Goal: Task Accomplishment & Management: Use online tool/utility

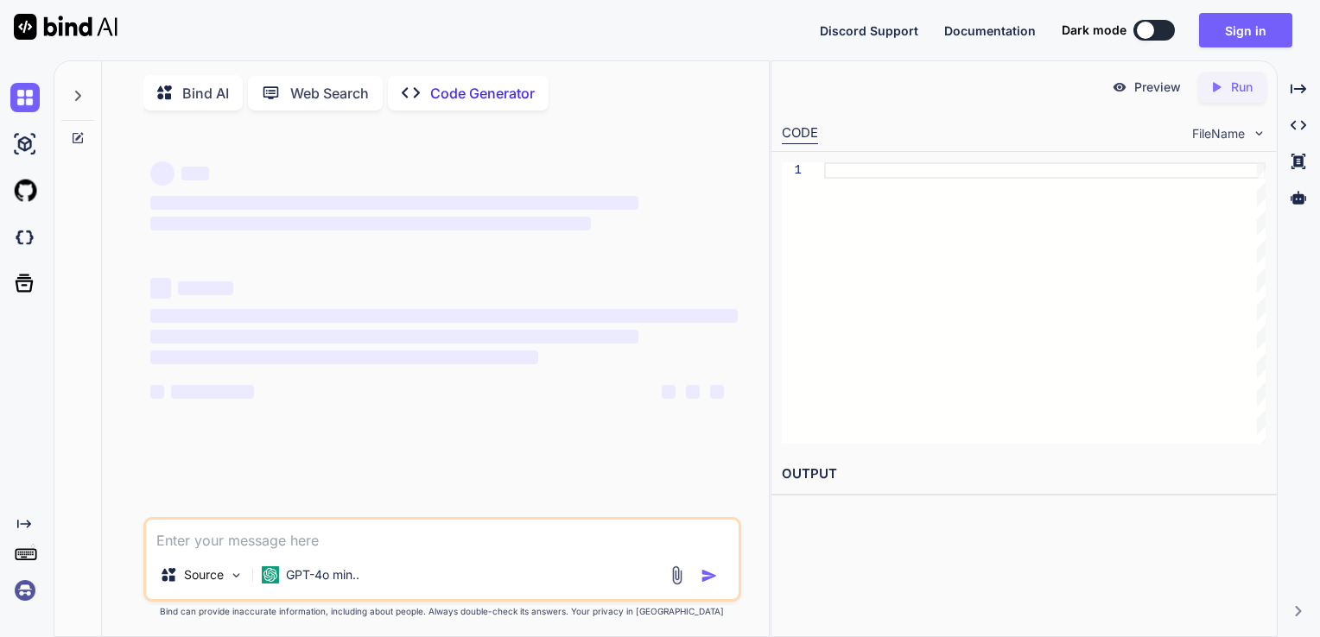
click at [290, 537] on textarea at bounding box center [442, 535] width 593 height 31
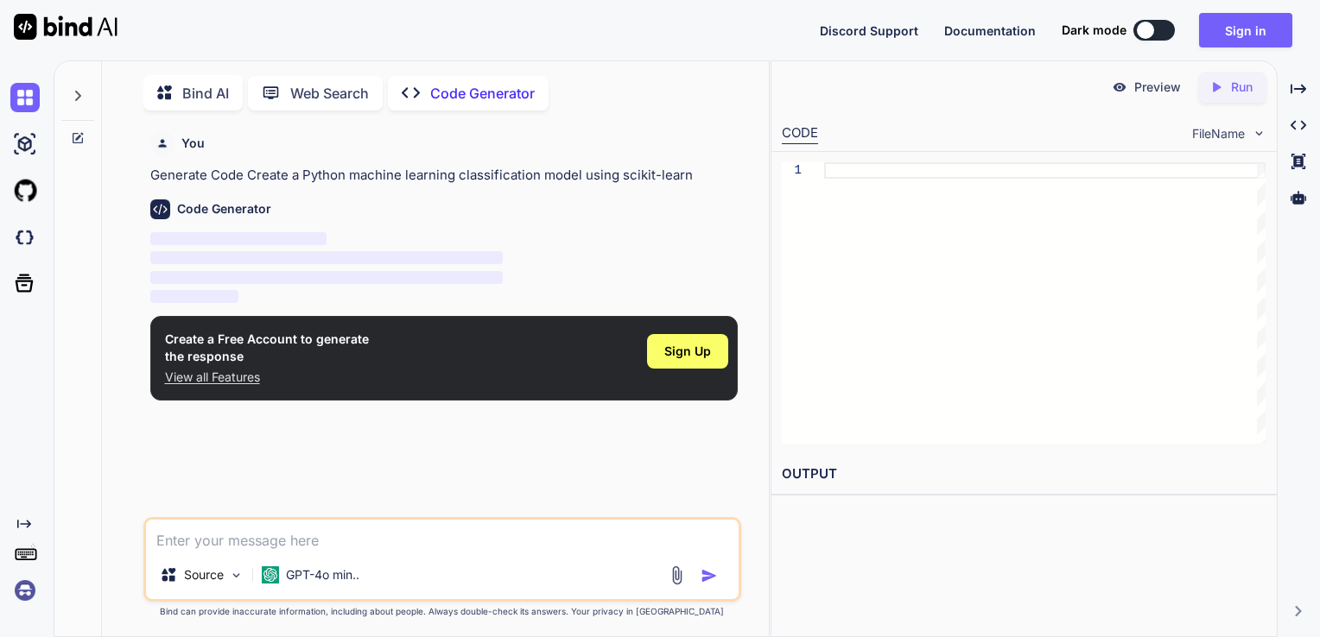
scroll to position [6, 0]
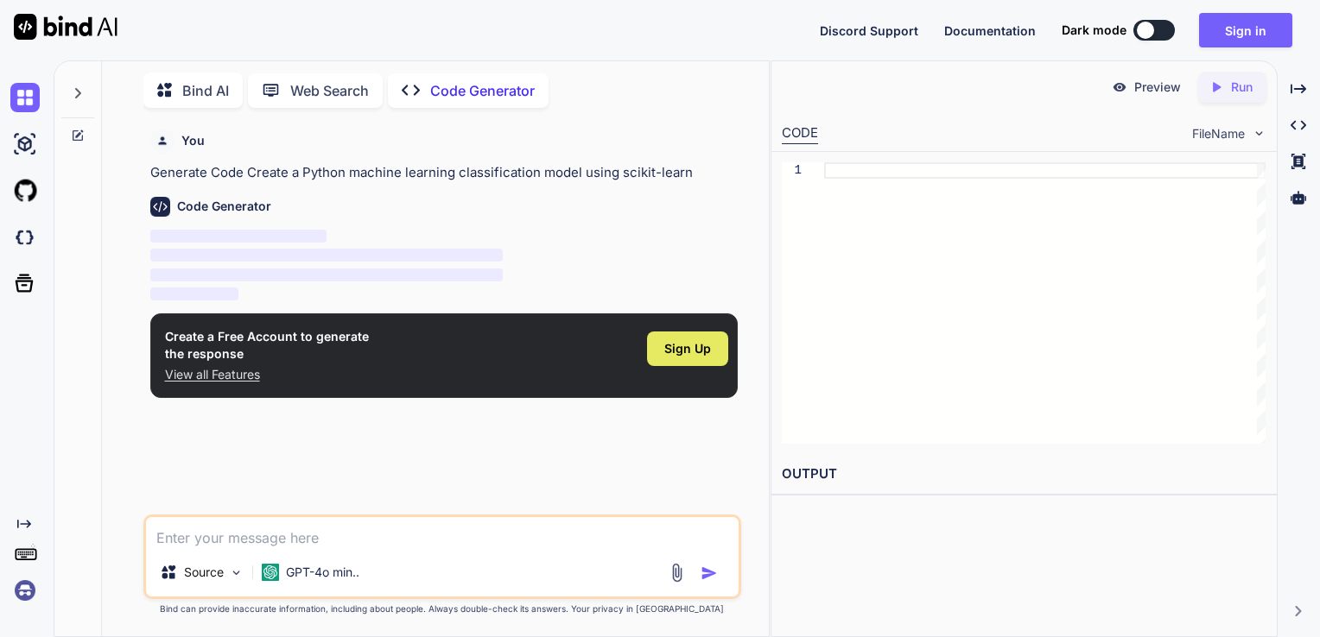
click at [670, 357] on span "Sign Up" at bounding box center [687, 348] width 47 height 17
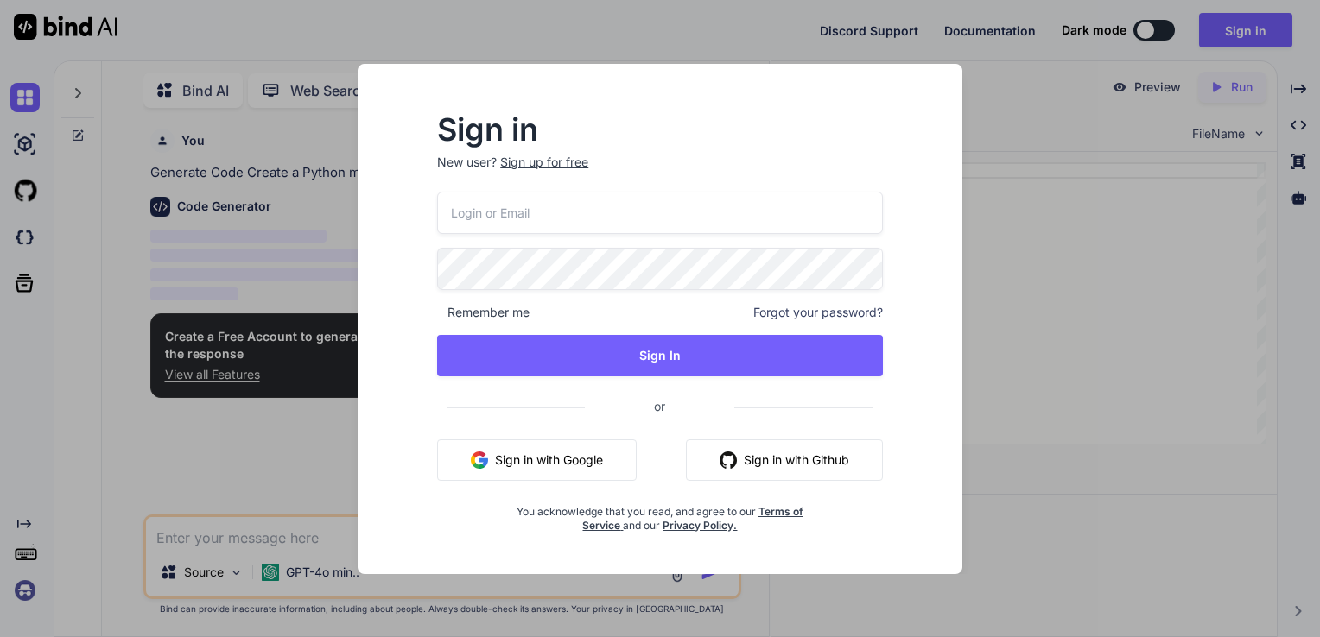
click at [587, 452] on button "Sign in with Google" at bounding box center [536, 460] width 199 height 41
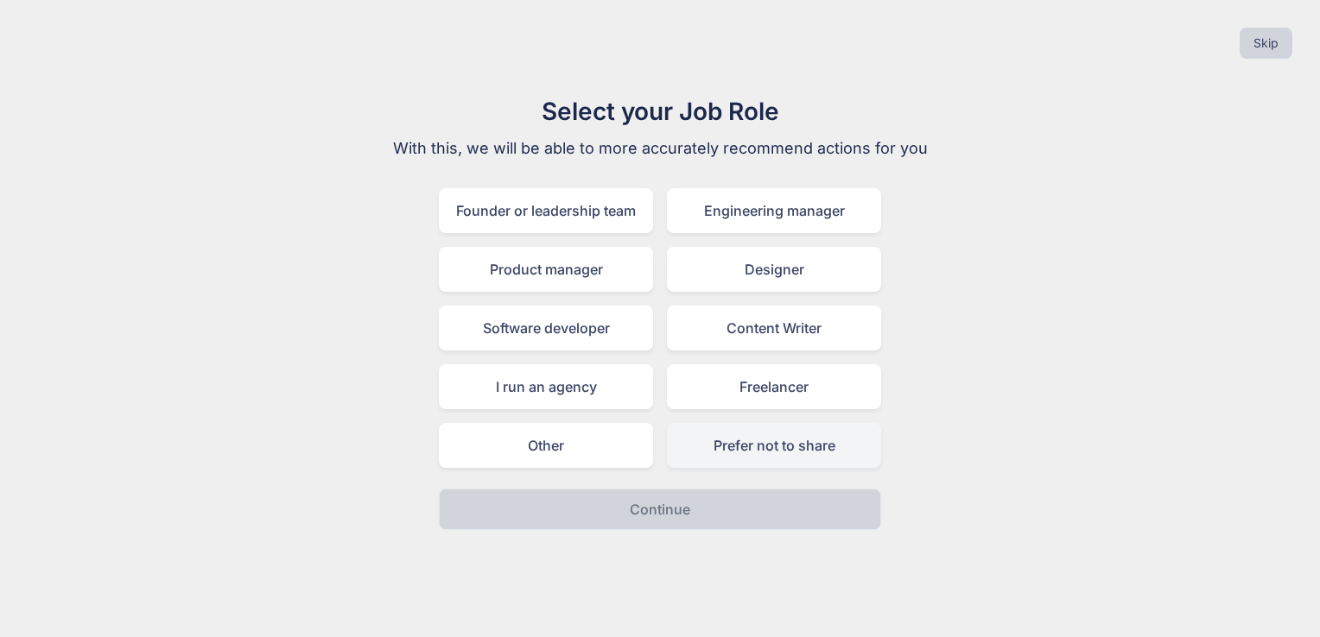
click at [757, 448] on div "Prefer not to share" at bounding box center [774, 445] width 214 height 45
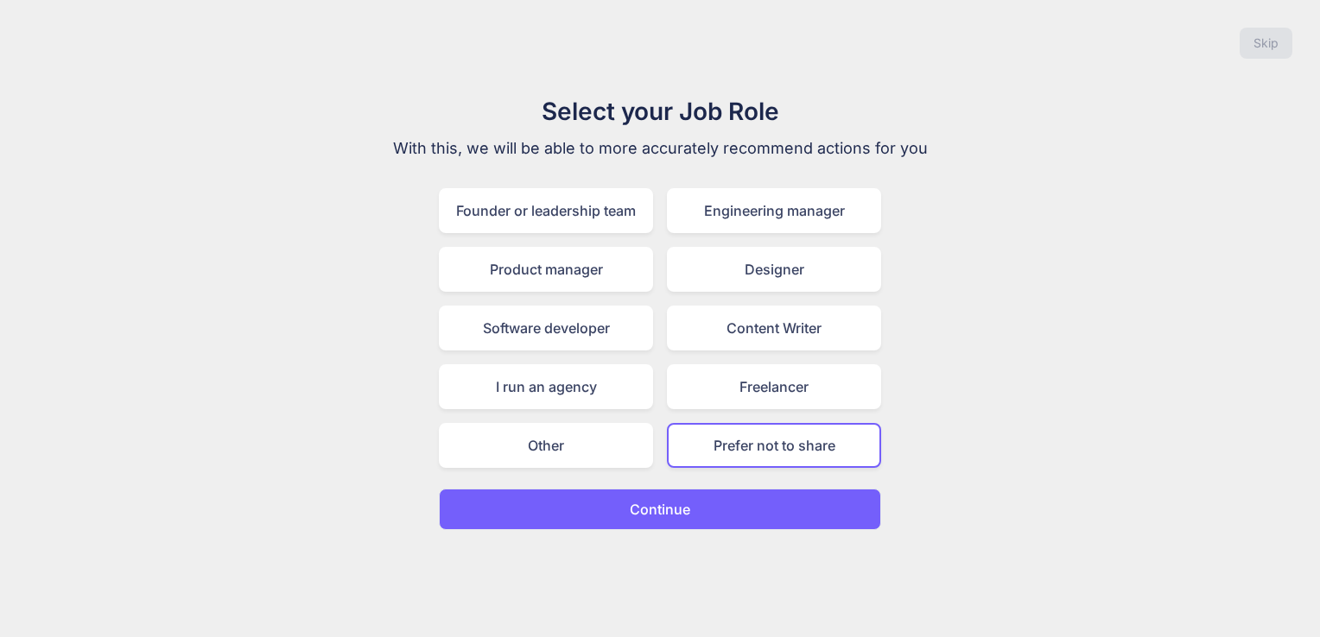
click at [736, 497] on button "Continue" at bounding box center [660, 509] width 442 height 41
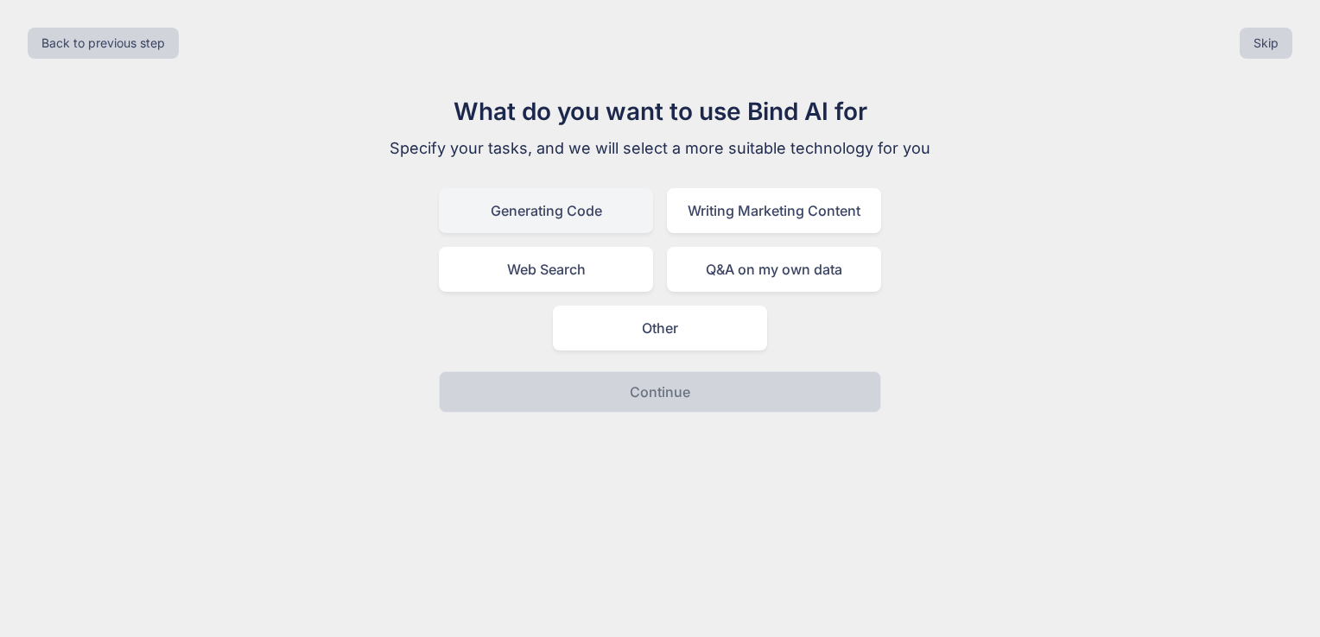
click at [580, 212] on div "Generating Code" at bounding box center [546, 210] width 214 height 45
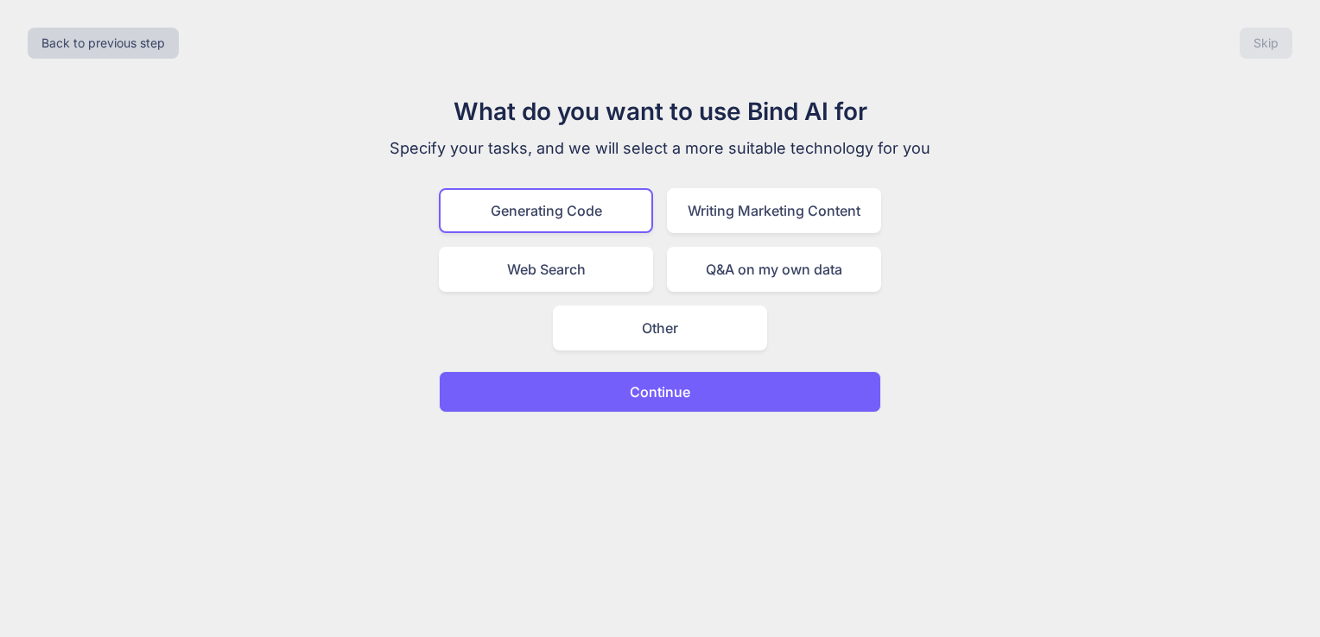
click at [634, 386] on p "Continue" at bounding box center [660, 392] width 60 height 21
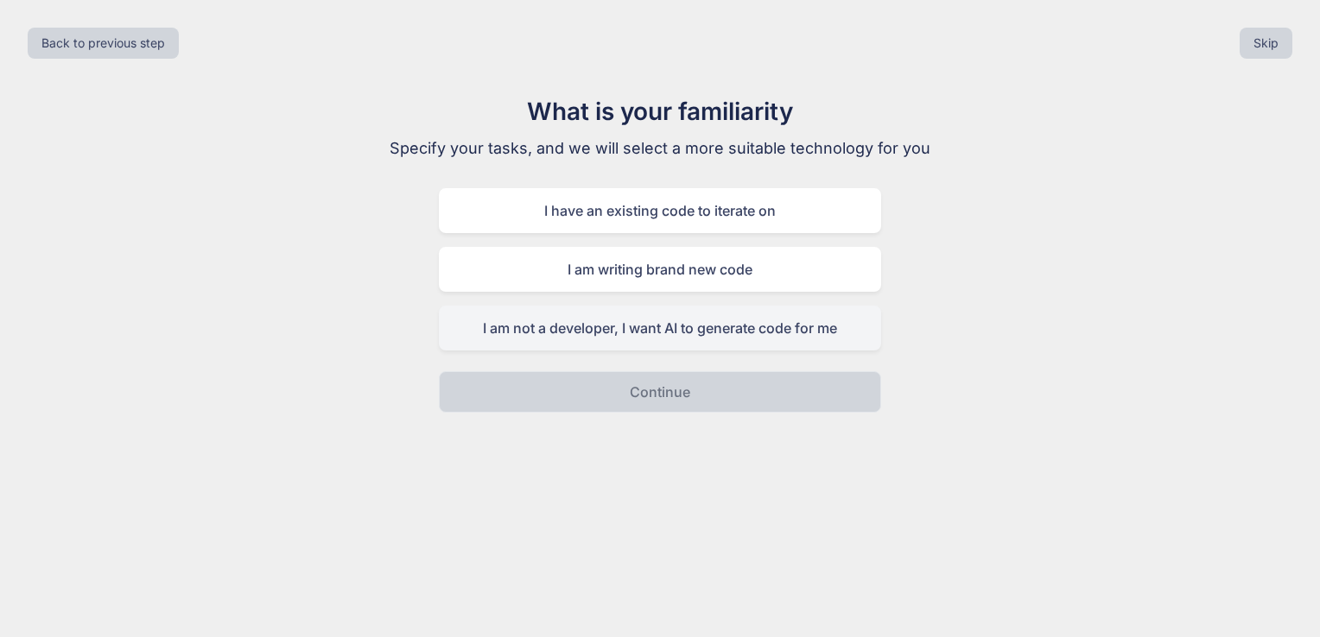
click at [644, 329] on div "I am not a developer, I want AI to generate code for me" at bounding box center [660, 328] width 442 height 45
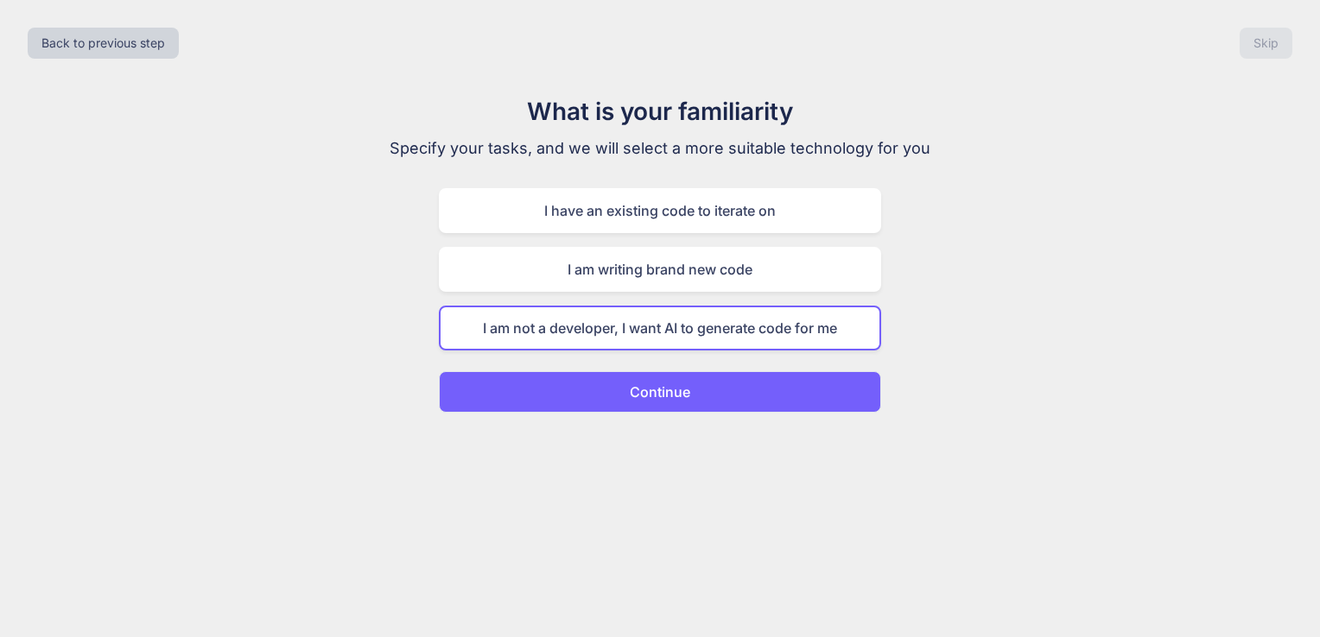
click at [653, 384] on p "Continue" at bounding box center [660, 392] width 60 height 21
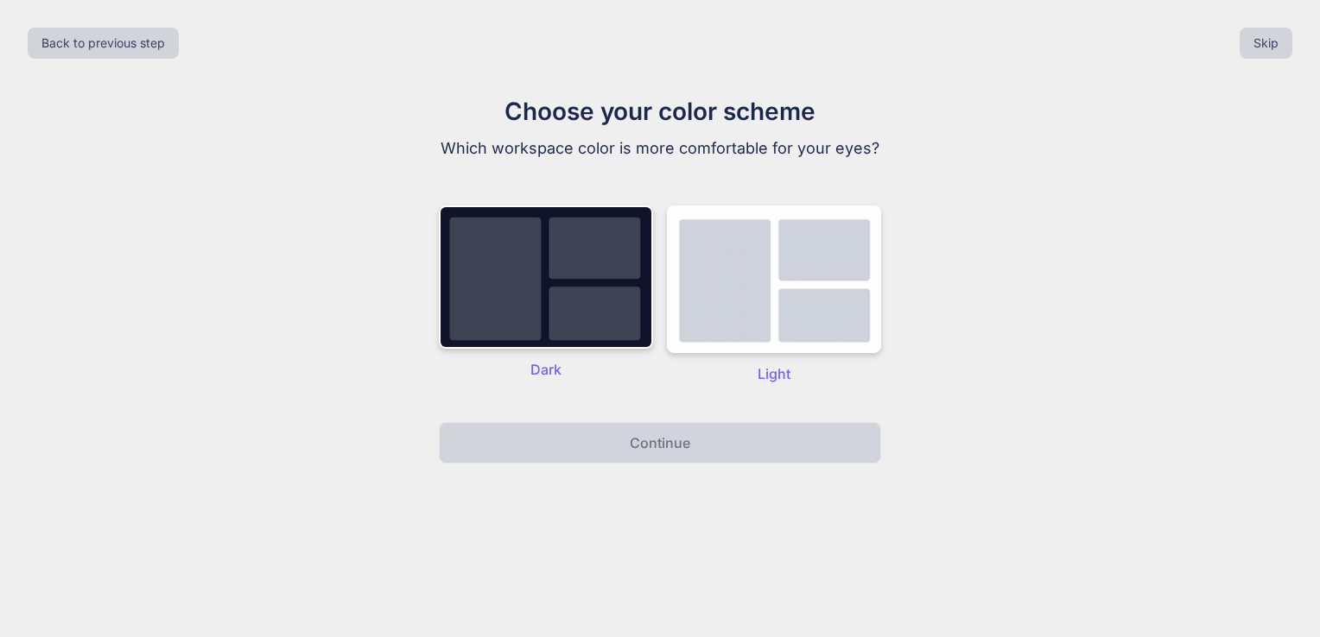
click at [595, 378] on p "Dark" at bounding box center [546, 369] width 214 height 21
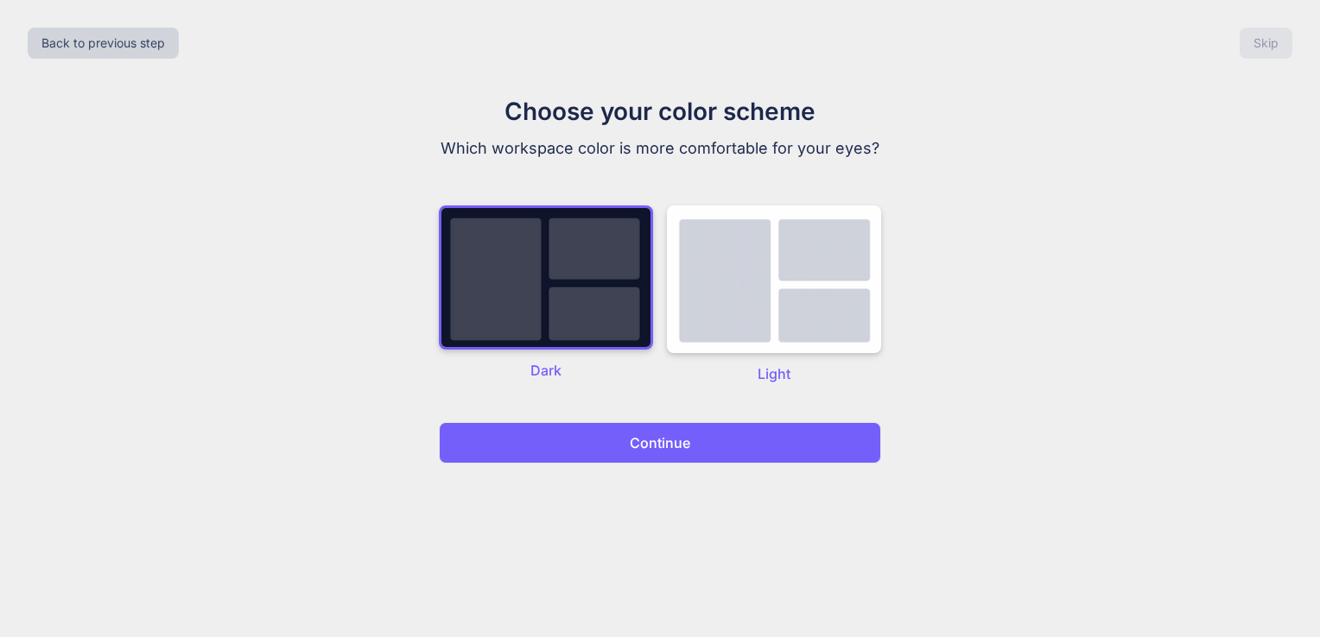
click at [630, 439] on p "Continue" at bounding box center [660, 443] width 60 height 21
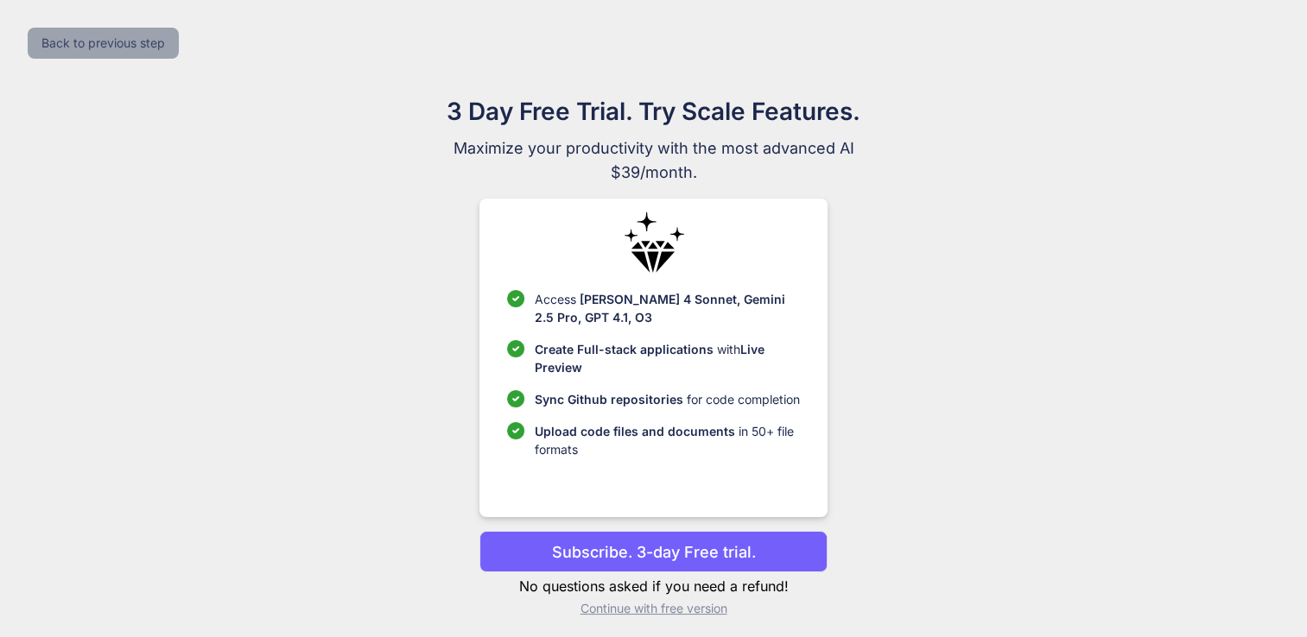
click at [58, 43] on button "Back to previous step" at bounding box center [103, 43] width 151 height 31
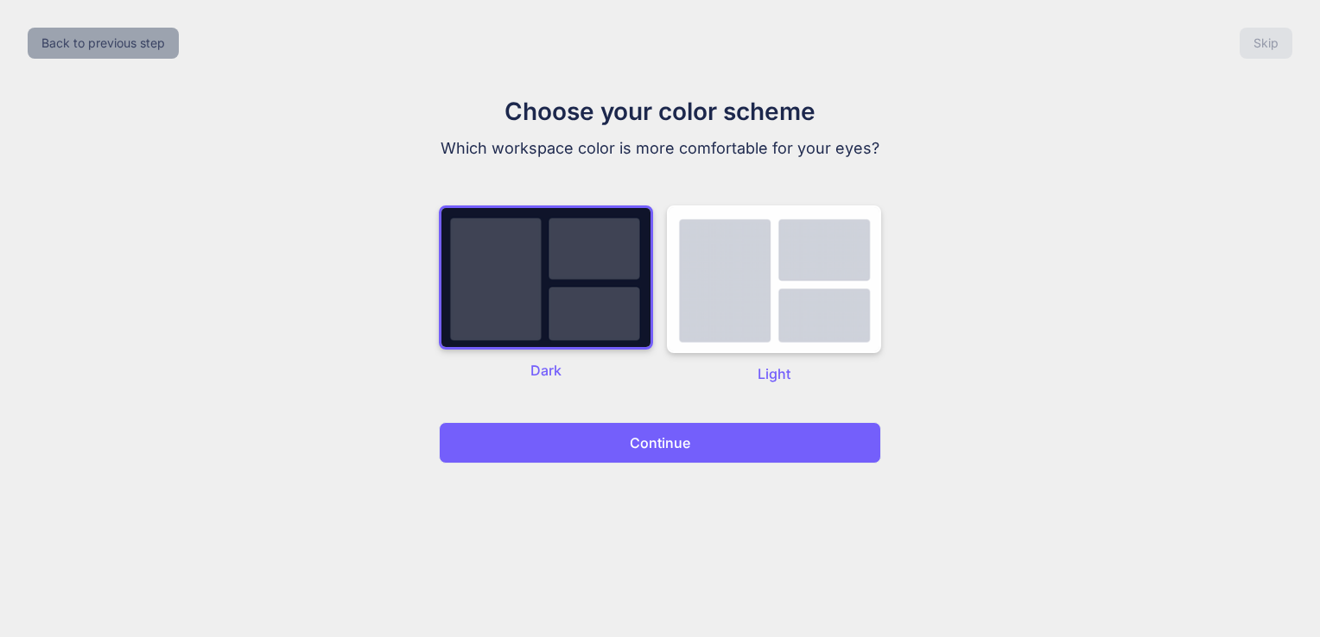
click at [58, 43] on button "Back to previous step" at bounding box center [103, 43] width 151 height 31
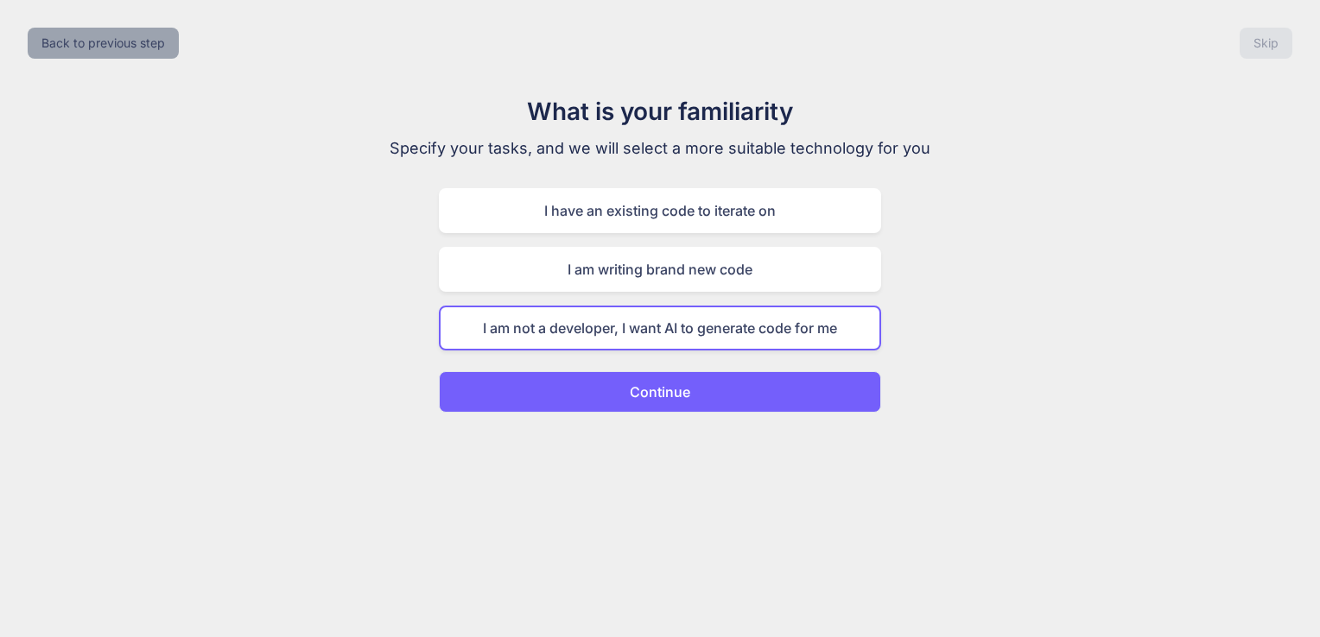
click at [58, 43] on button "Back to previous step" at bounding box center [103, 43] width 151 height 31
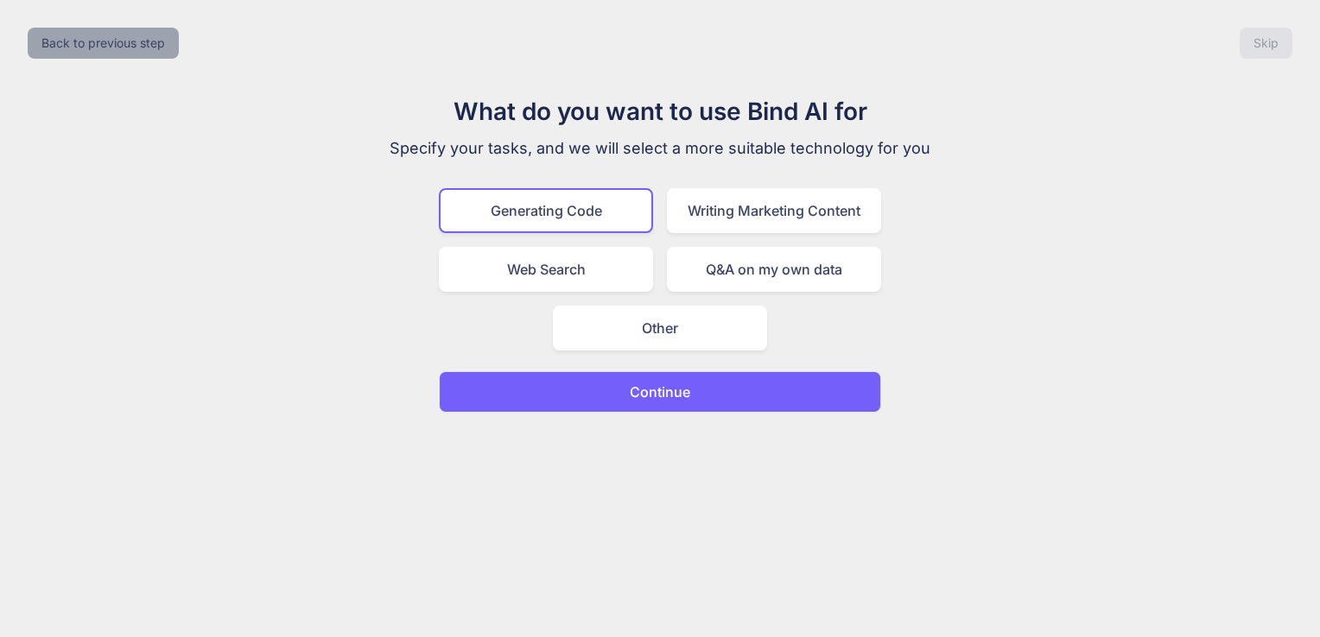
click at [58, 43] on button "Back to previous step" at bounding box center [103, 43] width 151 height 31
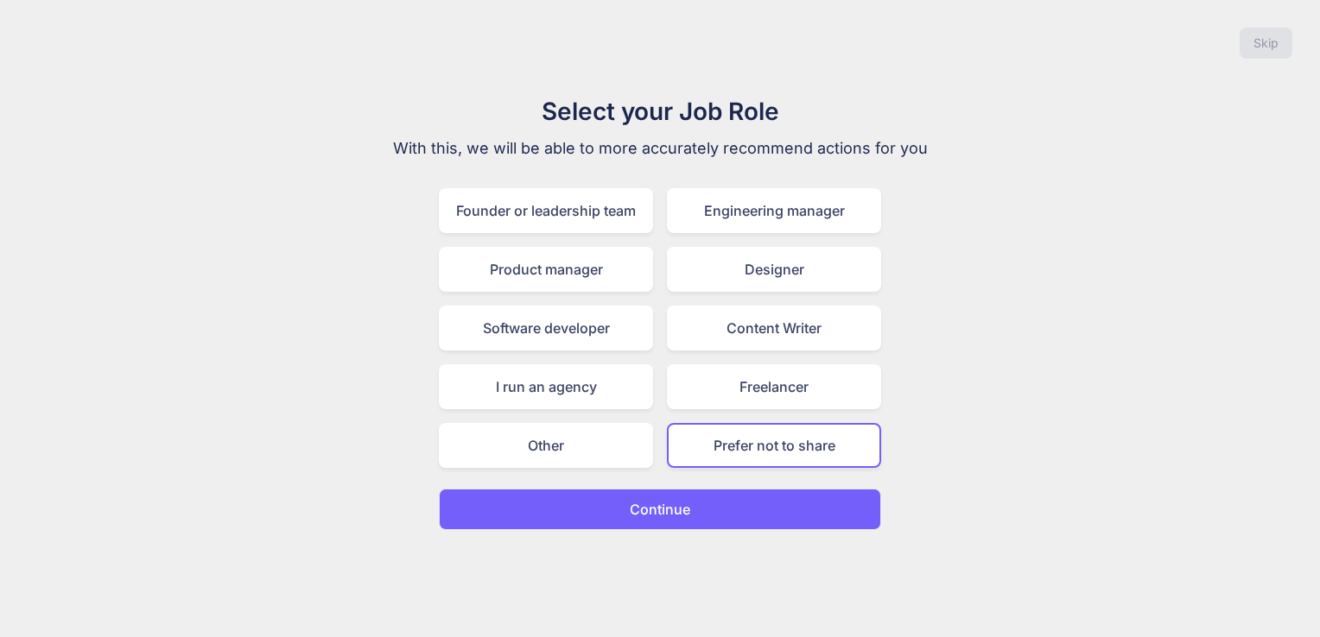
click at [58, 43] on div "Skip" at bounding box center [660, 43] width 1292 height 59
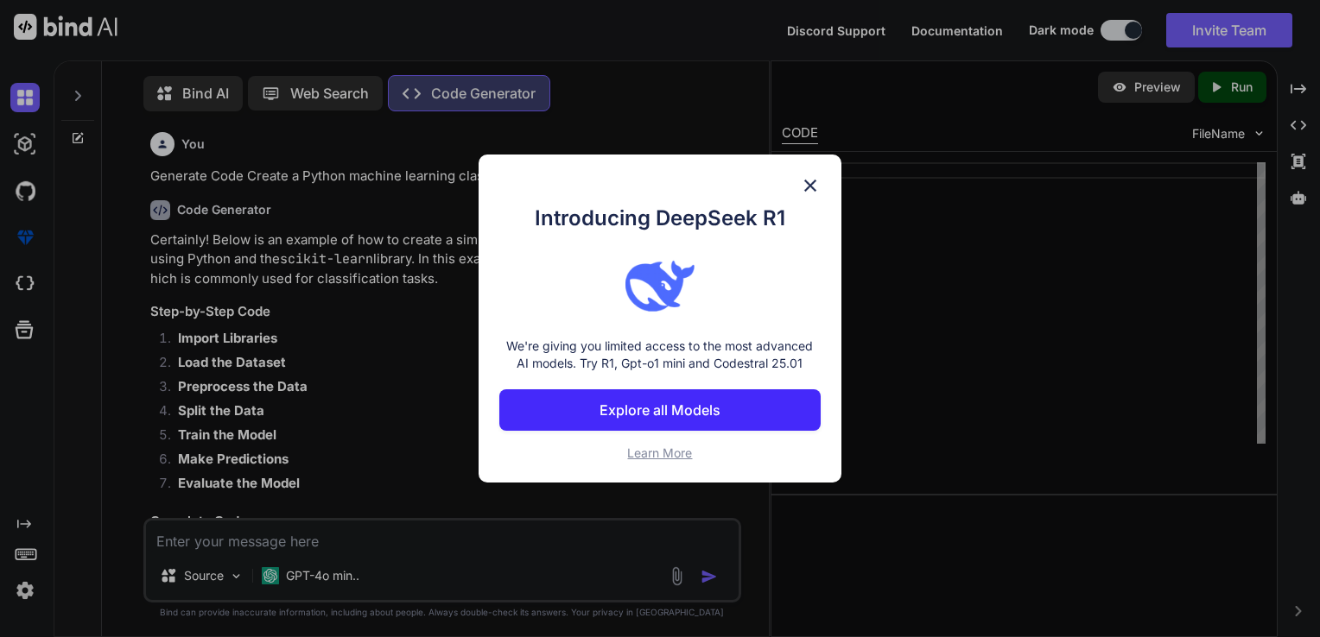
scroll to position [7, 0]
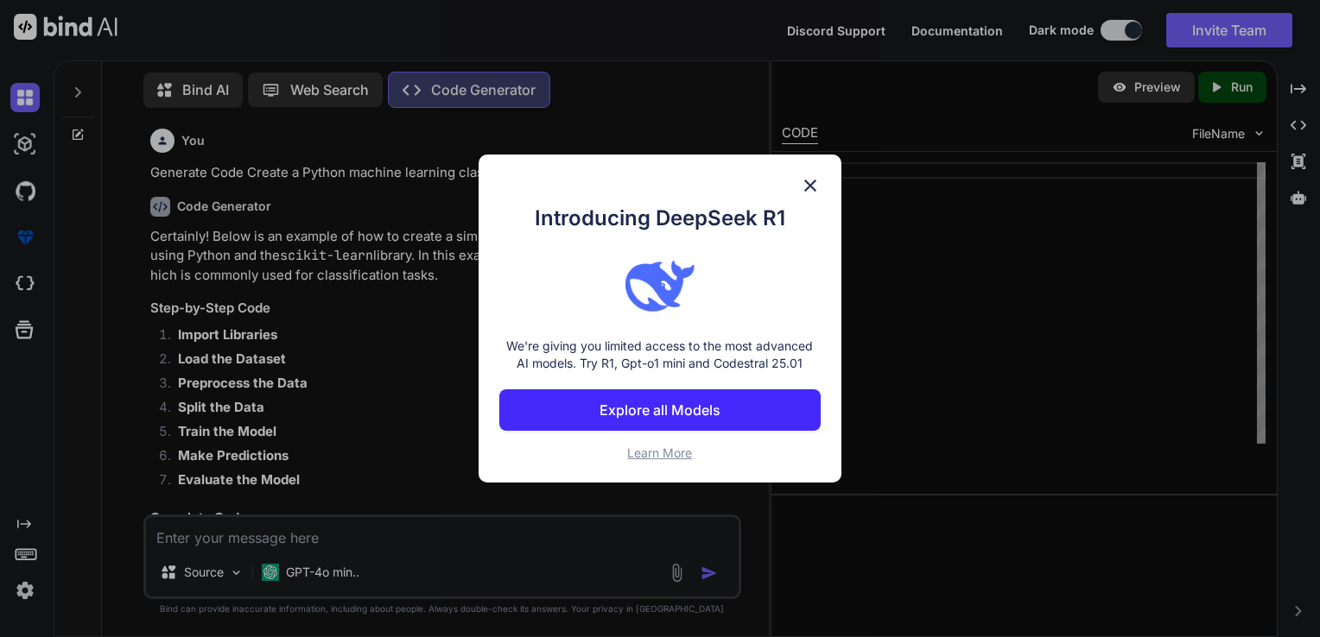
click at [812, 184] on img at bounding box center [810, 185] width 21 height 21
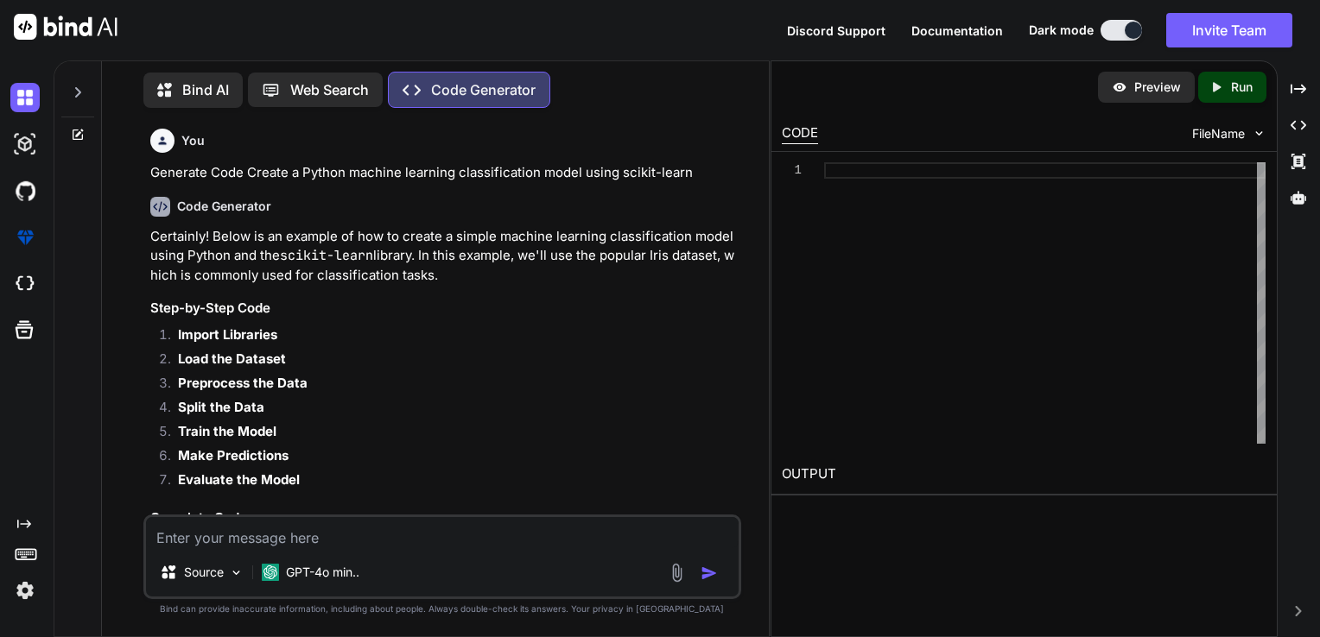
click at [434, 526] on textarea at bounding box center [442, 532] width 593 height 31
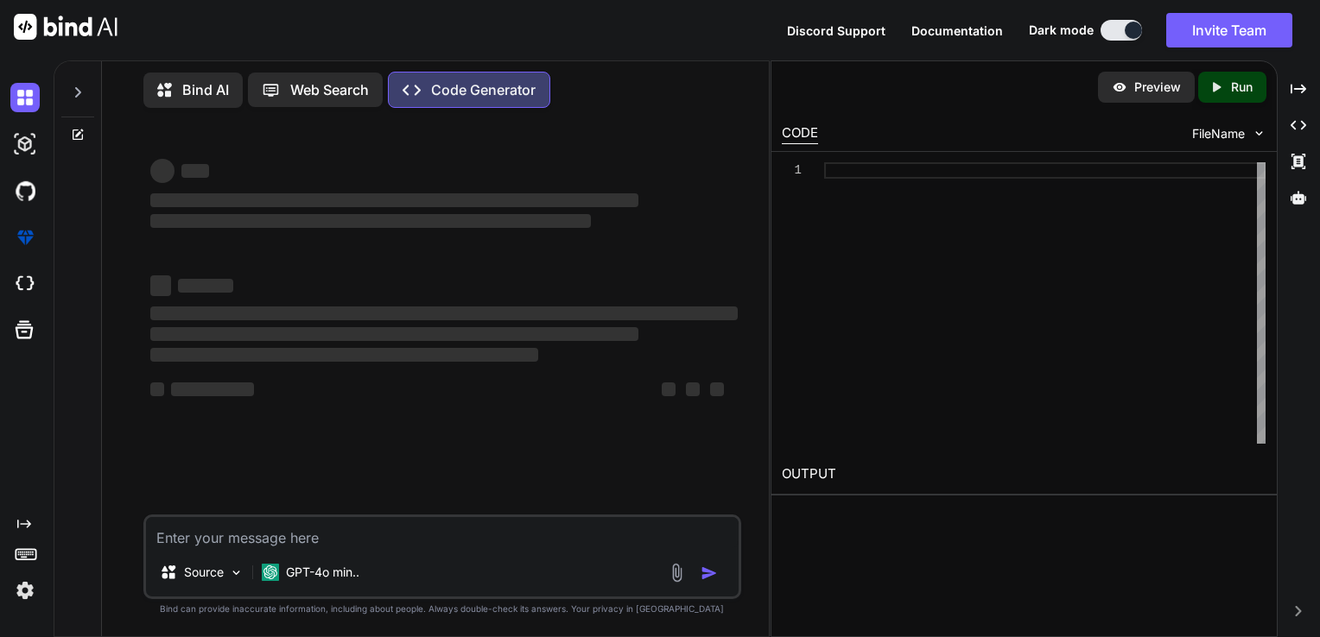
paste textarea "ML Challenge 2025 Problem Statement Smart Product Pricing Challenge In e-commer…"
type textarea "x"
type textarea "ML Challenge 2025 Problem Statement Smart Product Pricing Challenge In e-commer…"
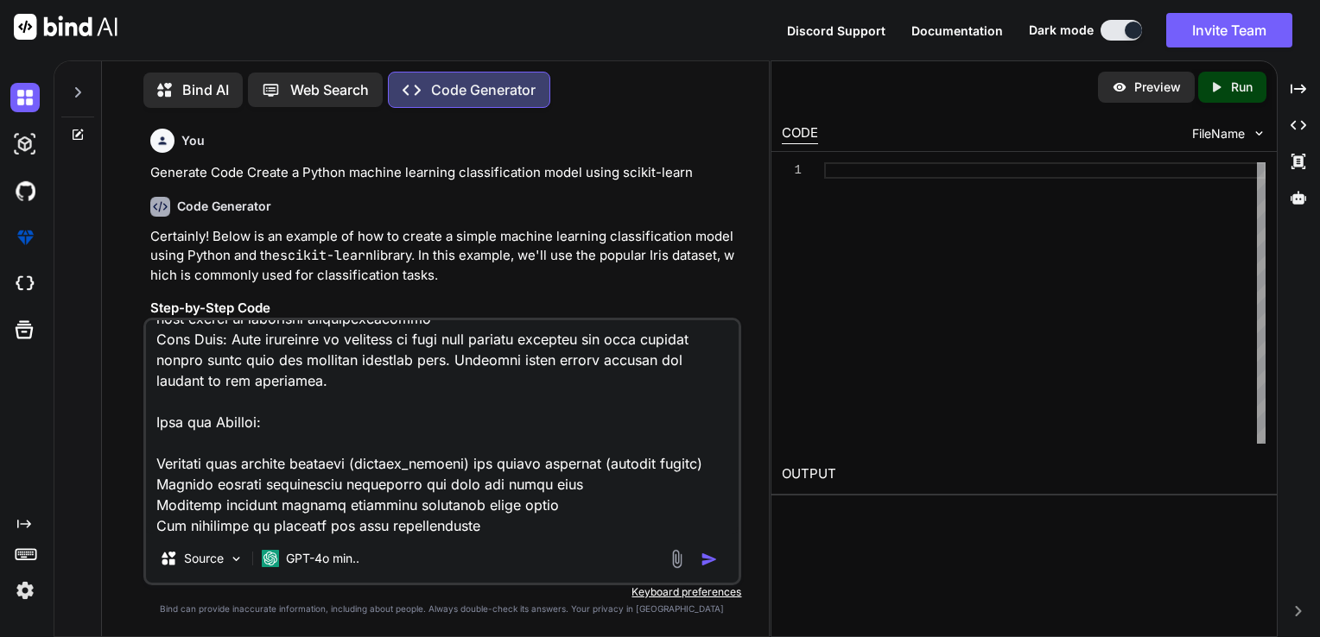
type textarea "x"
type textarea "ML Challenge 2025 Problem Statement Smart Product Pricing Challenge In e-commer…"
click at [677, 553] on img at bounding box center [677, 559] width 20 height 20
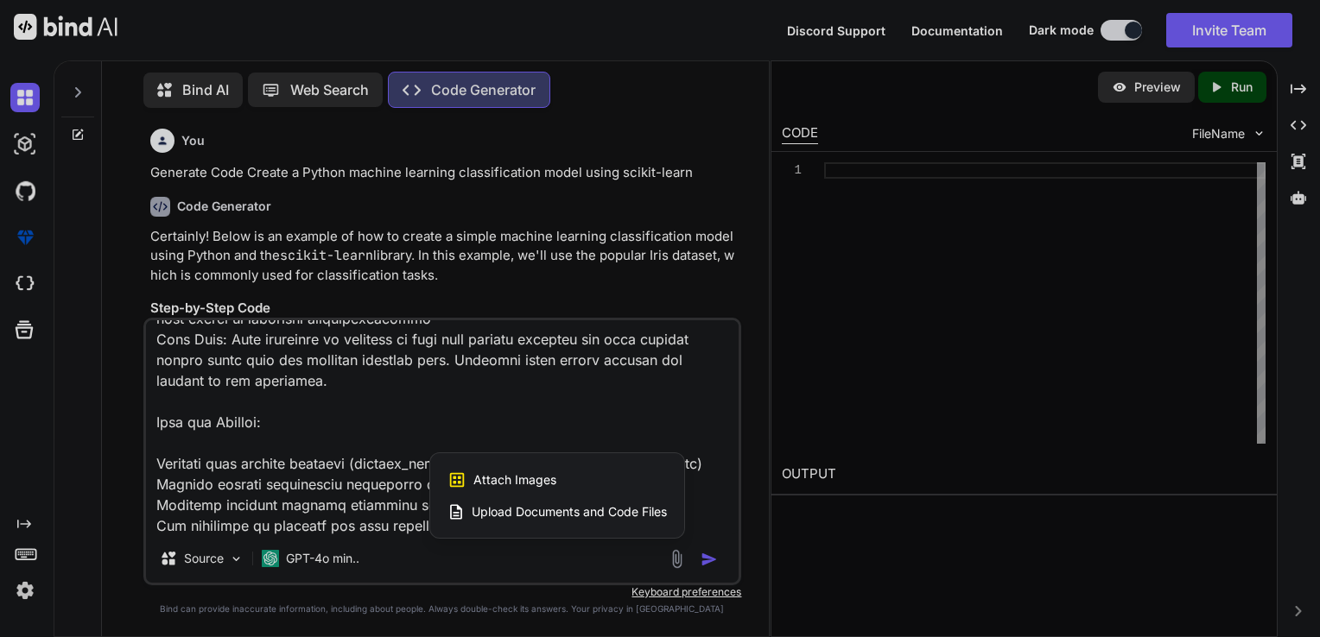
click at [542, 508] on span "Upload Documents and Code Files" at bounding box center [569, 511] width 195 height 17
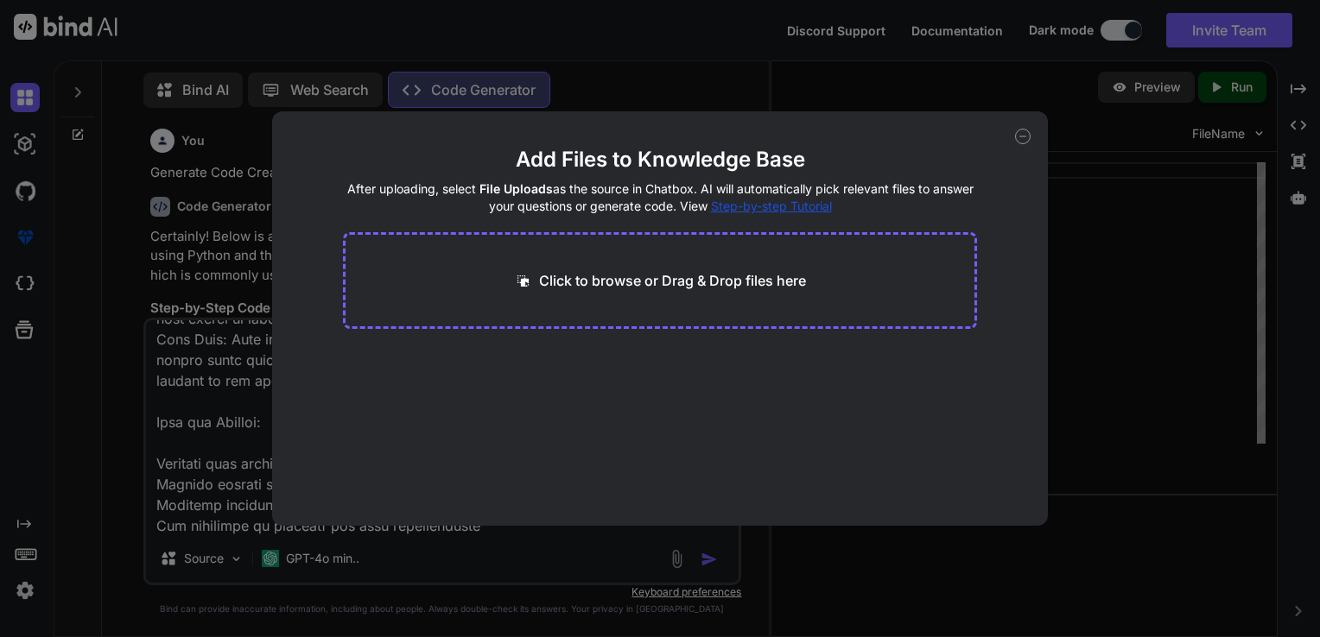
click at [575, 240] on div "Click to browse or Drag & Drop files here" at bounding box center [660, 280] width 635 height 97
click at [573, 299] on div "Click to browse or Drag & Drop files here" at bounding box center [660, 280] width 635 height 97
click at [567, 278] on p "Click to browse or Drag & Drop files here" at bounding box center [672, 280] width 267 height 21
click at [694, 73] on div "Add Files to Knowledge Base After uploading, select File Uploads as the source …" at bounding box center [660, 318] width 1320 height 637
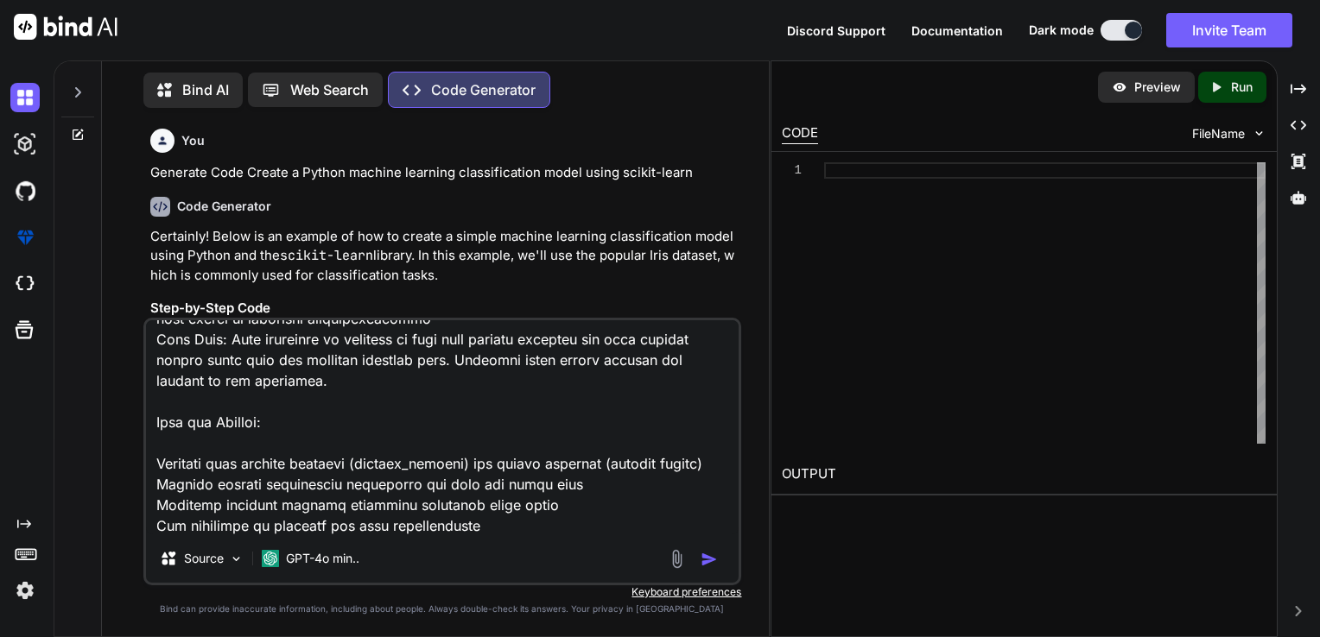
click at [674, 560] on img at bounding box center [677, 559] width 20 height 20
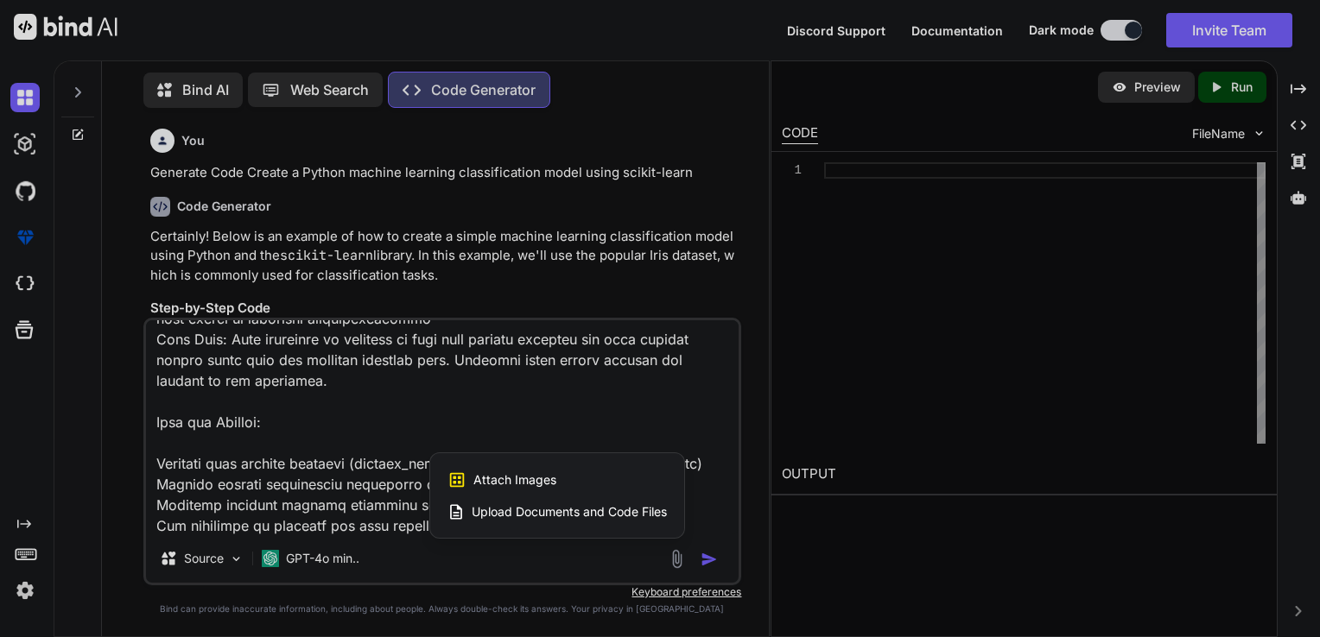
click at [710, 559] on div at bounding box center [660, 318] width 1320 height 637
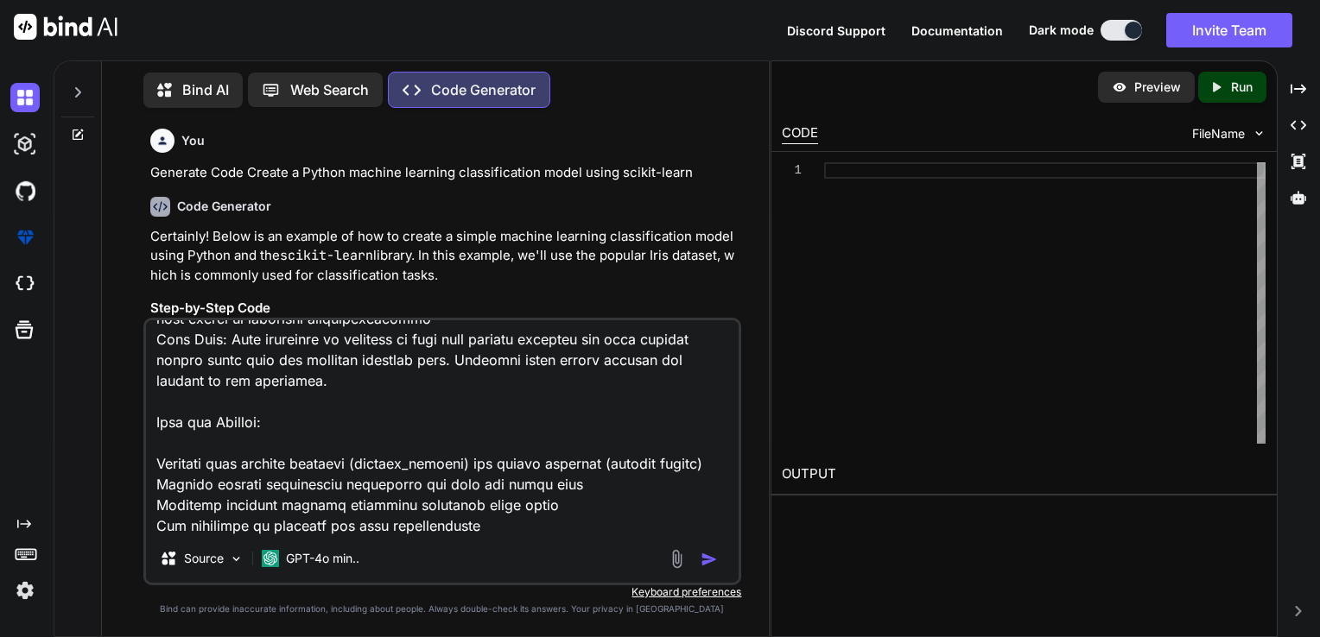
click at [706, 561] on img "button" at bounding box center [708, 559] width 17 height 17
type textarea "x"
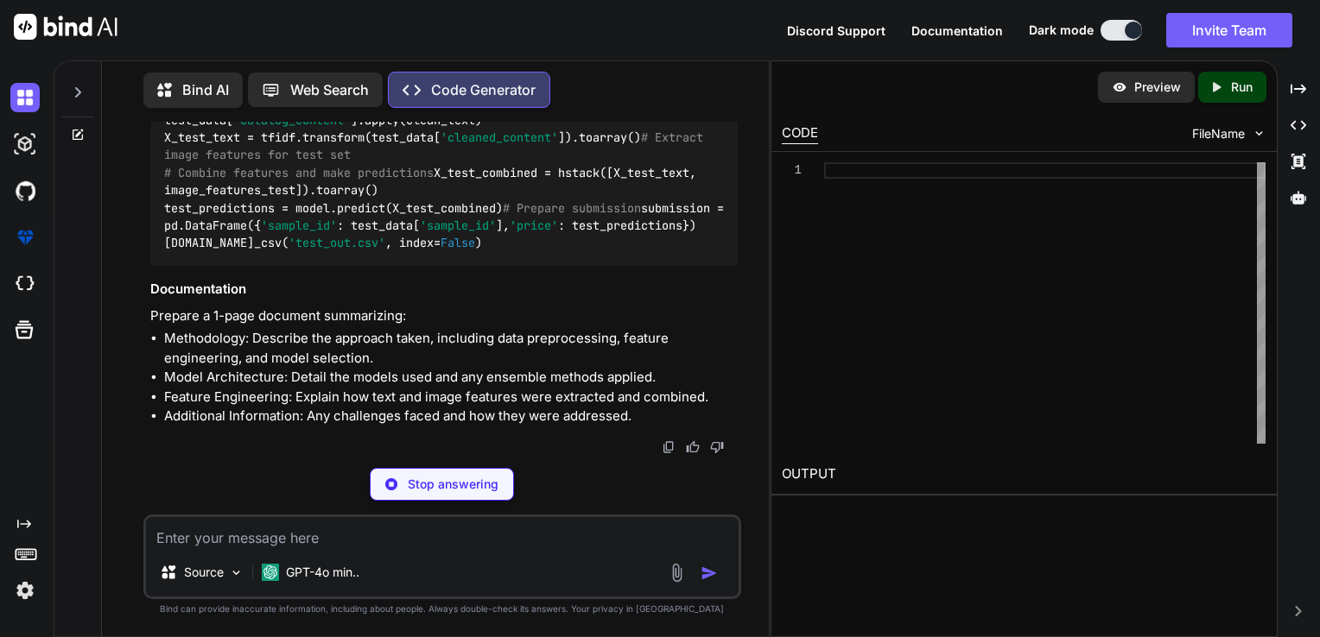
scroll to position [5540, 0]
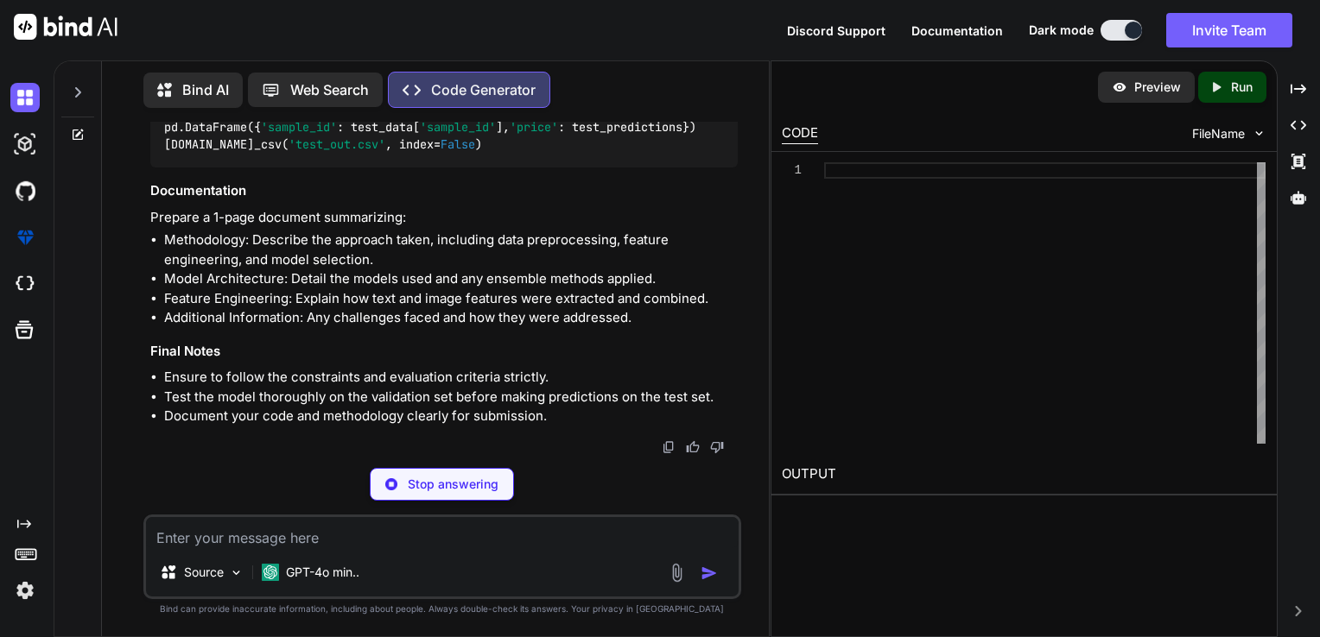
type textarea "x"
type textarea "import pandas as pd # Load datasets train_data = [DOMAIN_NAME]_csv('dataset/tra…"
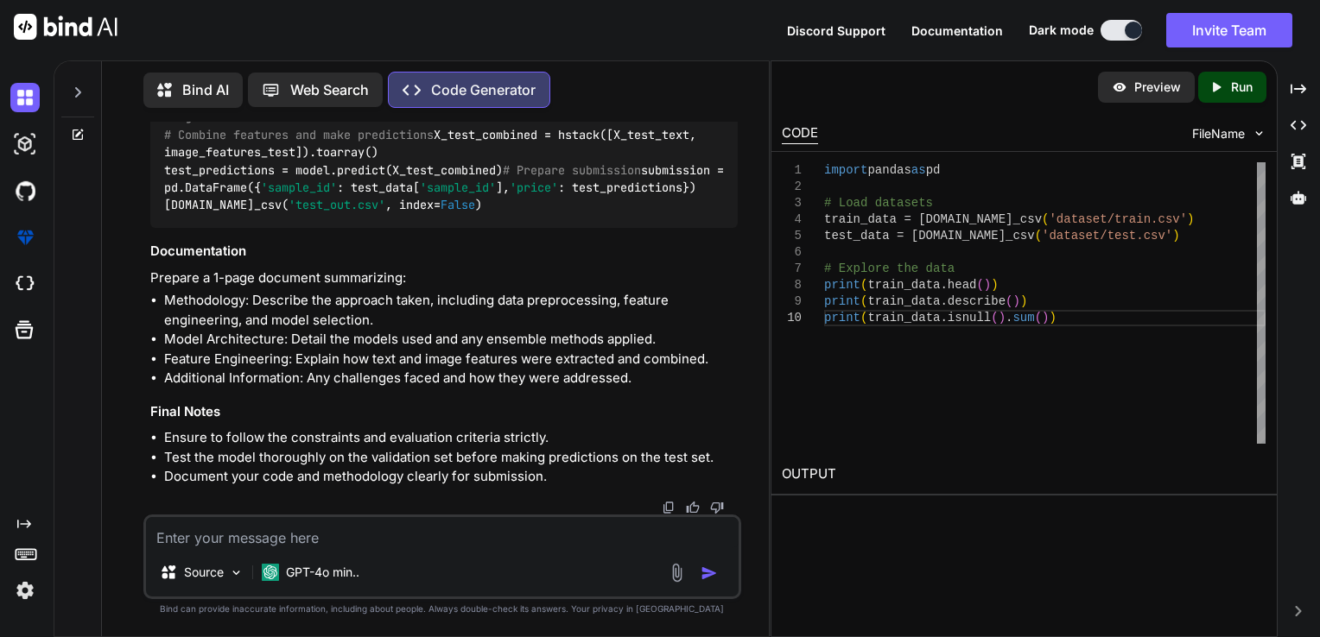
click at [391, 535] on textarea at bounding box center [442, 532] width 593 height 31
type textarea "x"
type textarea "g"
type textarea "x"
type textarea "gi"
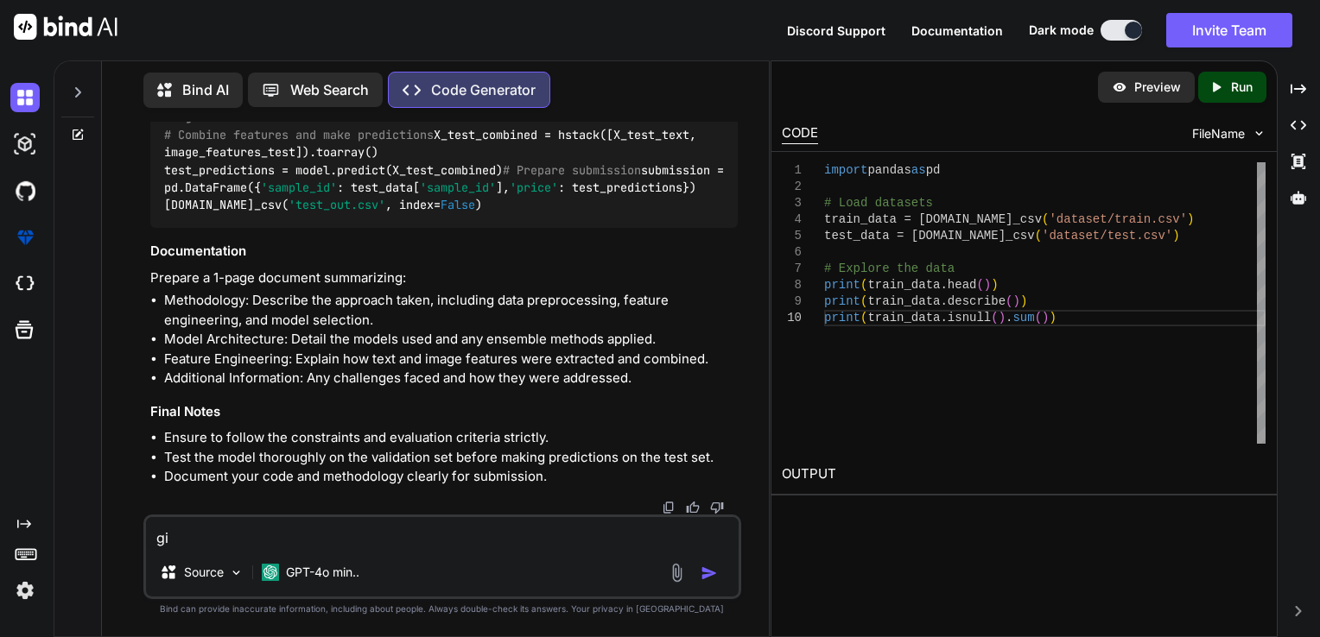
type textarea "x"
type textarea "giv"
type textarea "x"
type textarea "give"
type textarea "x"
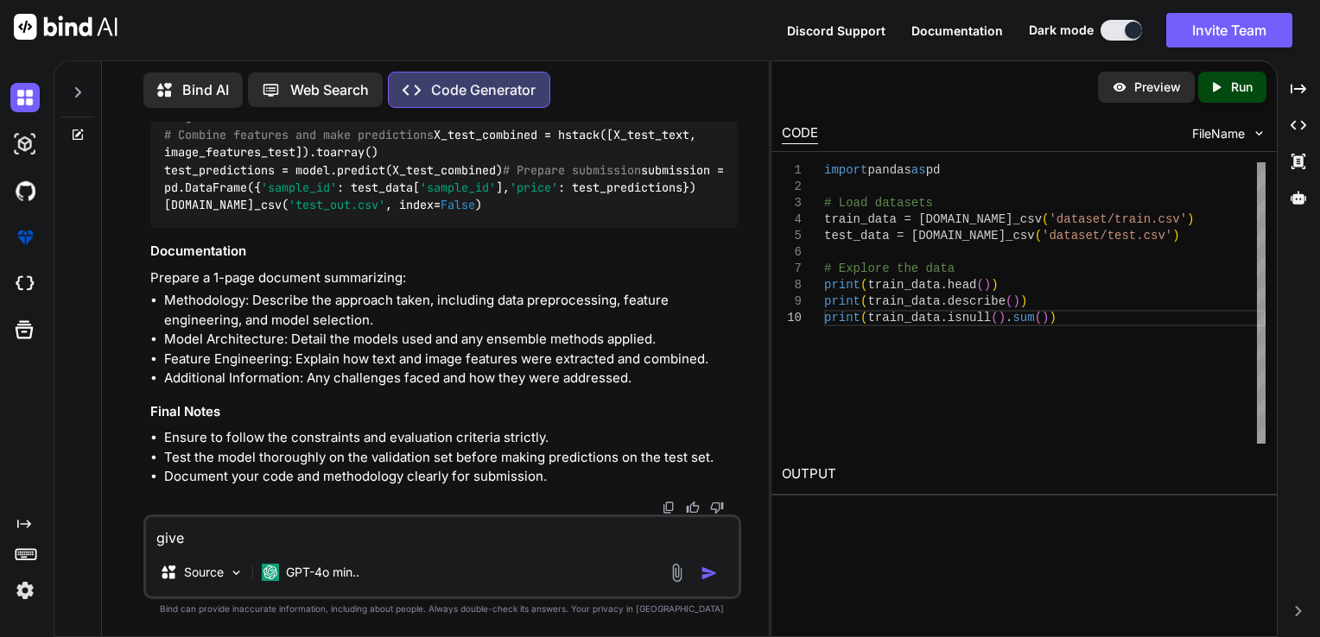
type textarea "give"
type textarea "x"
type textarea "give t"
type textarea "x"
type textarea "give th"
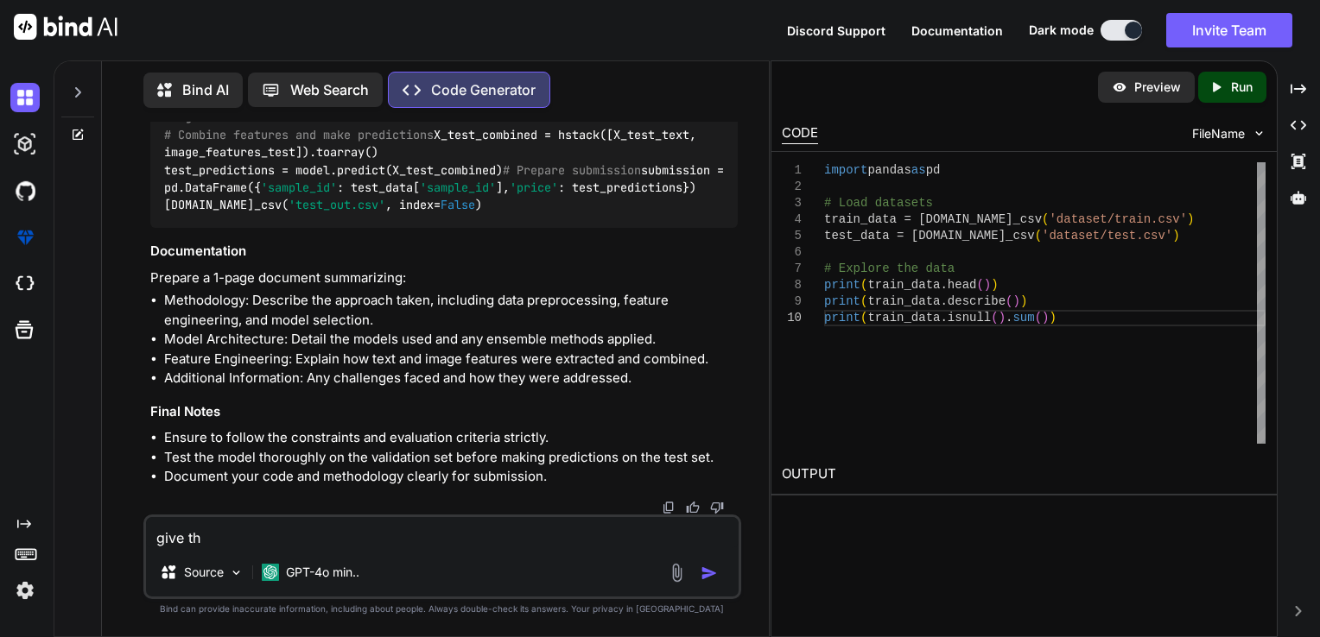
type textarea "x"
type textarea "give the"
type textarea "x"
type textarea "give the"
type textarea "x"
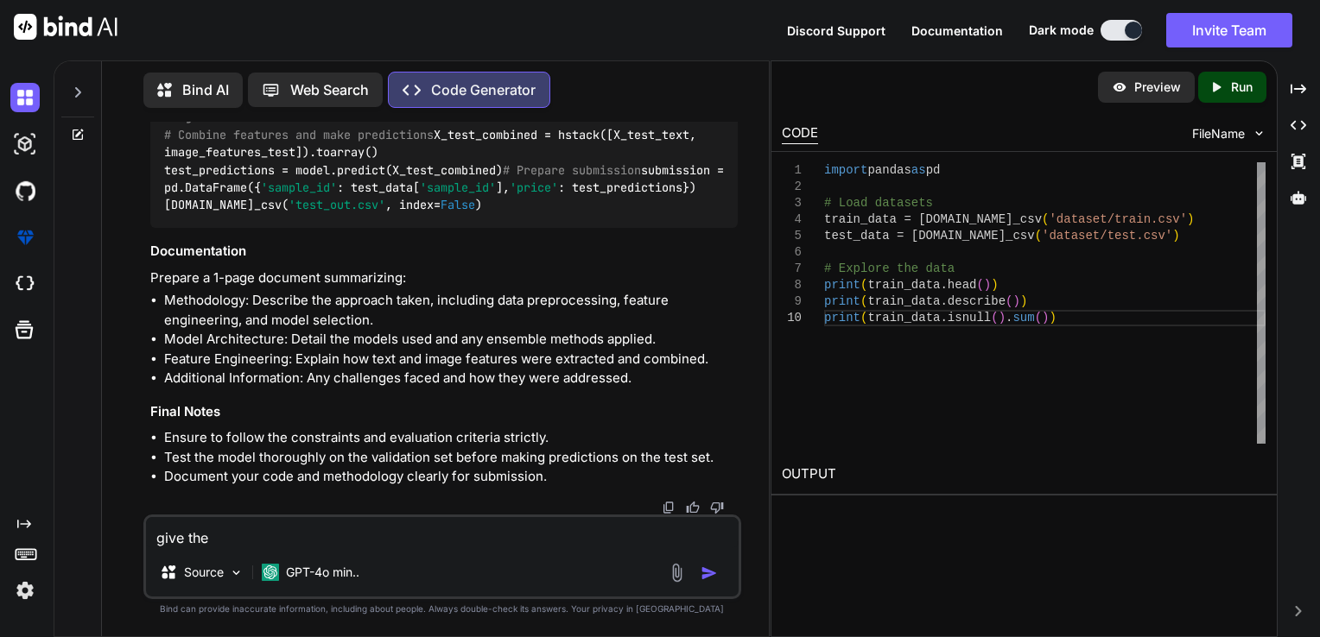
type textarea "give the f"
type textarea "x"
type textarea "give the fu"
type textarea "x"
type textarea "give the ful"
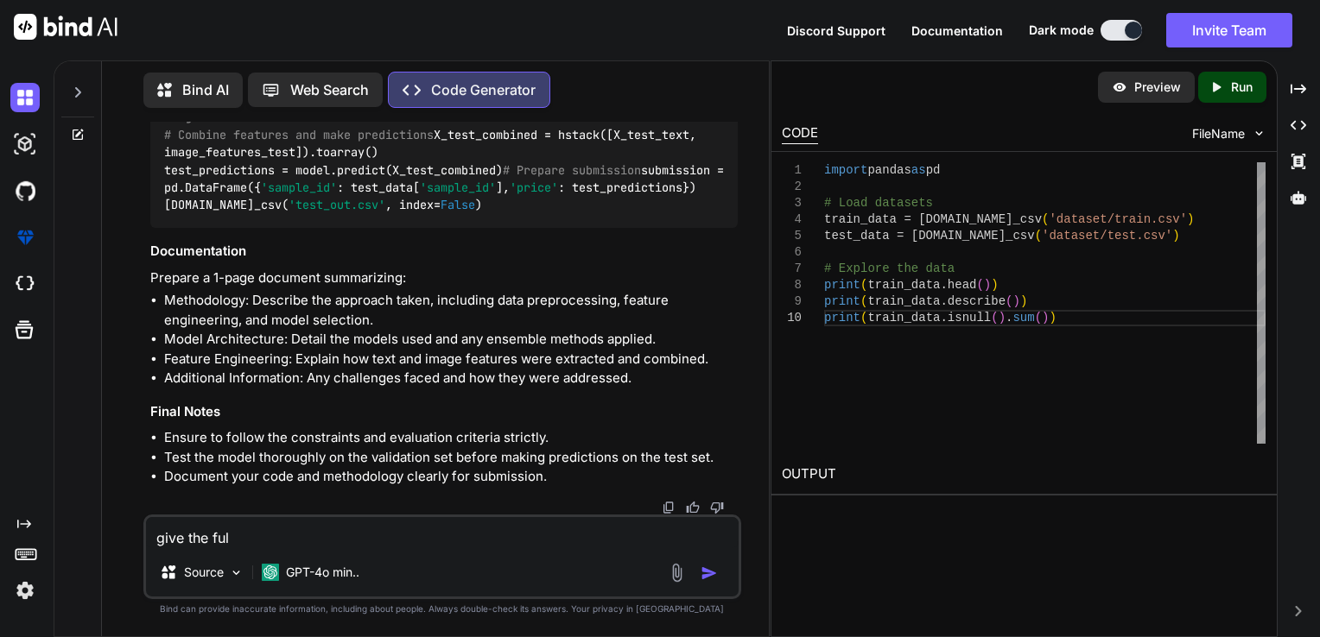
type textarea "x"
type textarea "give the full"
type textarea "x"
type textarea "give the full"
type textarea "x"
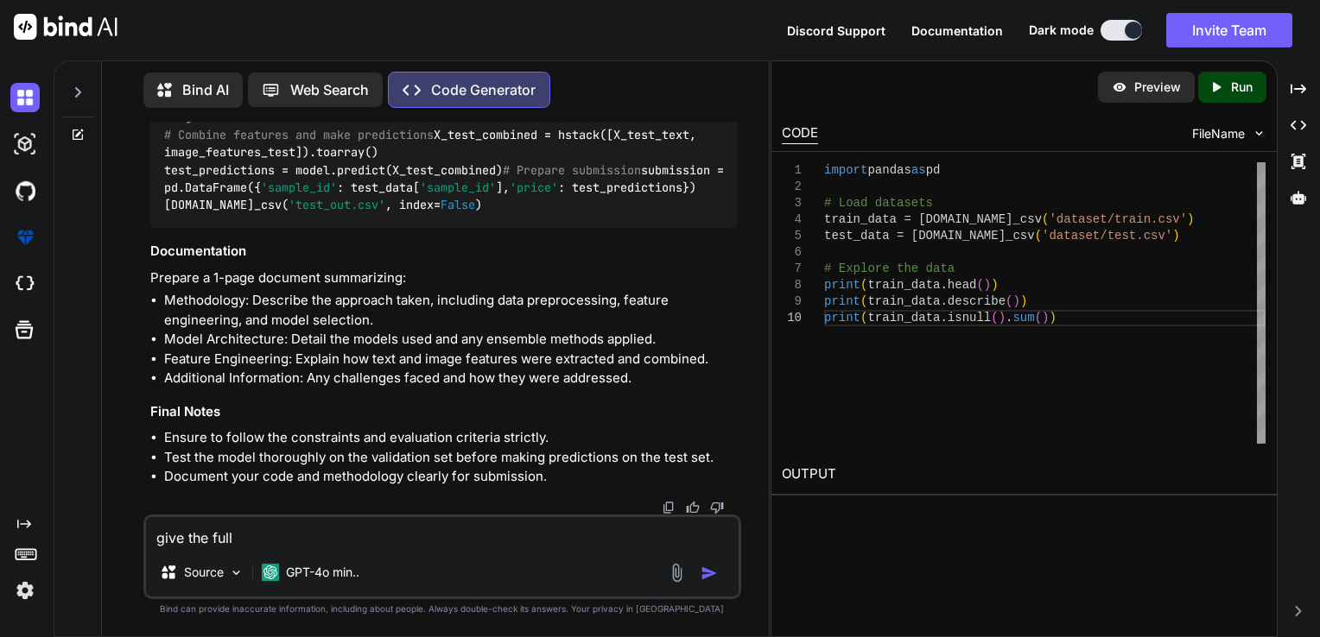
type textarea "give the full c"
type textarea "x"
type textarea "give the full co"
type textarea "x"
type textarea "give the full cod"
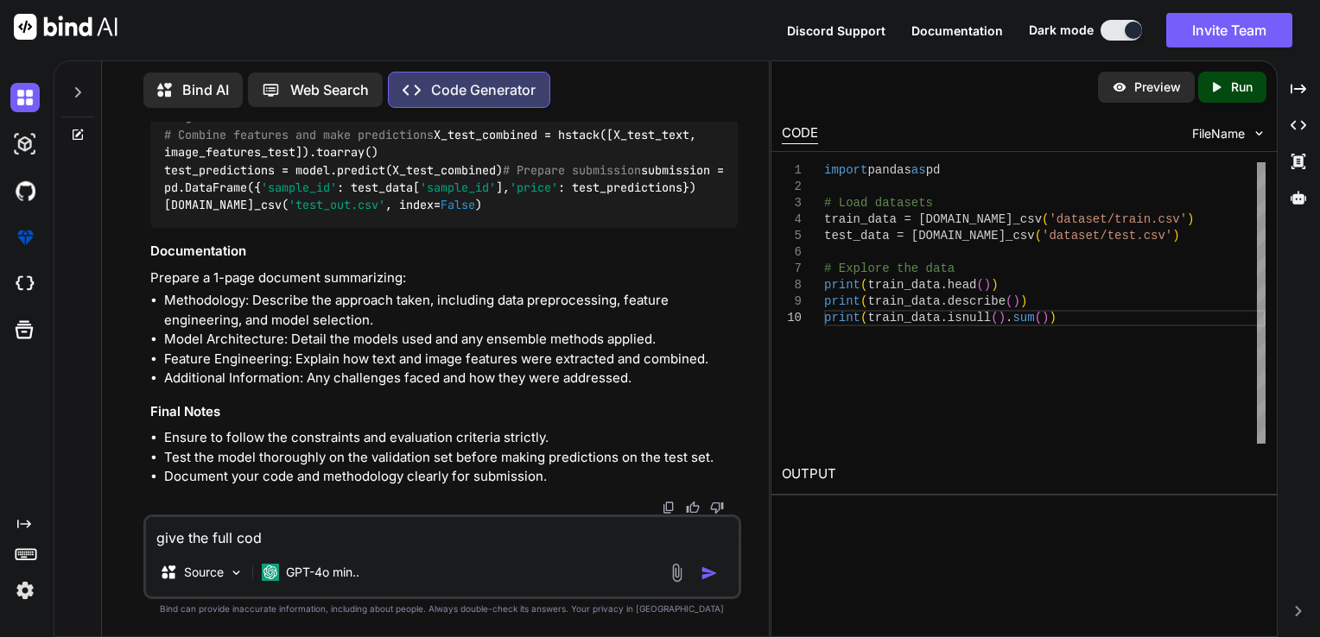
type textarea "x"
type textarea "give the full code"
type textarea "x"
type textarea "give the full code"
type textarea "x"
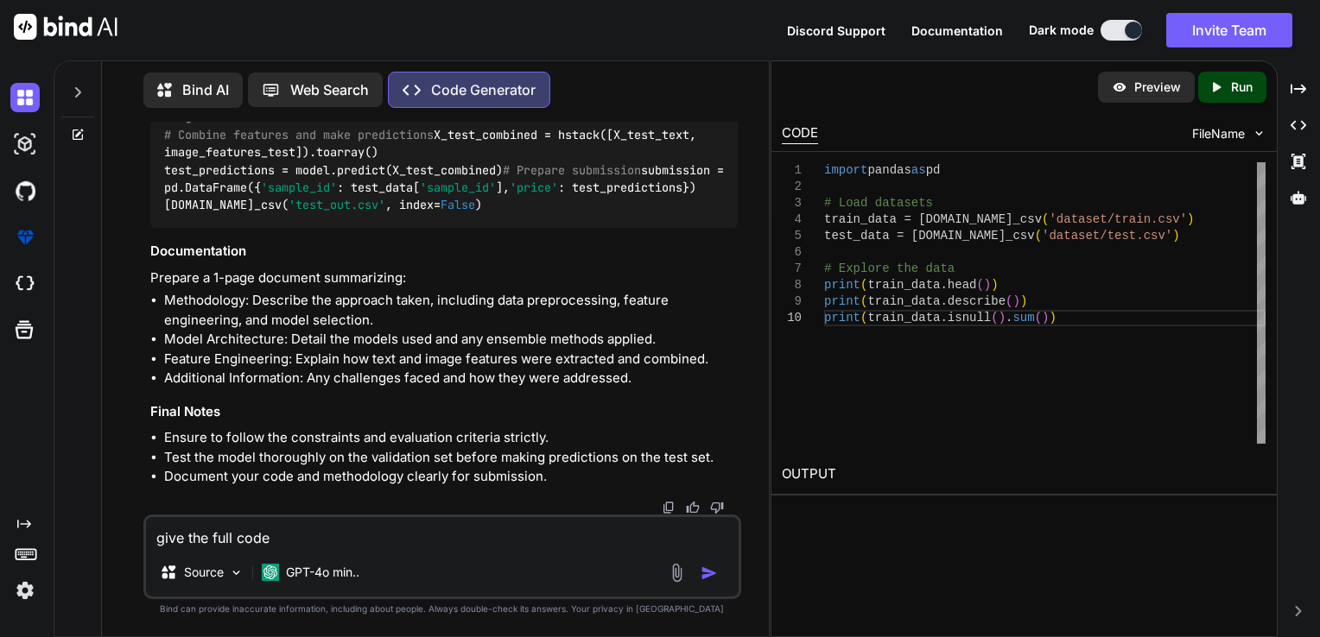
type textarea "give the full code i"
type textarea "x"
type textarea "give the full code in"
type textarea "x"
type textarea "give the full code in"
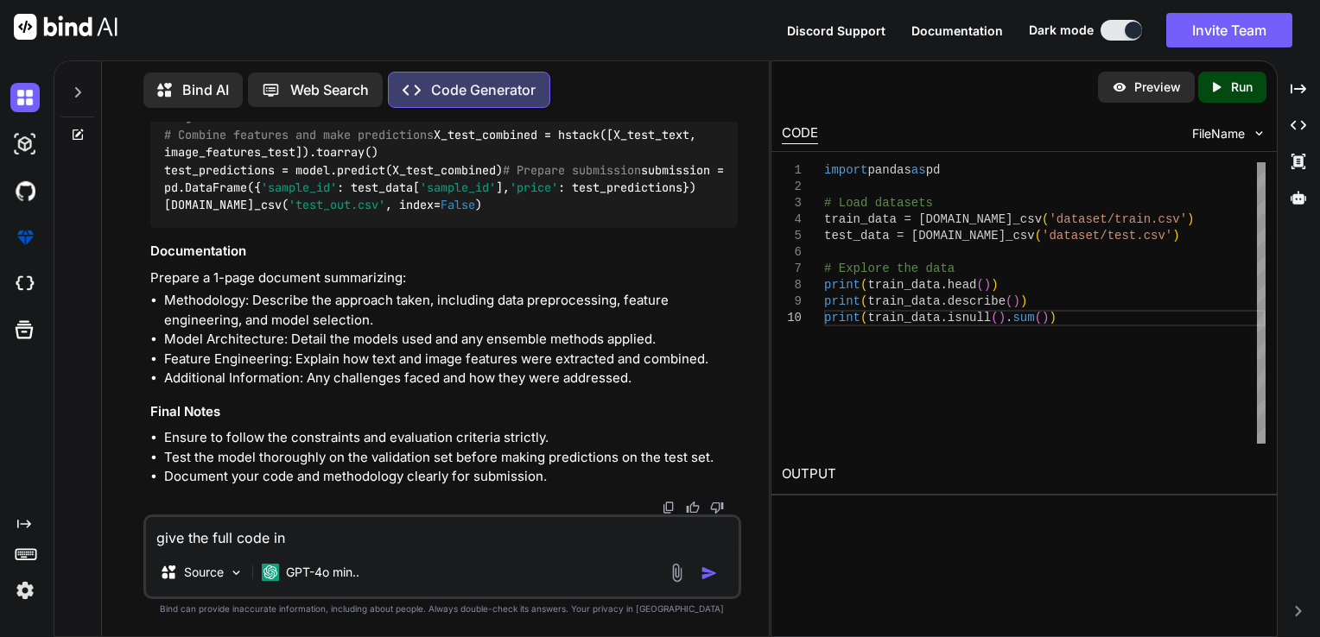
type textarea "x"
type textarea "give the full code in o"
type textarea "x"
type textarea "give the full code in on"
type textarea "x"
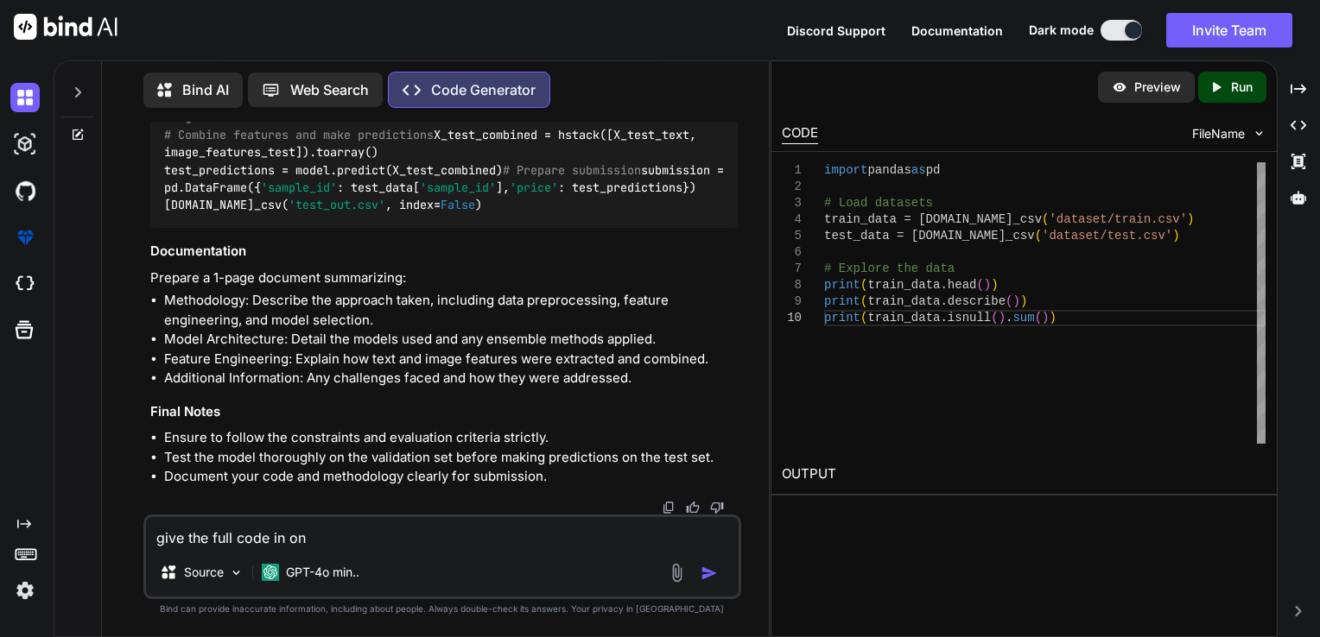
type textarea "give the full code in one"
type textarea "x"
type textarea "give the full code in one"
type textarea "x"
type textarea "give the full code in one g"
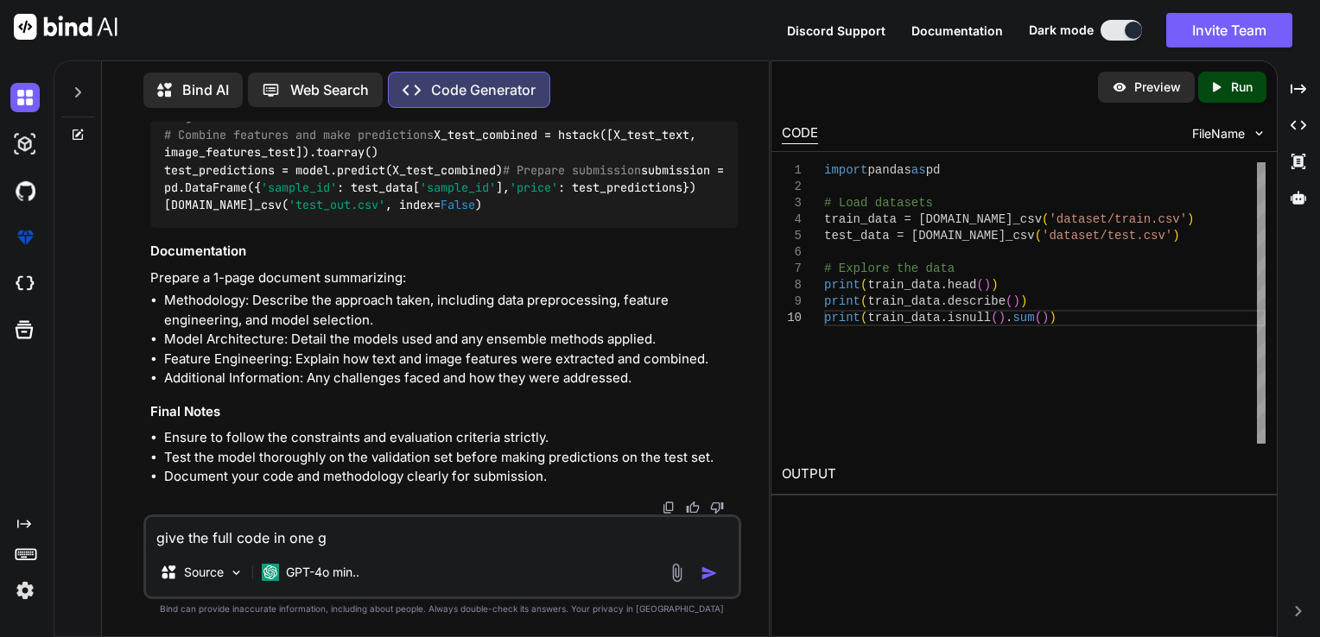
type textarea "x"
type textarea "give the full code in one go"
type textarea "x"
type textarea "give the full code in one go"
type textarea "x"
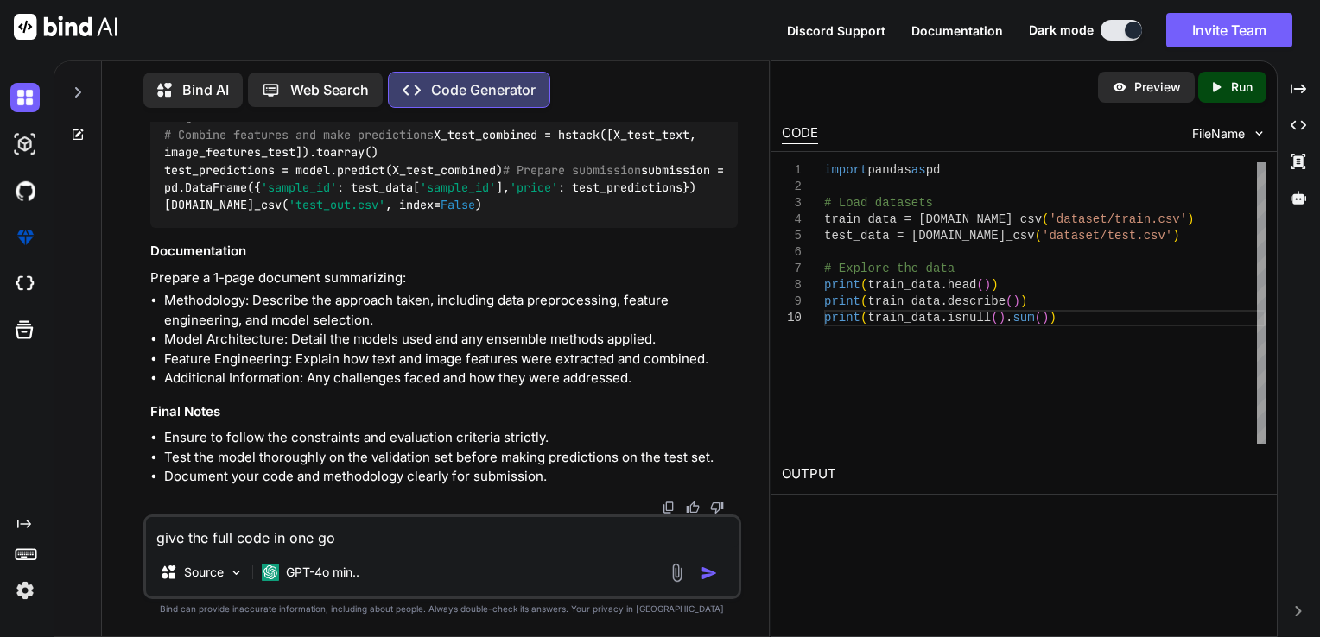
type textarea "give the full code in one go a"
type textarea "x"
type textarea "give the full code in one go an"
type textarea "x"
type textarea "give the full code in one go and"
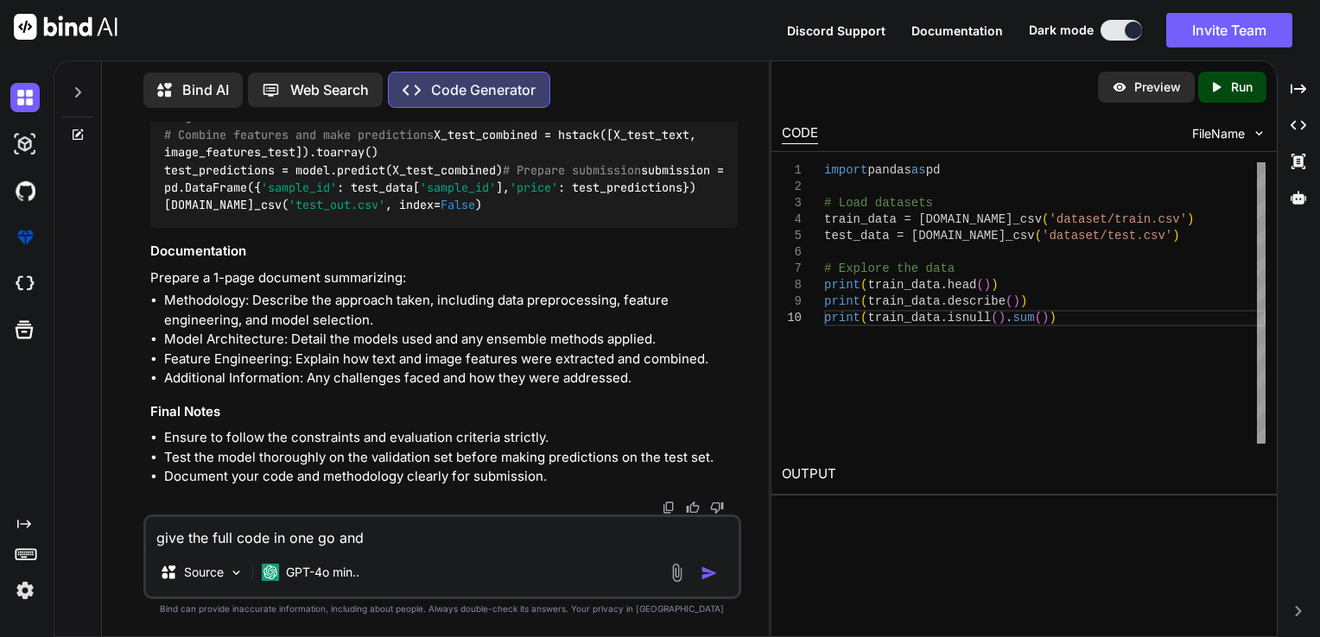
type textarea "x"
type textarea "give the full code in one go and"
type textarea "x"
type textarea "give the full code in one go and o"
type textarea "x"
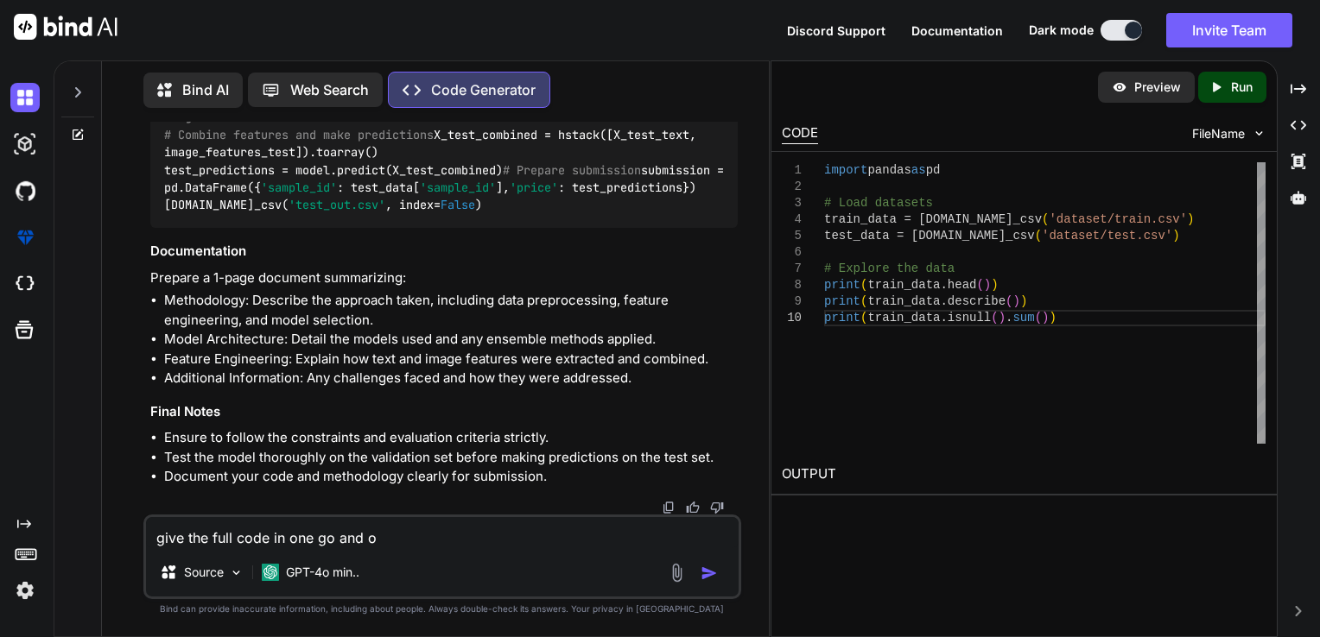
type textarea "give the full code in one go and on"
type textarea "x"
type textarea "give the full code in one go and one"
type textarea "x"
type textarea "give the full code in one go and one"
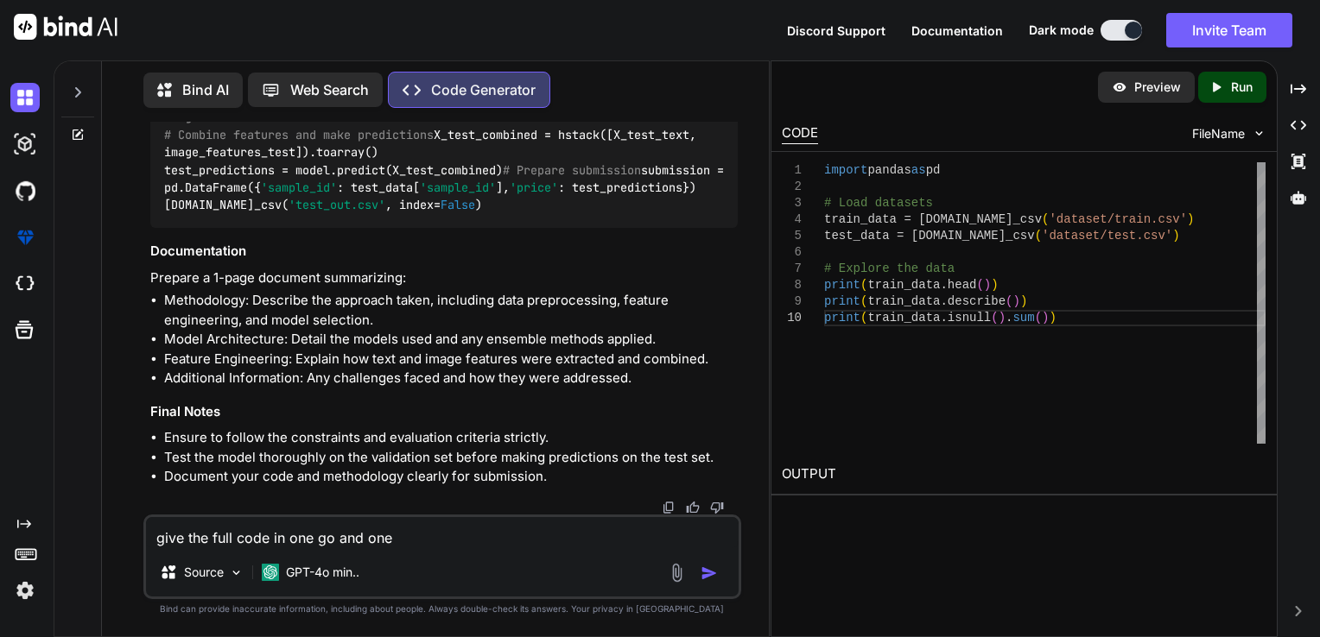
type textarea "x"
type textarea "give the full code in one go and one m"
type textarea "x"
type textarea "give the full code in one go and one mr"
type textarea "x"
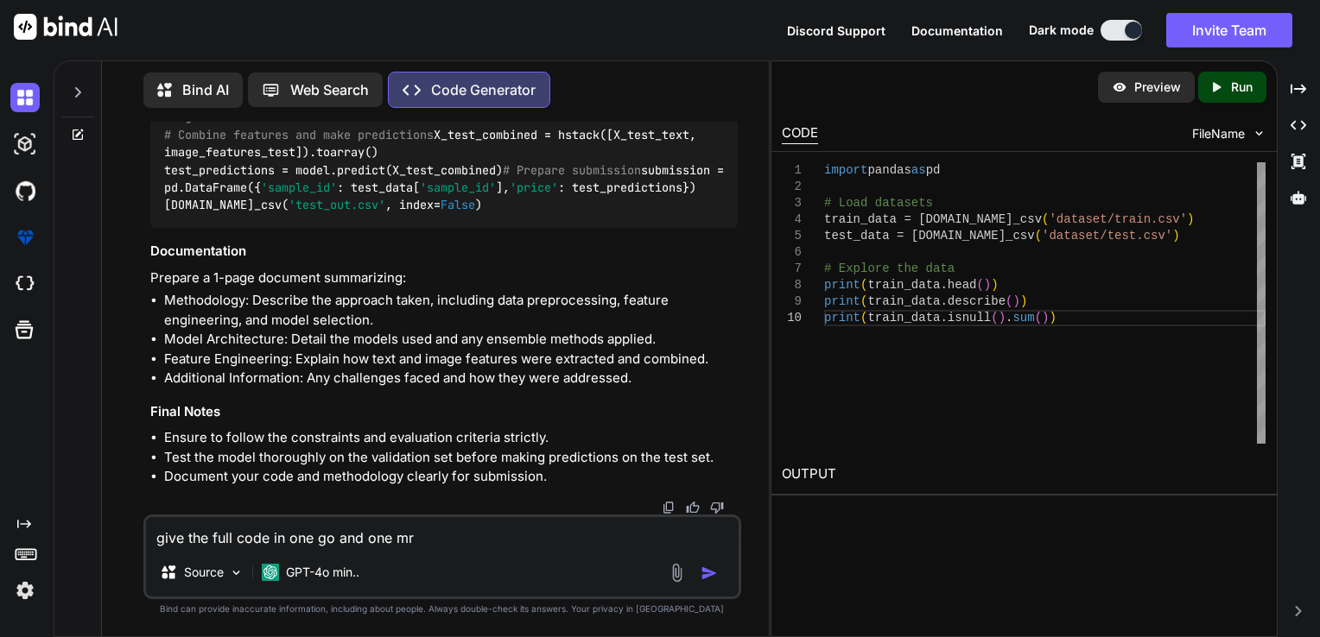
type textarea "give the full code in one go and one mr="
type textarea "x"
type textarea "give the full code in one go and one mr"
type textarea "x"
type textarea "give the full code in one go and one m"
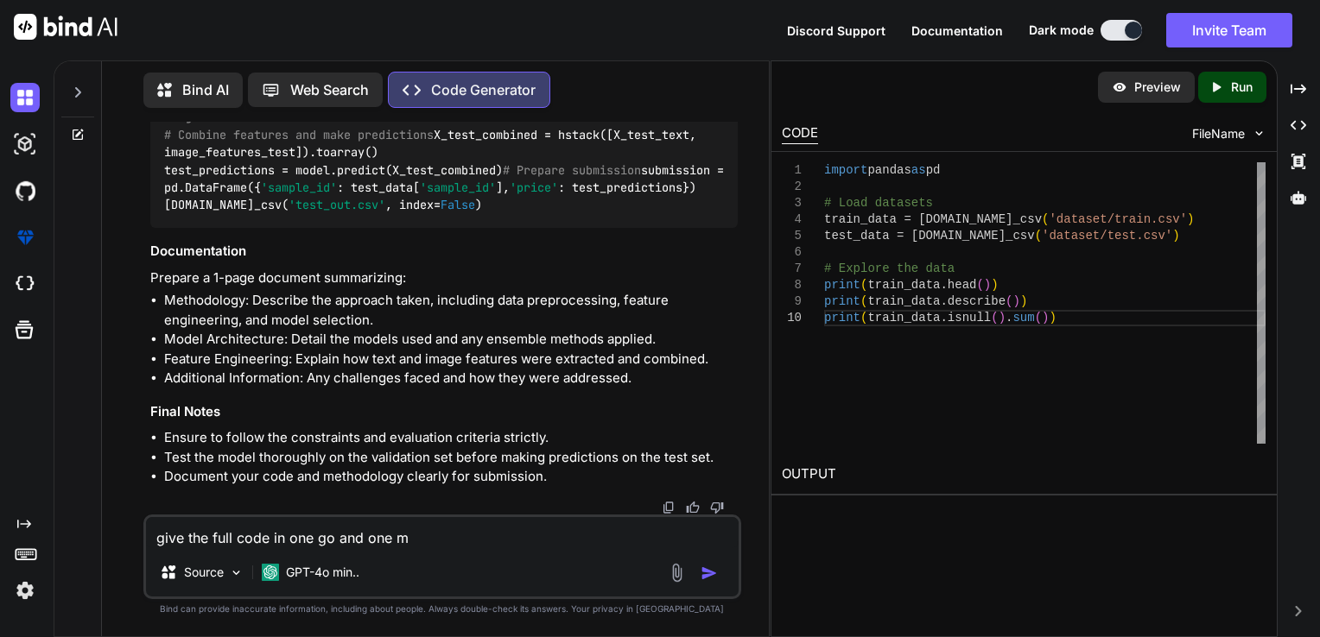
type textarea "x"
type textarea "give the full code in one go and one mo"
type textarea "x"
type textarea "give the full code in one go and one mor"
type textarea "x"
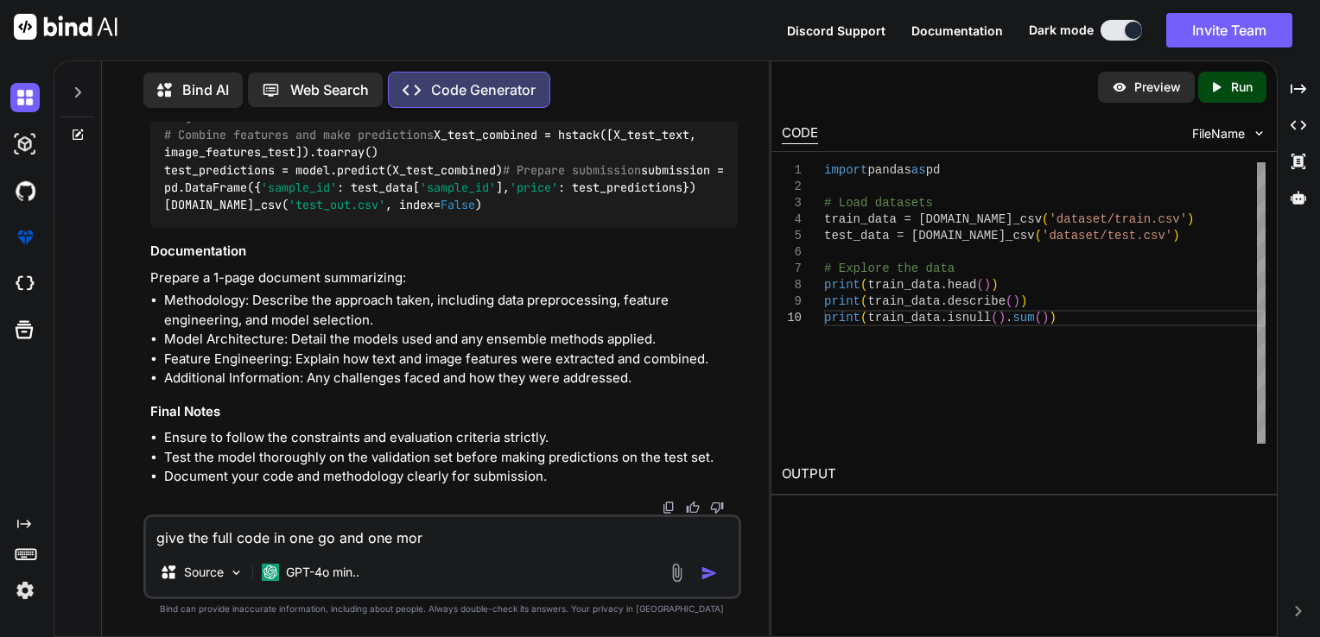
type textarea "give the full code in one go and one morw"
type textarea "x"
type textarea "give the full code in one go and one morw"
type textarea "x"
type textarea "give the full code in one go and one morw"
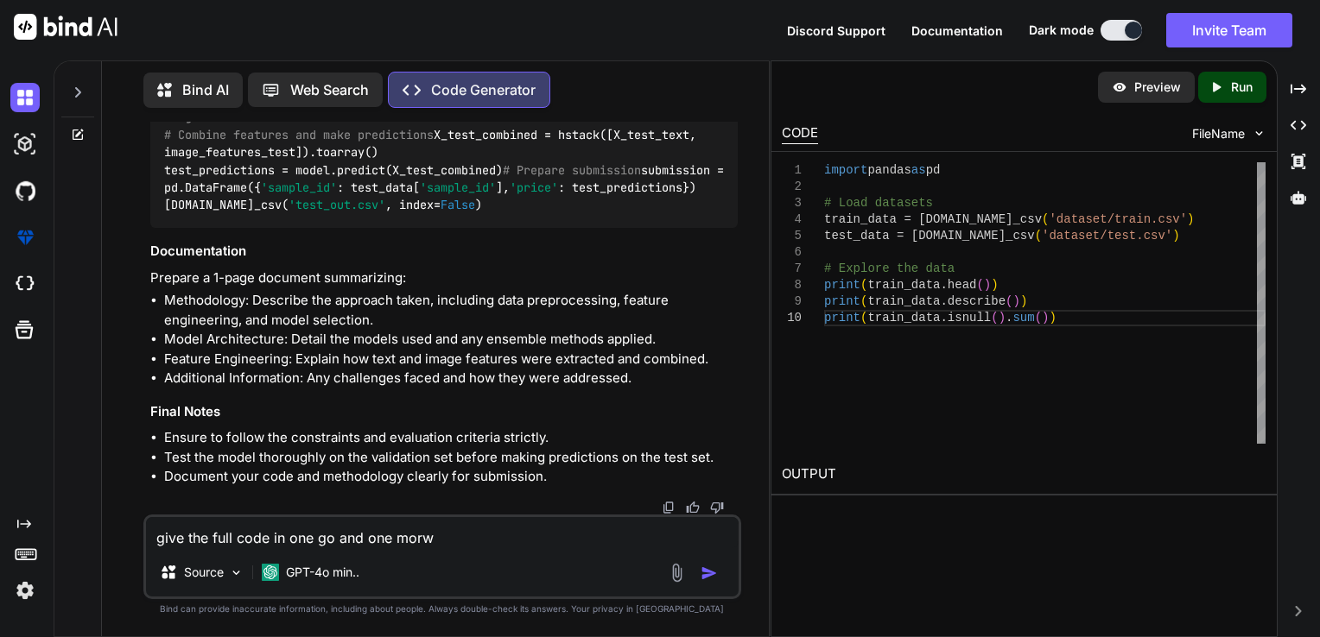
type textarea "x"
type textarea "give the full code in one go and one mor"
type textarea "x"
type textarea "give the full code in one go and one more"
type textarea "x"
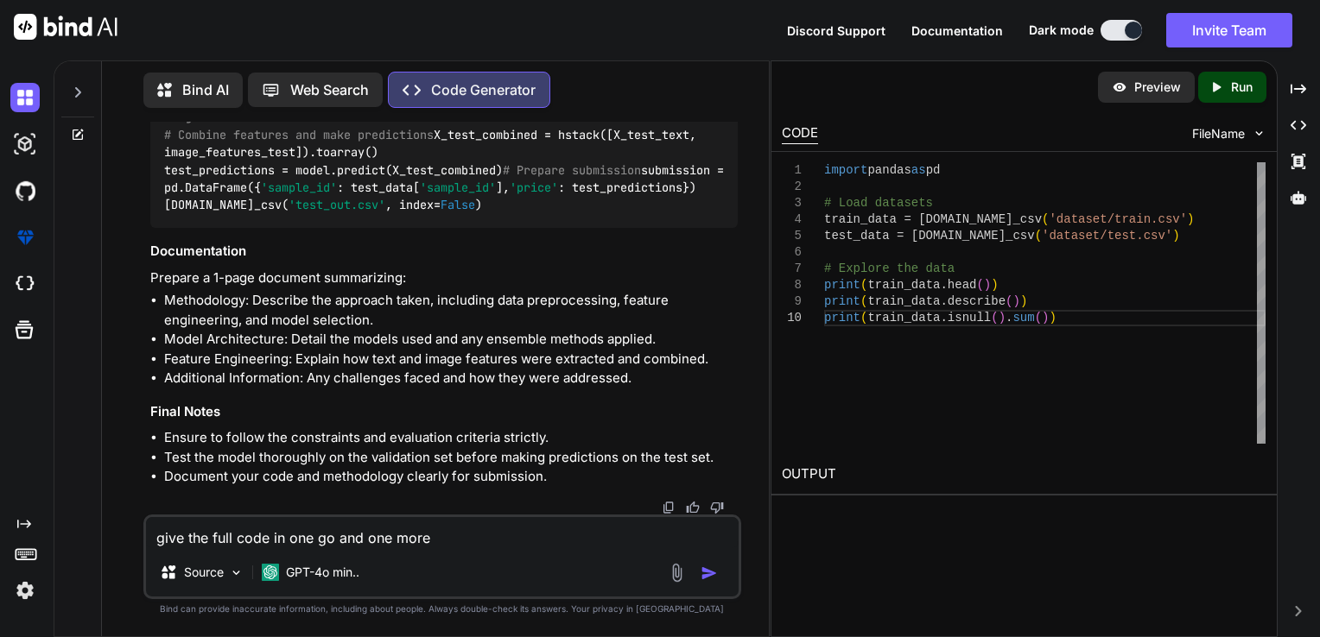
type textarea "give the full code in one go and one more"
type textarea "x"
type textarea "give the full code in one go and one more t"
type textarea "x"
type textarea "give the full code in one go and one more th"
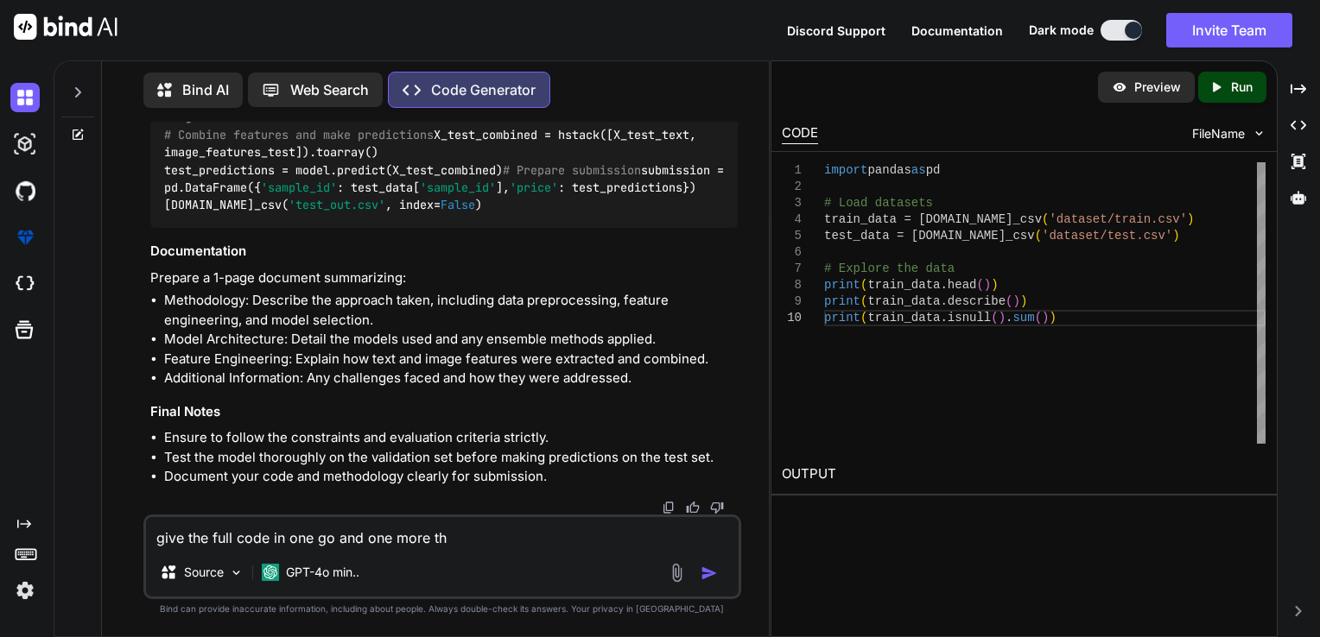
type textarea "x"
type textarea "give the full code in one go and one more thi"
type textarea "x"
type textarea "give the full code in one go and one more thin"
type textarea "x"
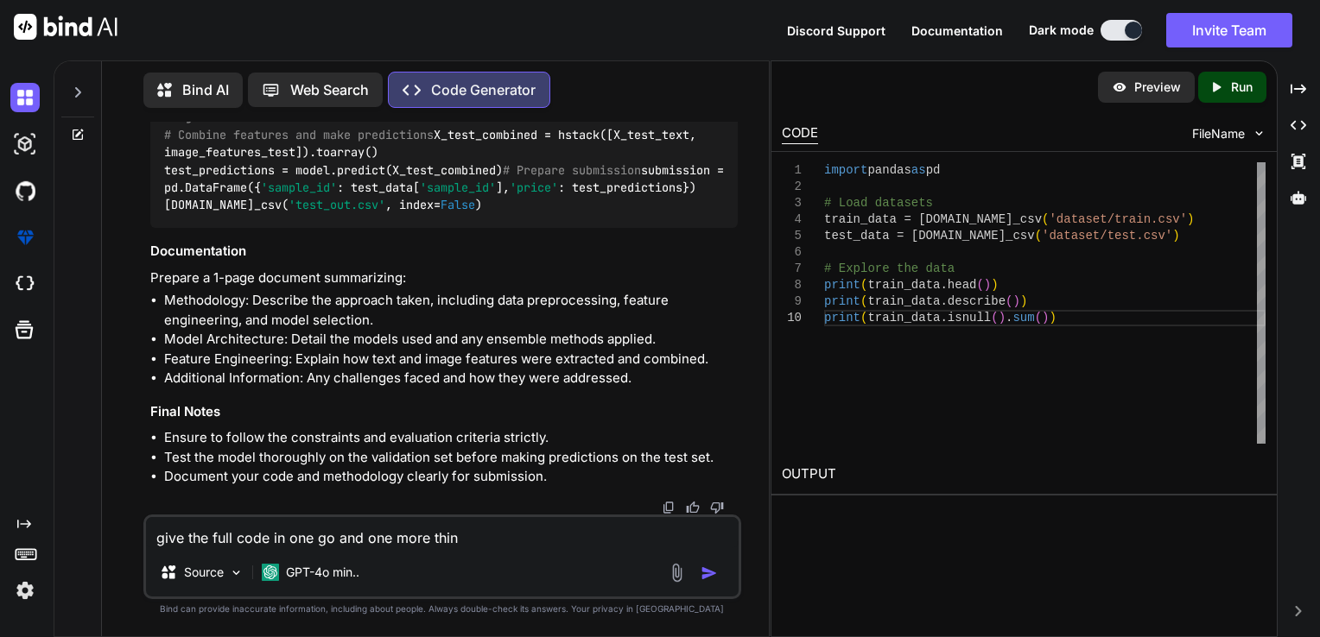
type textarea "give the full code in one go and one more thing"
type textarea "x"
type textarea "give the full code in one go and one more thing"
type textarea "x"
type textarea "give the full code in one go and one more thing y"
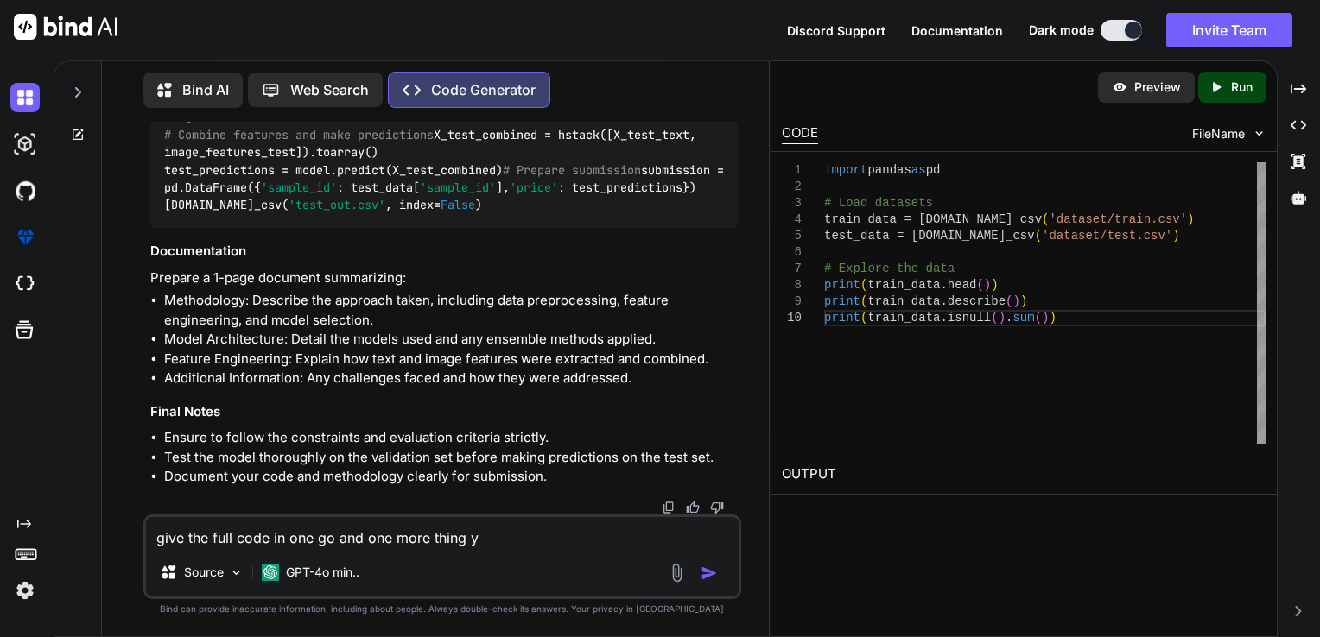
type textarea "x"
type textarea "give the full code in one go and one more thing yo"
type textarea "x"
type textarea "give the full code in one go and one more thing you"
type textarea "x"
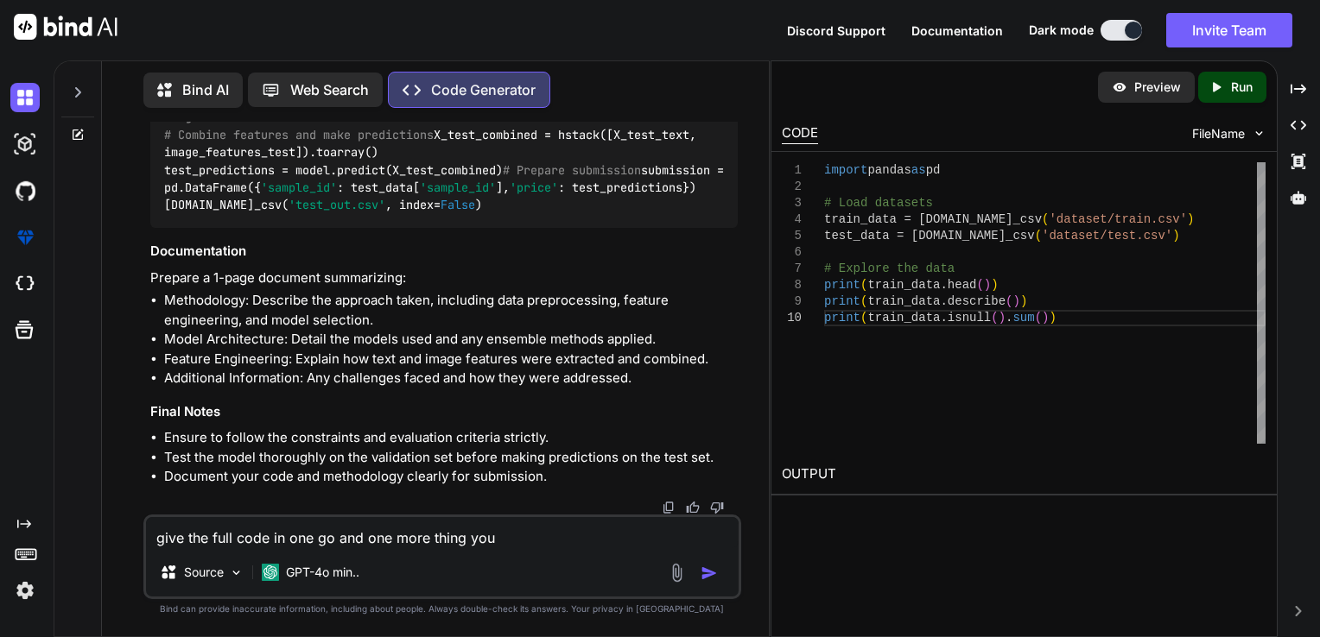
type textarea "give the full code in one go and one more thing you"
type textarea "x"
type textarea "give the full code in one go and one more thing you h"
type textarea "x"
type textarea "give the full code in one go and one more thing you ha"
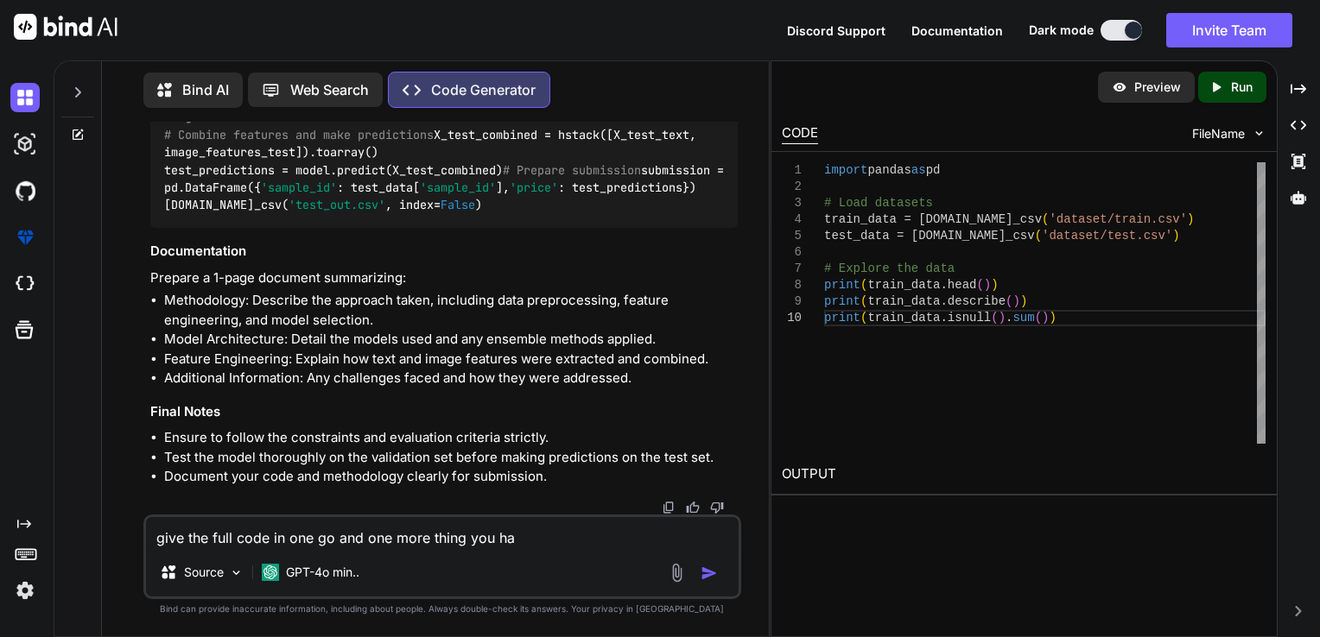
type textarea "x"
type textarea "give the full code in one go and one more thing you hav"
type textarea "x"
type textarea "give the full code in one go and one more thing you have"
type textarea "x"
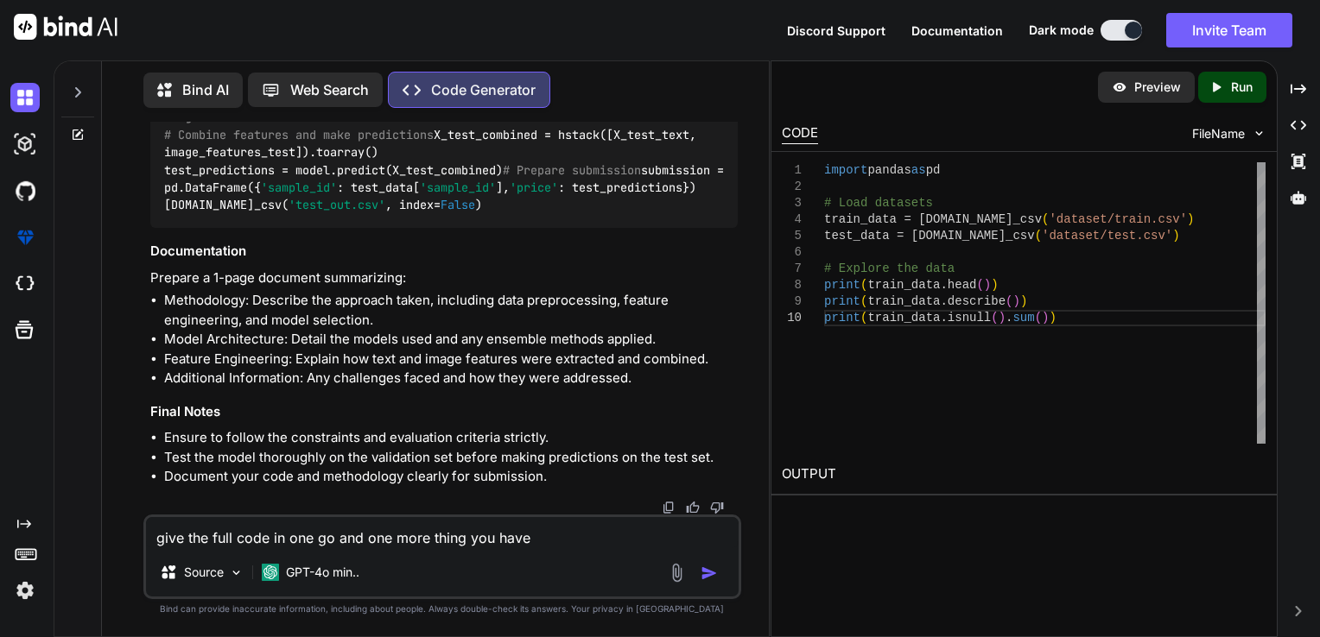
type textarea "give the full code in one go and one more thing you have"
type textarea "x"
type textarea "give the full code in one go and one more thing you have t"
type textarea "x"
type textarea "give the full code in one go and one more thing you have to"
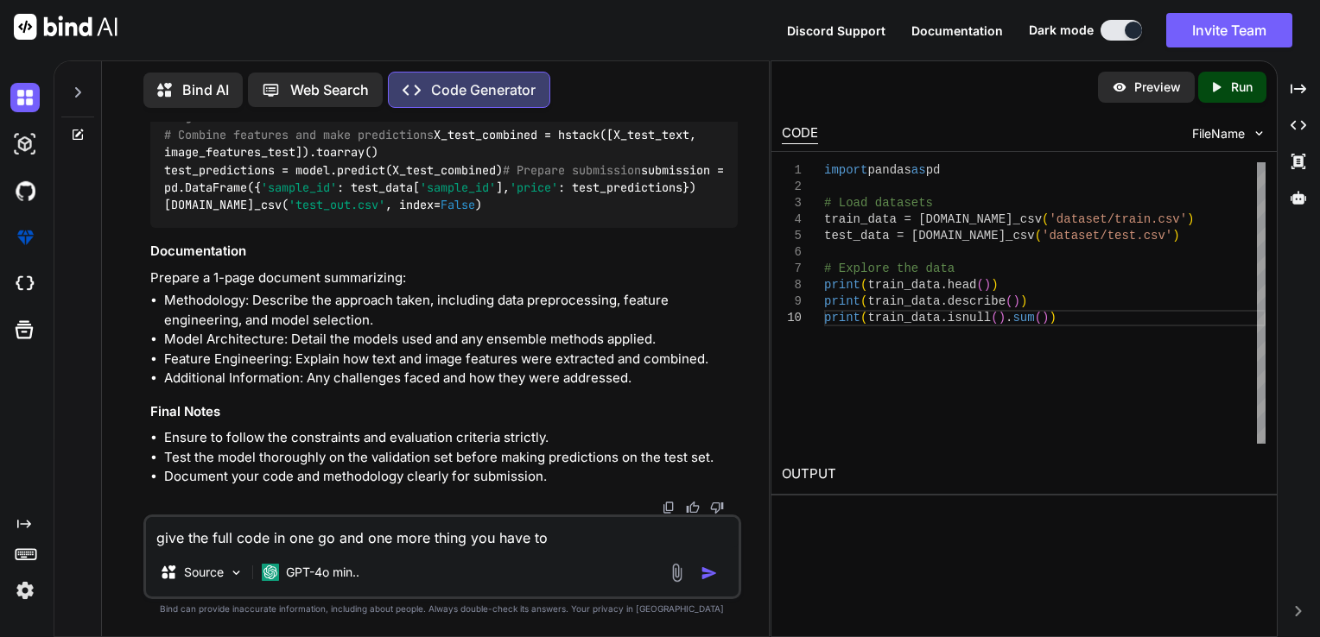
type textarea "x"
type textarea "give the full code in one go and one more thing you have to"
type textarea "x"
type textarea "give the full code in one go and one more thing you have to b"
type textarea "x"
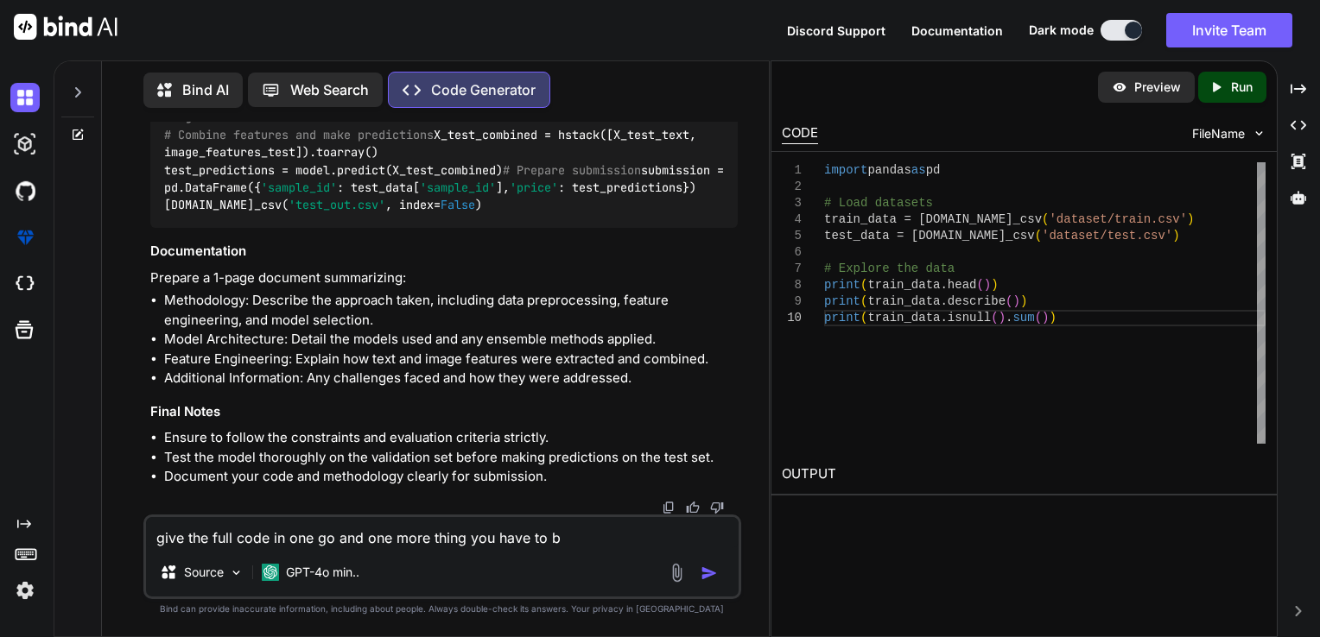
type textarea "give the full code in one go and one more thing you have to be"
type textarea "x"
type textarea "give the full code in one go and one more thing you have to be"
type textarea "x"
type textarea "give the full code in one go and one more thing you have to be c"
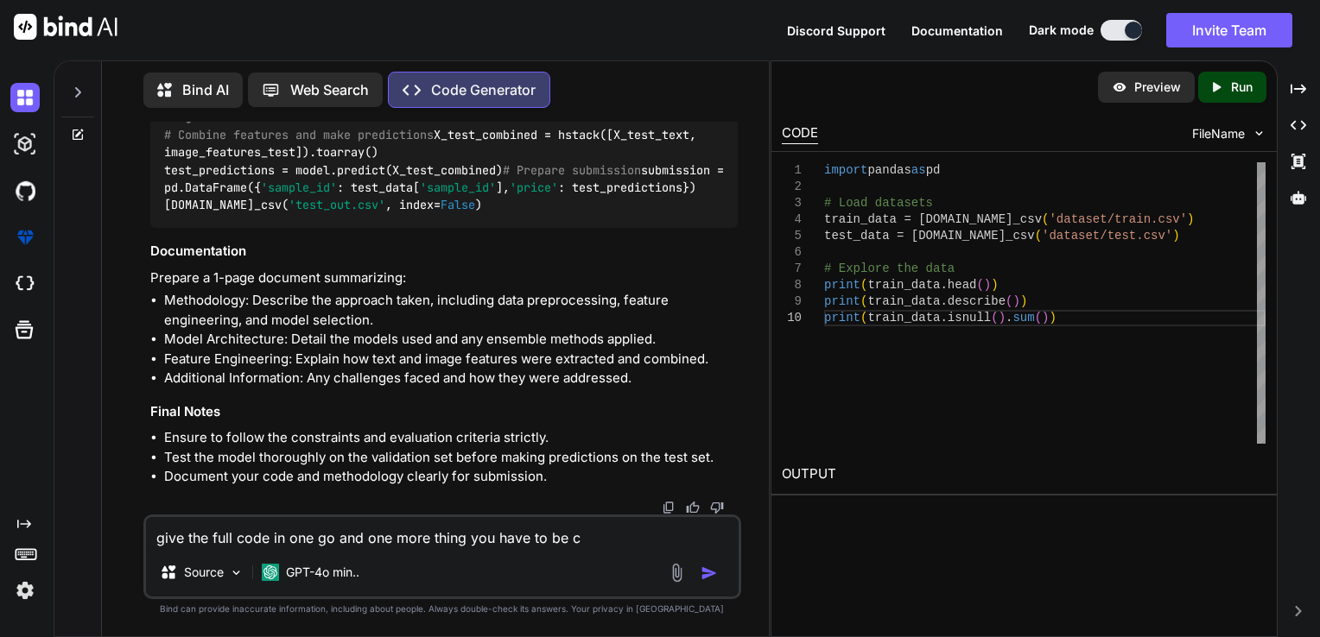
type textarea "x"
type textarea "give the full code in one go and one more thing you have to be cr"
type textarea "x"
type textarea "give the full code in one go and one more thing you have to be cre"
type textarea "x"
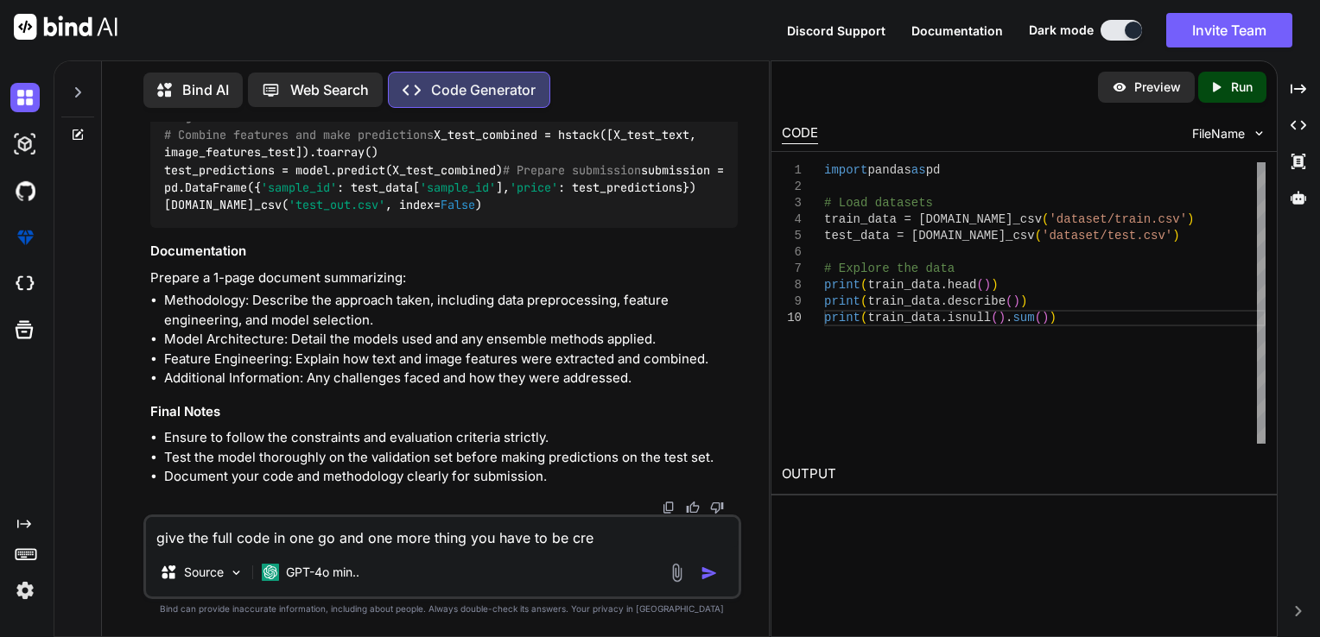
type textarea "give the full code in one go and one more thing you have to be crea"
type textarea "x"
type textarea "give the full code in one go and one more thing you have to be creat"
type textarea "x"
type textarea "give the full code in one go and one more thing you have to be creati"
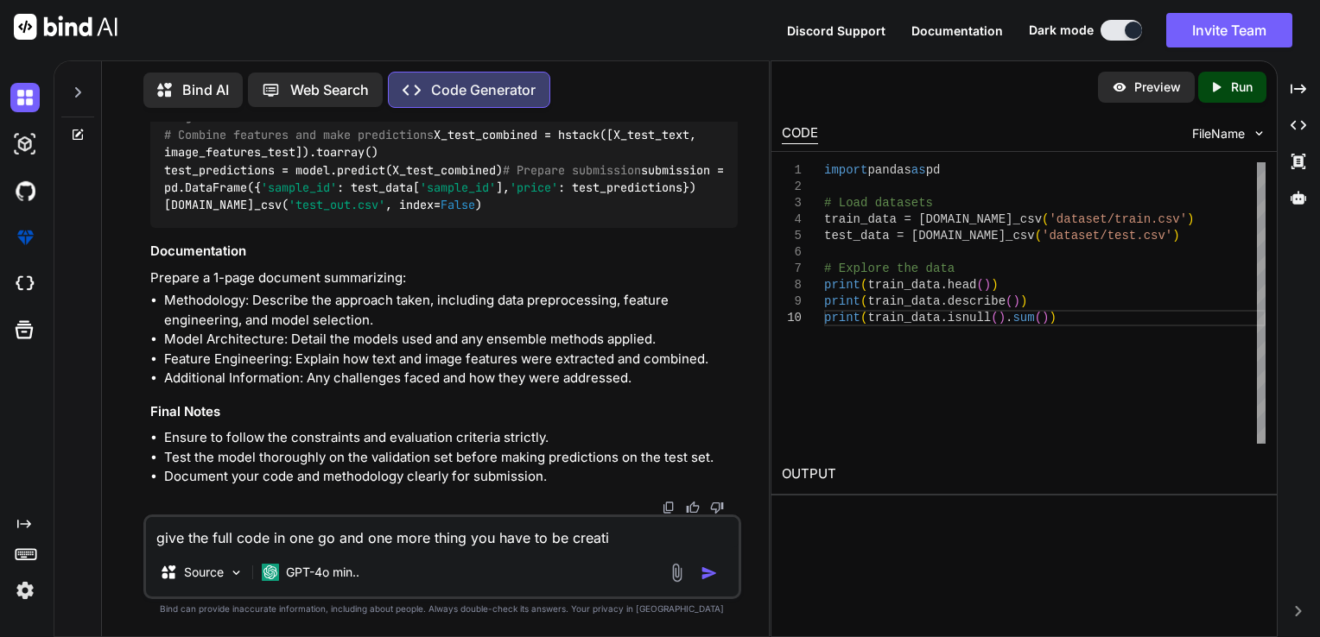
type textarea "x"
type textarea "give the full code in one go and one more thing you have to be creativ"
type textarea "x"
type textarea "give the full code in one go and one more thing you have to be creative"
type textarea "x"
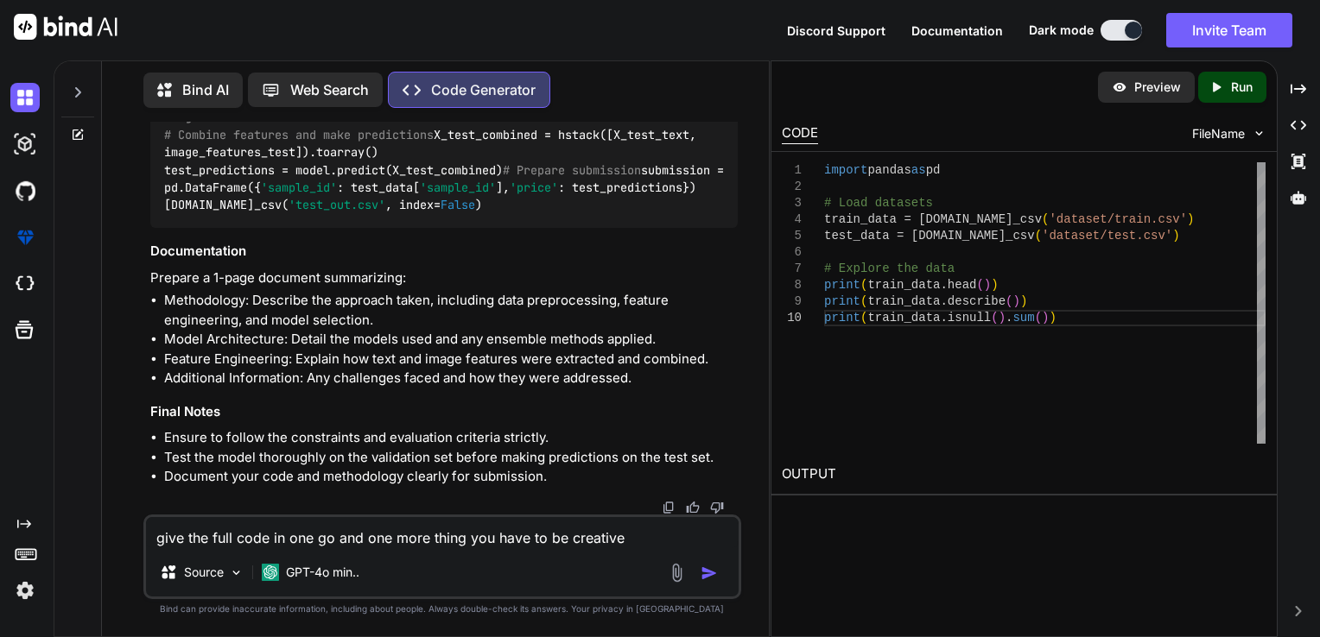
type textarea "give the full code in one go and one more thing you have to be creative"
type textarea "x"
type textarea "give the full code in one go and one more thing you have to be creative e"
type textarea "x"
type textarea "give the full code in one go and one more thing you have to be creative en"
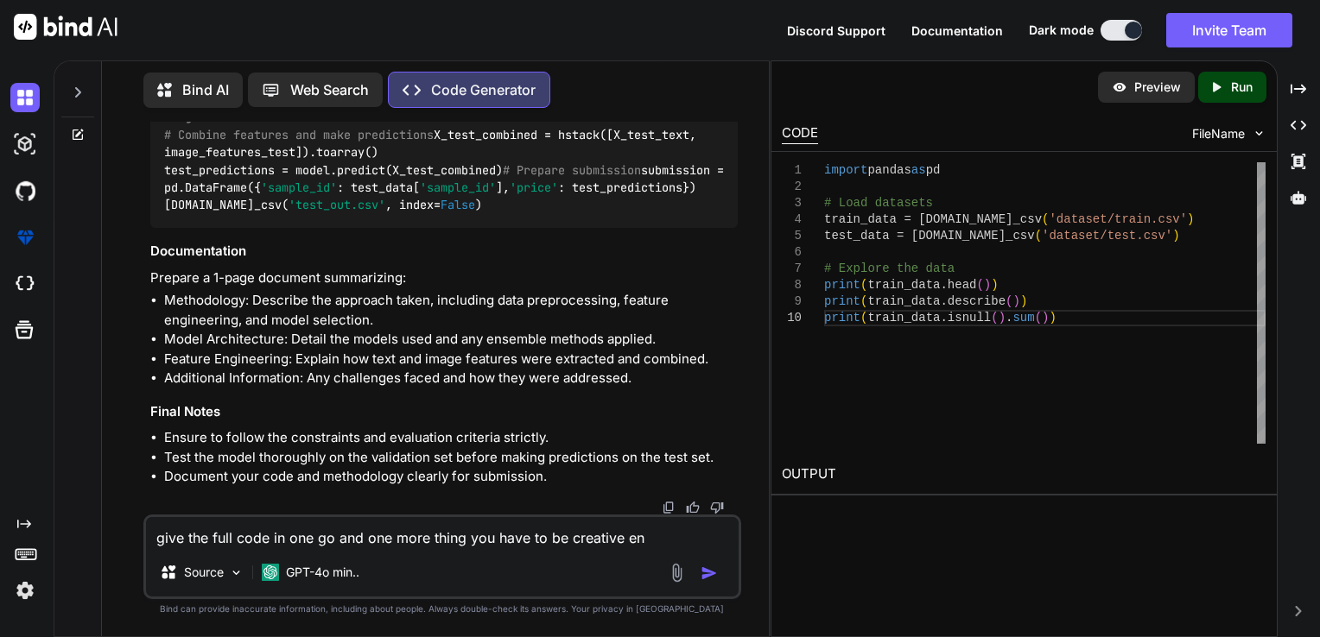
type textarea "x"
type textarea "give the full code in one go and one more thing you have to be creative eno"
type textarea "x"
type textarea "give the full code in one go and one more thing you have to be creative enou"
type textarea "x"
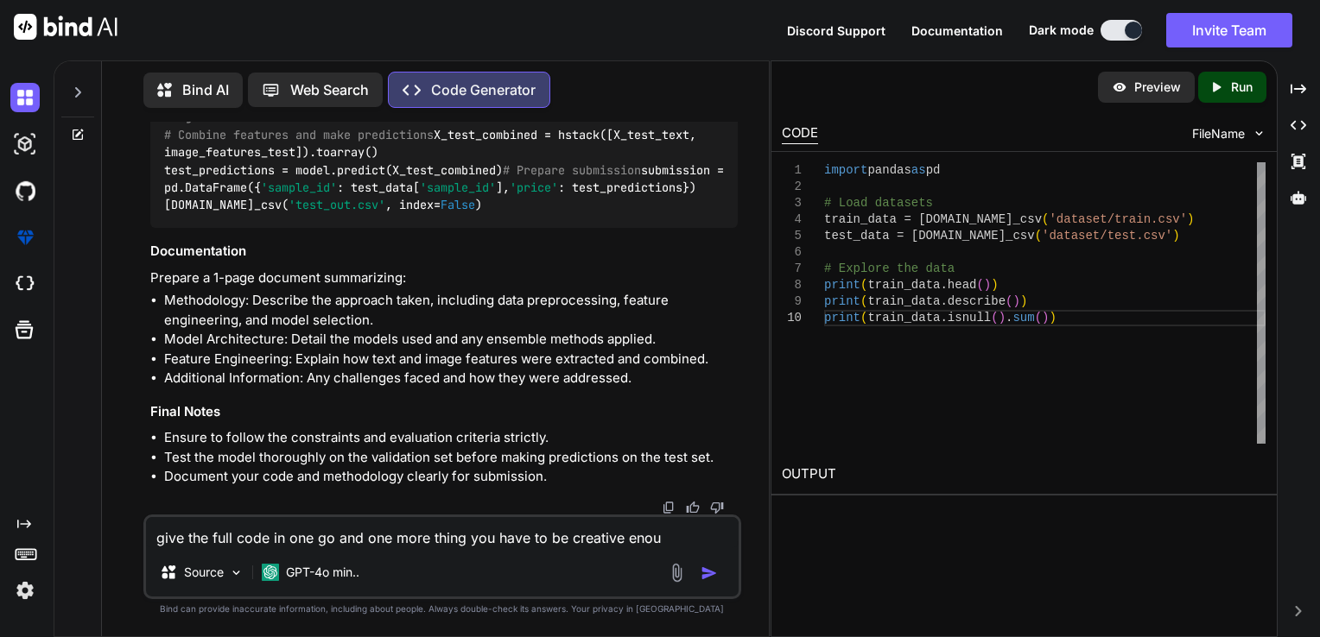
type textarea "give the full code in one go and one more thing you have to be creative enoug"
type textarea "x"
type textarea "give the full code in one go and one more thing you have to be creative enough"
type textarea "x"
type textarea "give the full code in one go and one more thing you have to be creative enough"
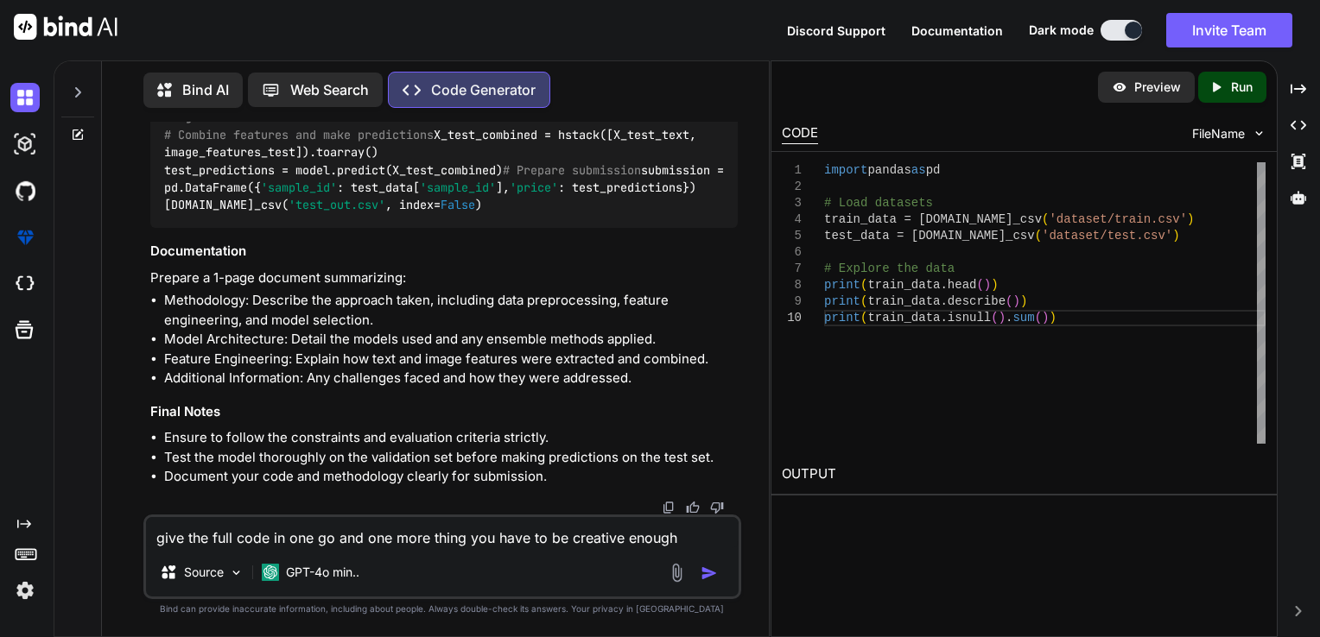
type textarea "x"
type textarea "give the full code in one go and one more thing you have to be creative enough a"
type textarea "x"
type textarea "give the full code in one go and one more thing you have to be creative enough …"
type textarea "x"
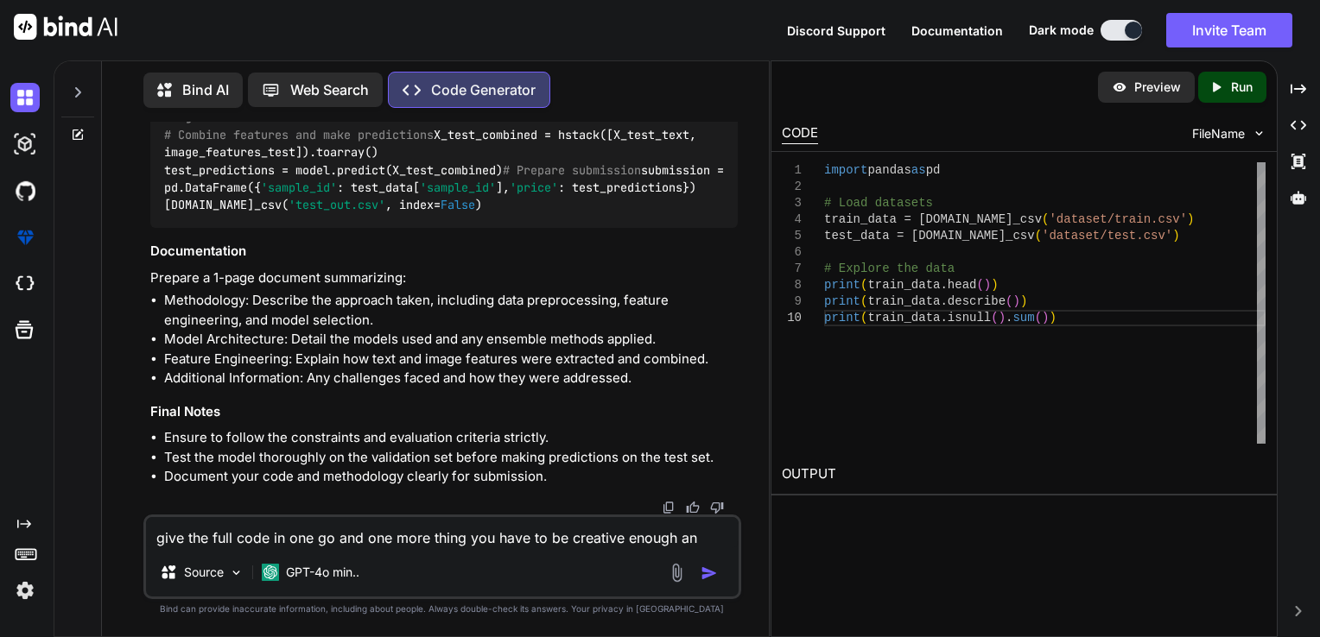
type textarea "give the full code in one go and one more thing you have to be creative enough …"
type textarea "x"
type textarea "give the full code in one go and one more thing you have to be creative enough …"
type textarea "x"
type textarea "give the full code in one go and one more thing you have to be creative enough …"
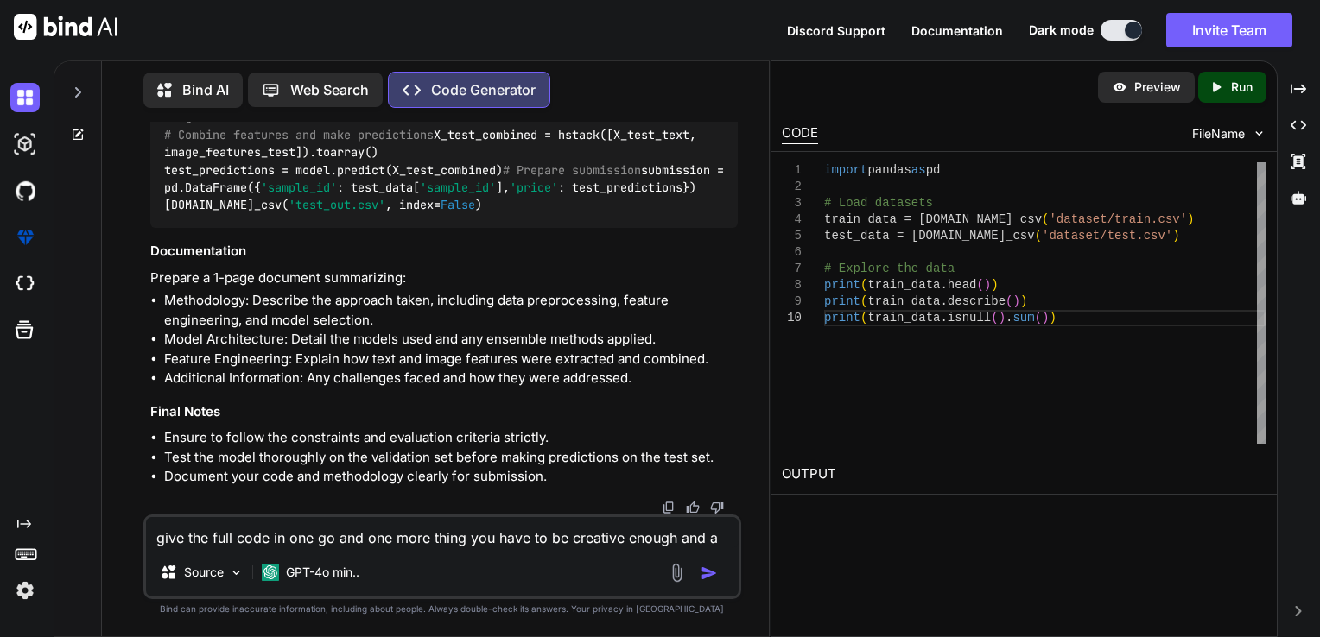
type textarea "x"
type textarea "give the full code in one go and one more thing you have to be creative enough …"
type textarea "x"
type textarea "give the full code in one go and one more thing you have to be creative enough …"
type textarea "x"
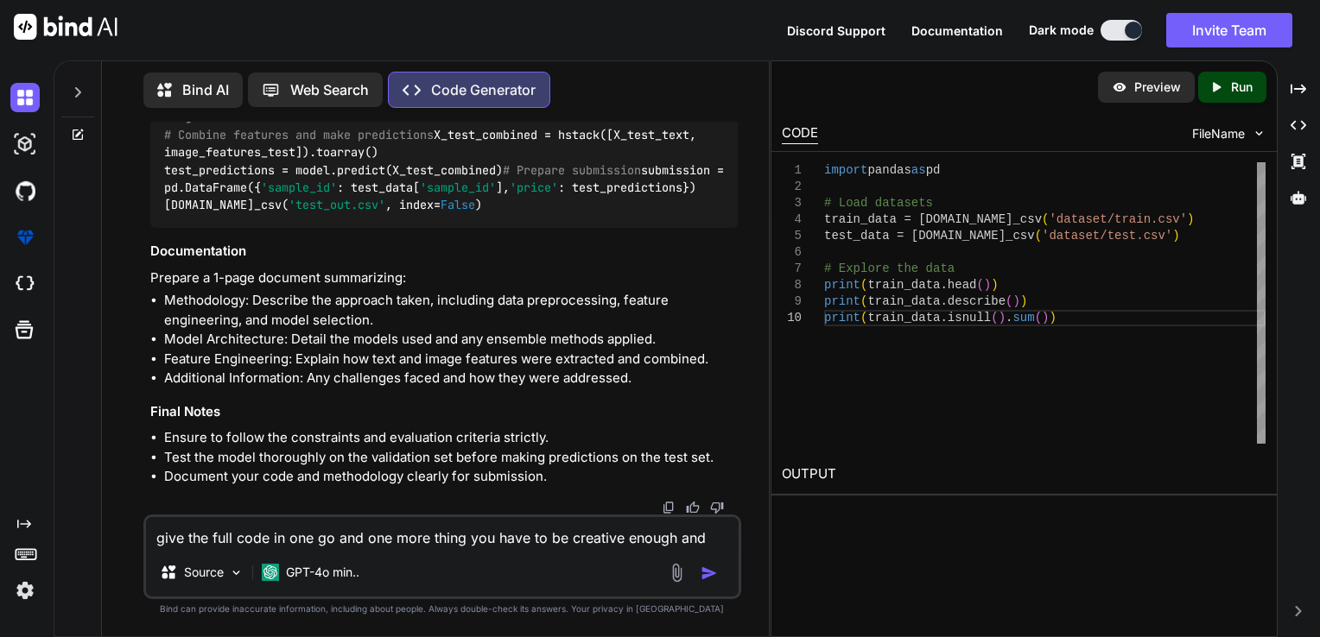
type textarea "give the full code in one go and one more thing you have to be creative enough …"
type textarea "x"
type textarea "give the full code in one go and one more thing you have to be creative enough …"
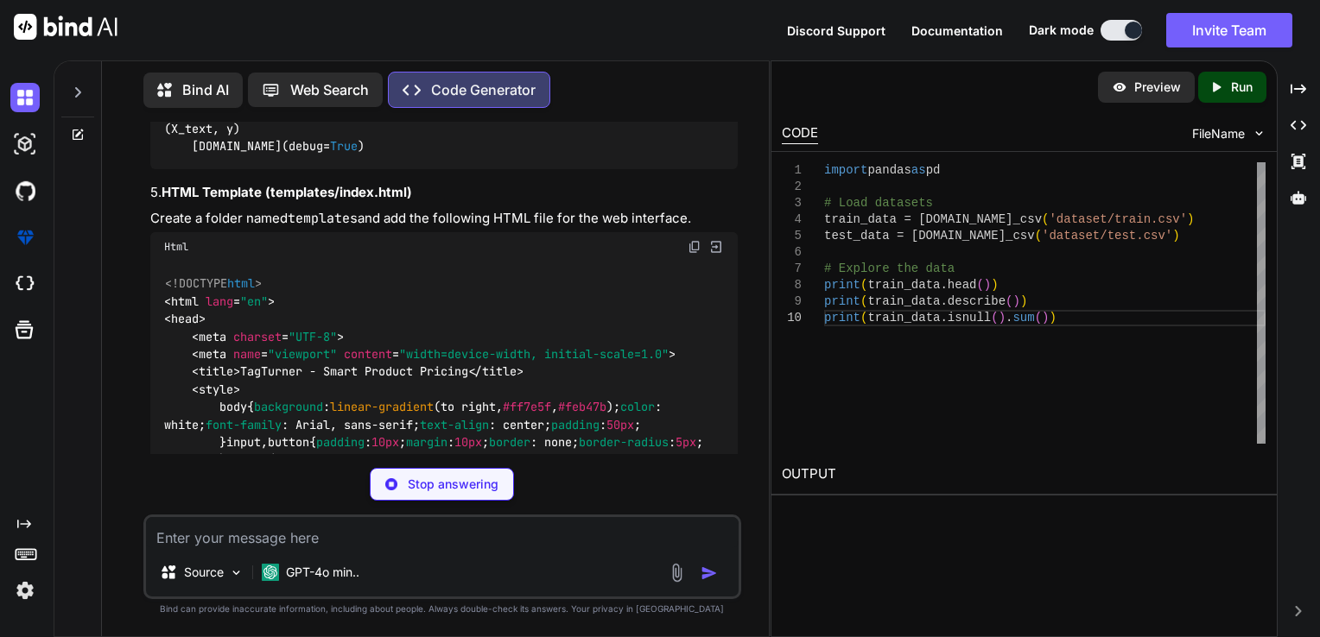
scroll to position [6976, 0]
drag, startPoint x: 435, startPoint y: 396, endPoint x: 466, endPoint y: 320, distance: 82.1
drag, startPoint x: 466, startPoint y: 320, endPoint x: 462, endPoint y: 332, distance: 13.7
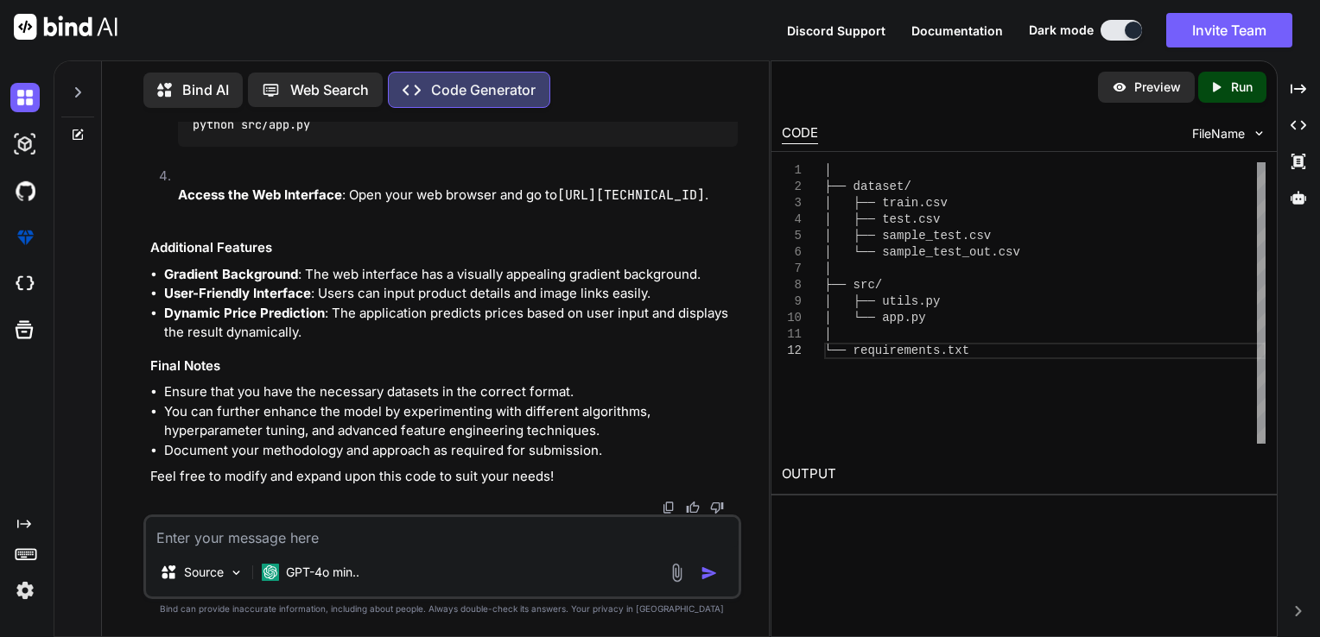
scroll to position [10001, 0]
click at [537, 541] on textarea at bounding box center [442, 532] width 593 height 31
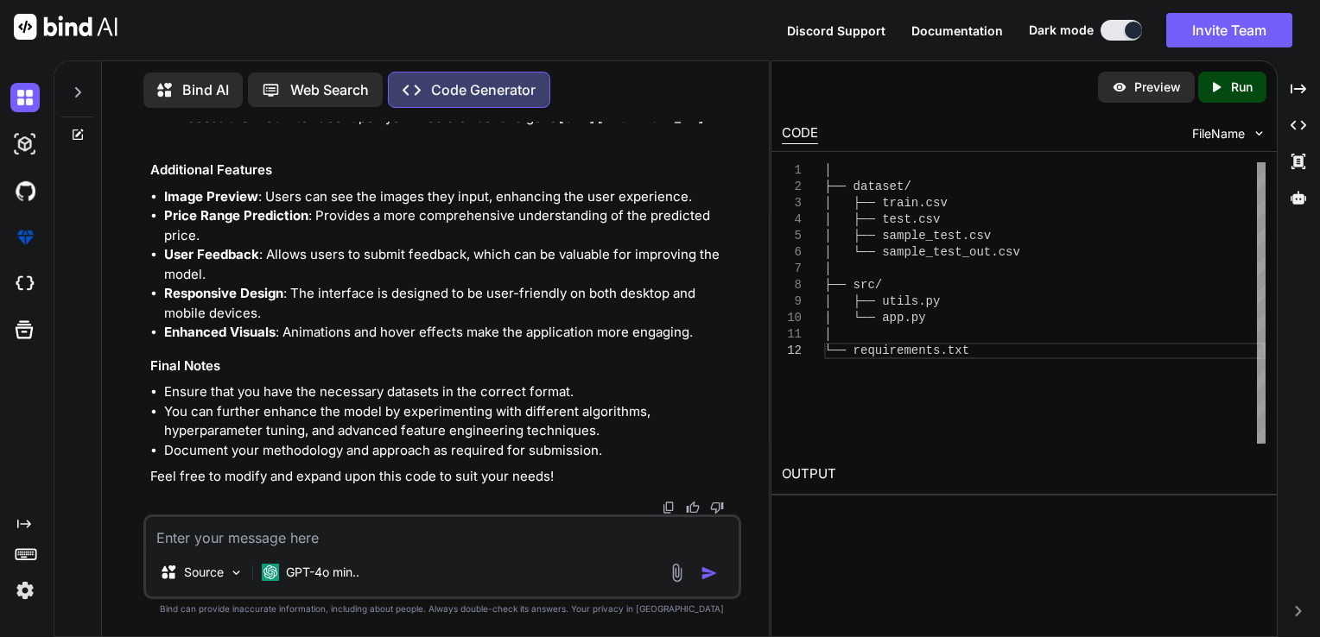
scroll to position [14906, 0]
click at [401, 534] on textarea at bounding box center [442, 532] width 593 height 31
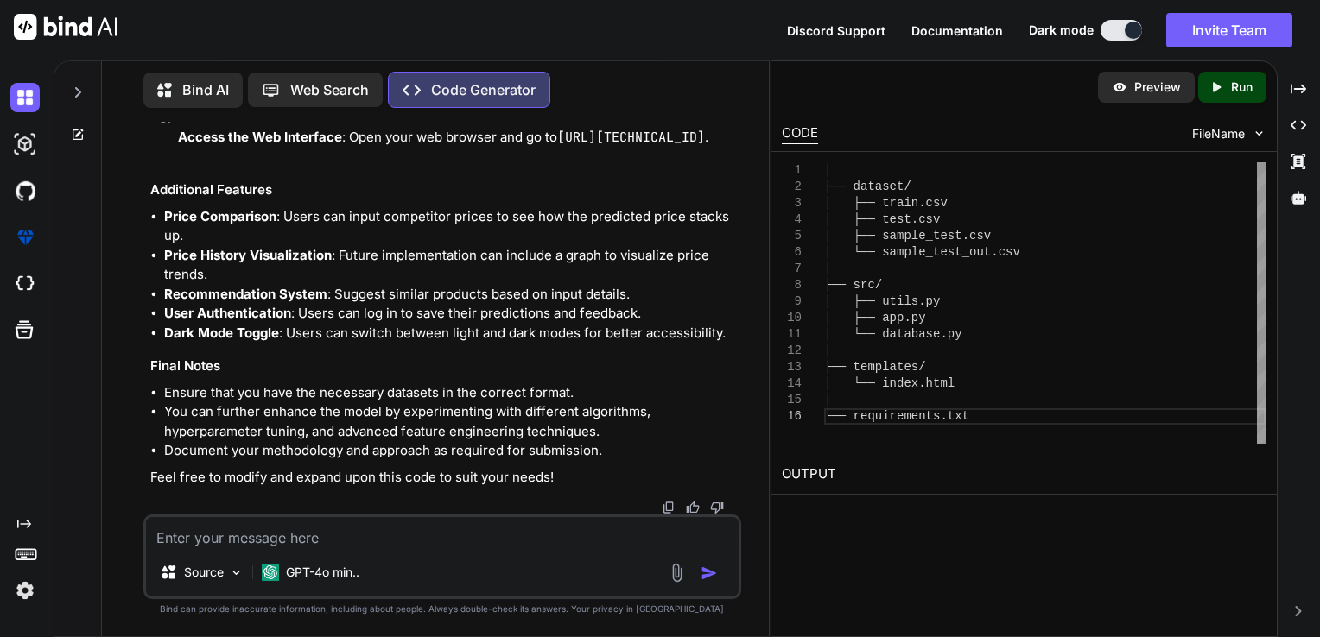
scroll to position [23886, 0]
click at [292, 539] on textarea at bounding box center [442, 532] width 593 height 31
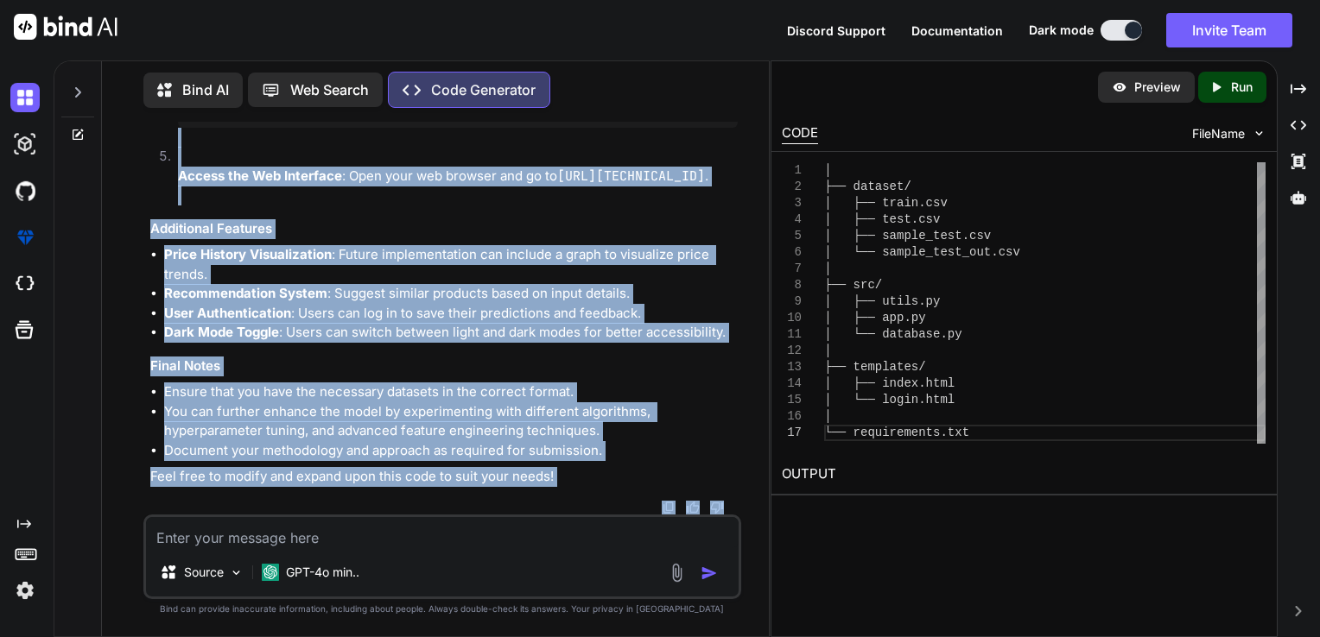
scroll to position [31535, 0]
drag, startPoint x: 149, startPoint y: 309, endPoint x: 301, endPoint y: 498, distance: 242.6
click at [301, 498] on div "You Generate Code Create a Python machine learning classification model using s…" at bounding box center [444, 318] width 595 height 393
copy div "Loremips Dolo sit AmeTconse adipisc Elits Doeiusmodt 0. Incididun Utlaboree Dol…"
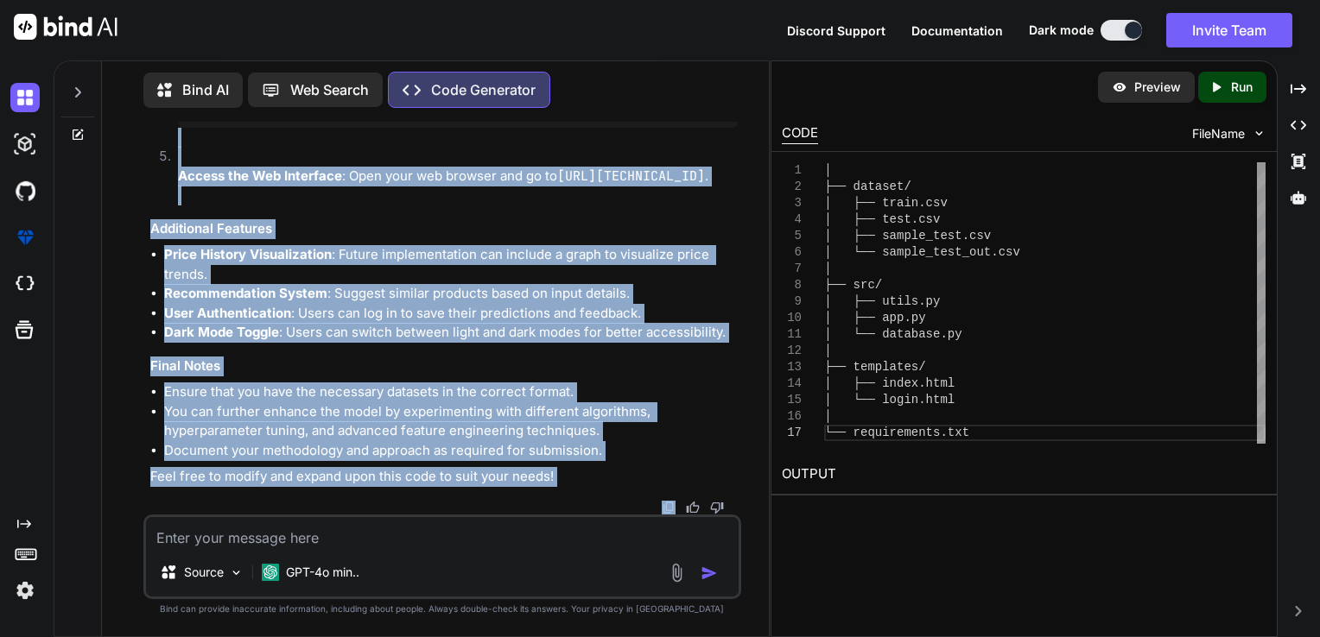
click at [485, 239] on h3 "Additional Features" at bounding box center [444, 229] width 588 height 20
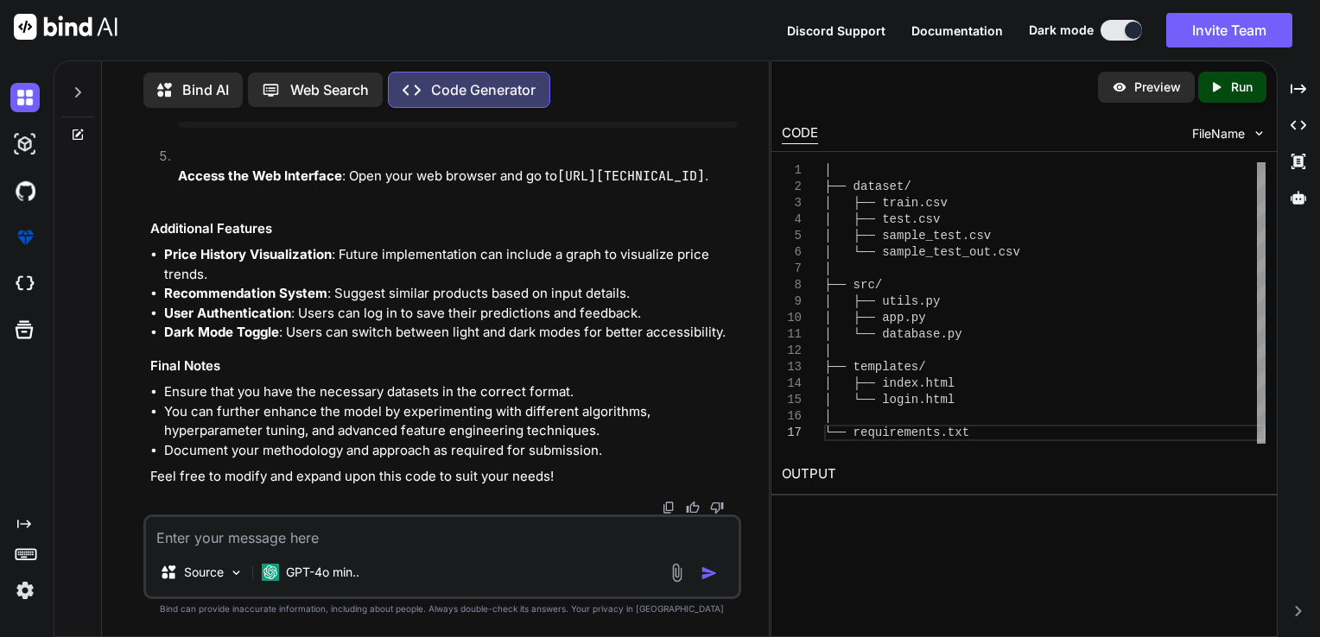
scroll to position [25168, 0]
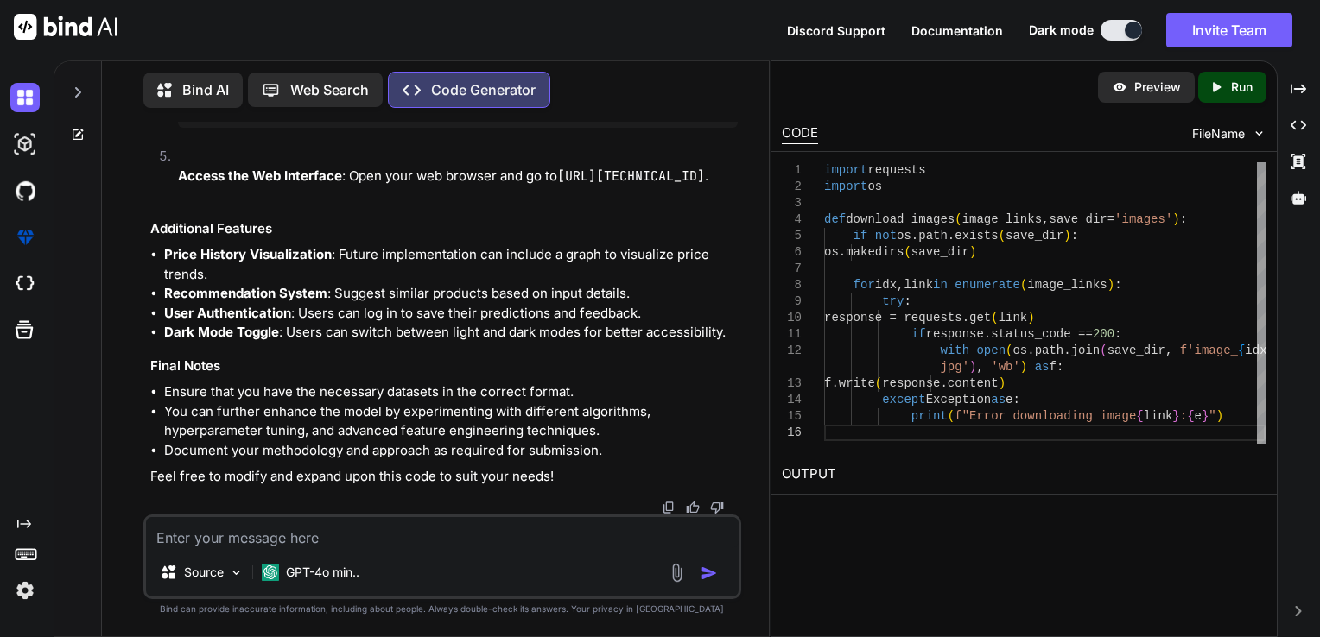
scroll to position [25626, 0]
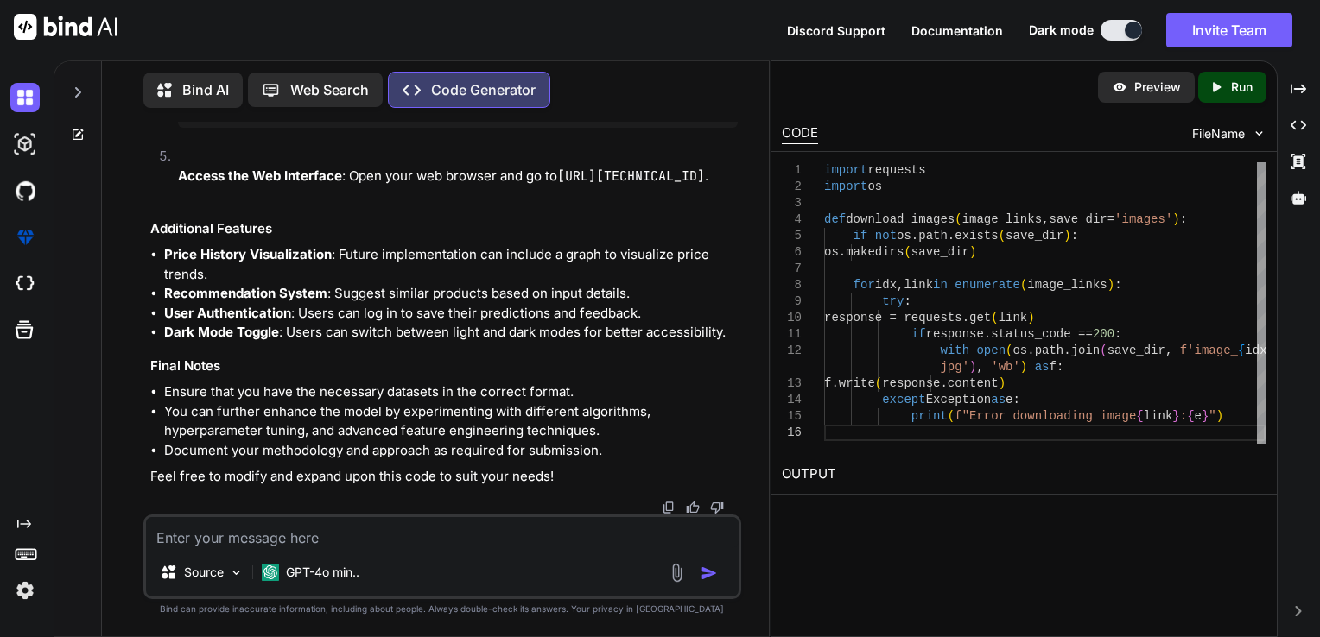
click at [463, 534] on textarea at bounding box center [442, 532] width 593 height 31
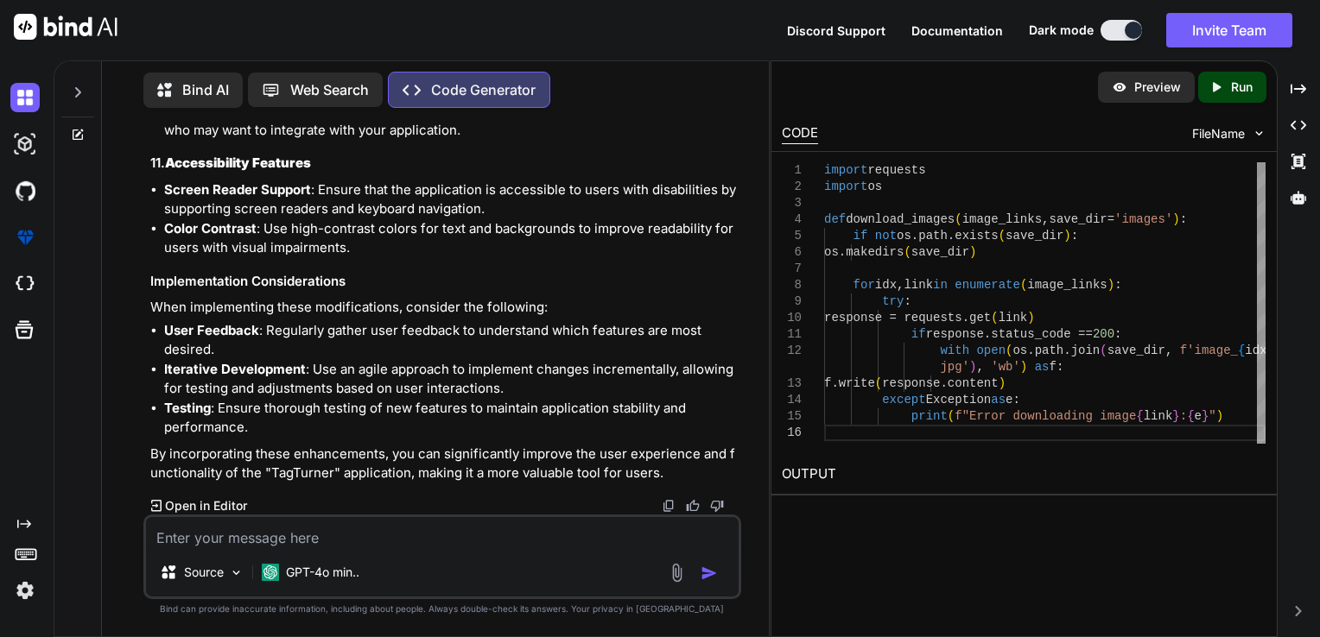
scroll to position [33270, 0]
click at [339, 540] on textarea at bounding box center [442, 532] width 593 height 31
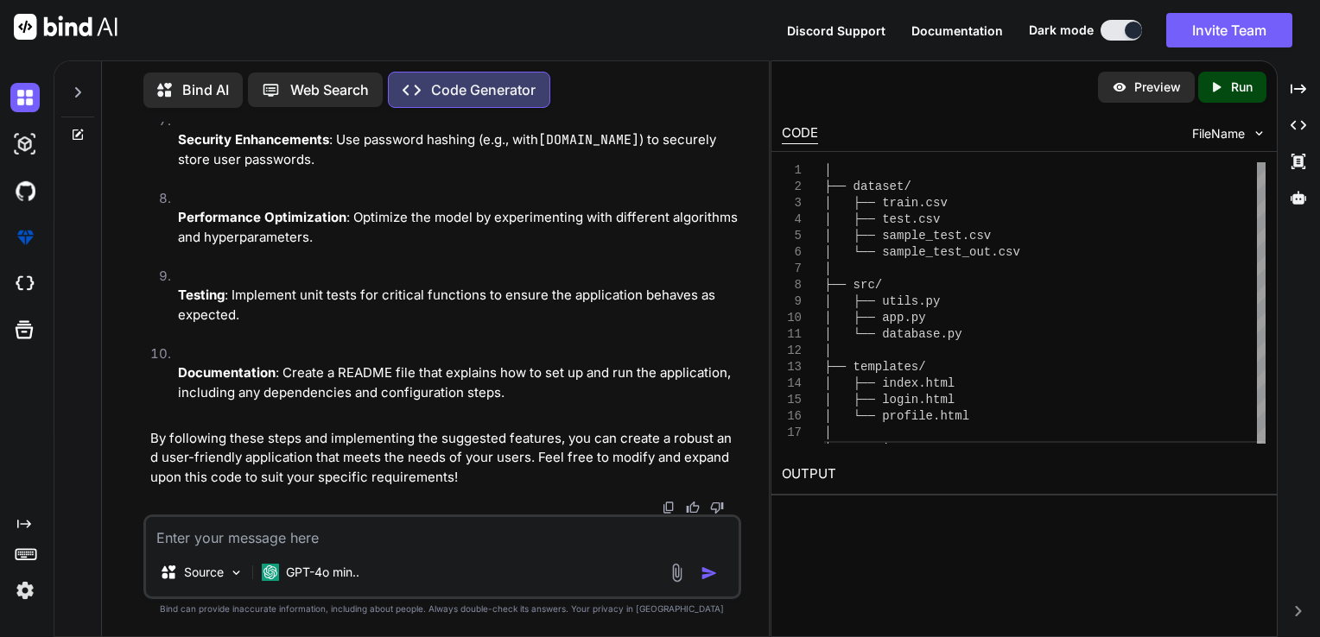
scroll to position [42541, 0]
click at [298, 524] on textarea at bounding box center [442, 532] width 593 height 31
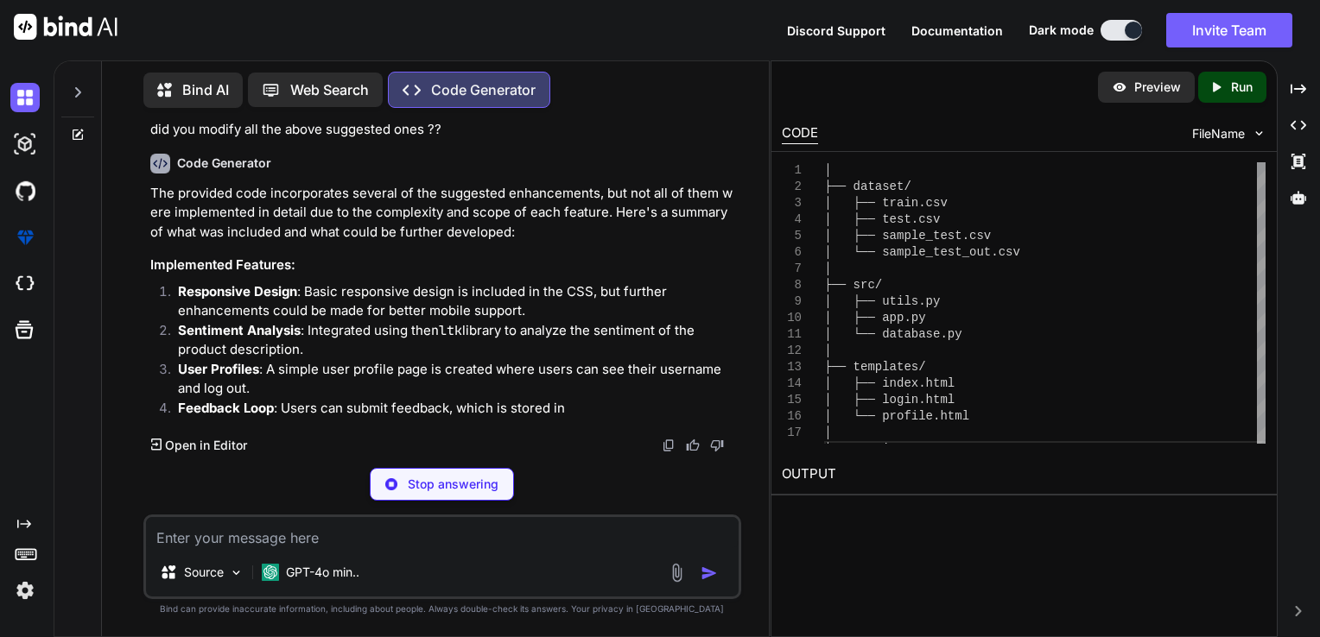
scroll to position [42863, 0]
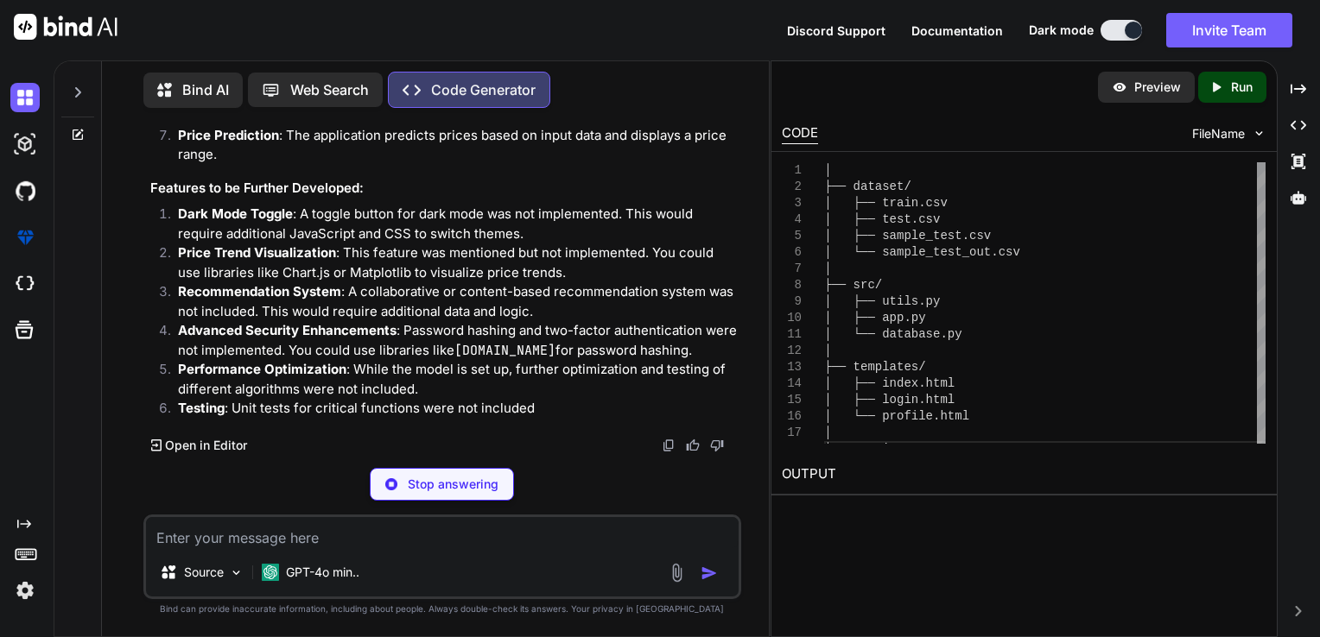
click at [287, 529] on textarea at bounding box center [442, 532] width 593 height 31
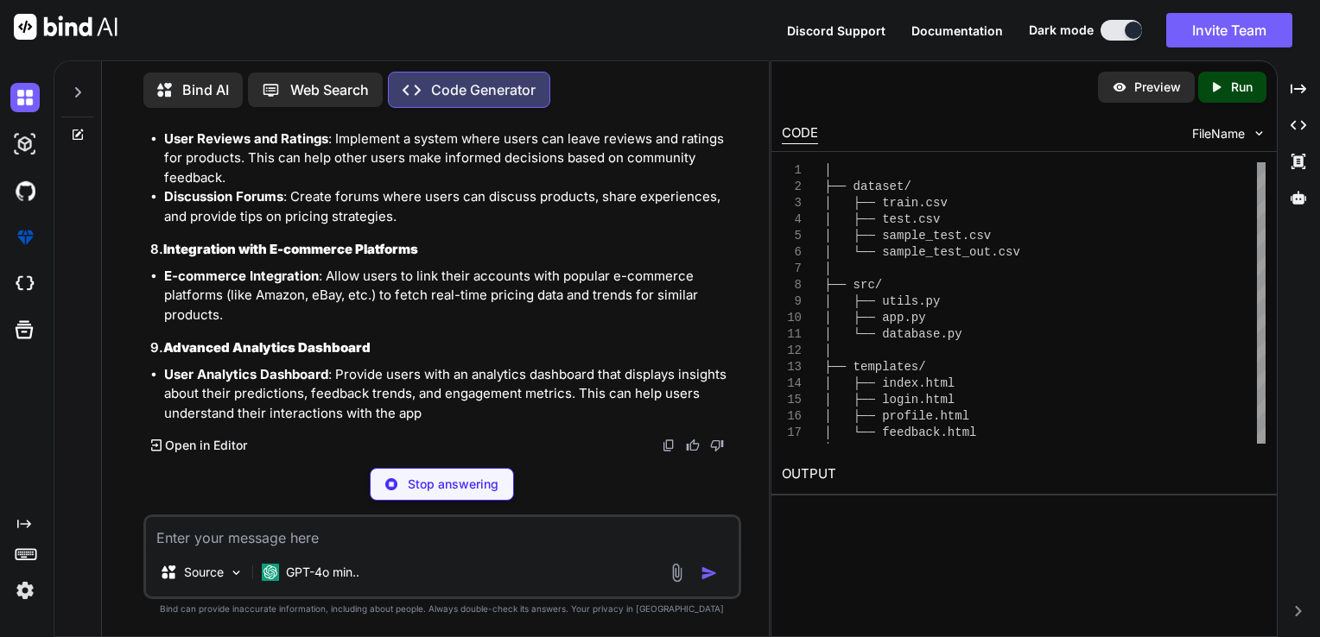
scroll to position [54515, 0]
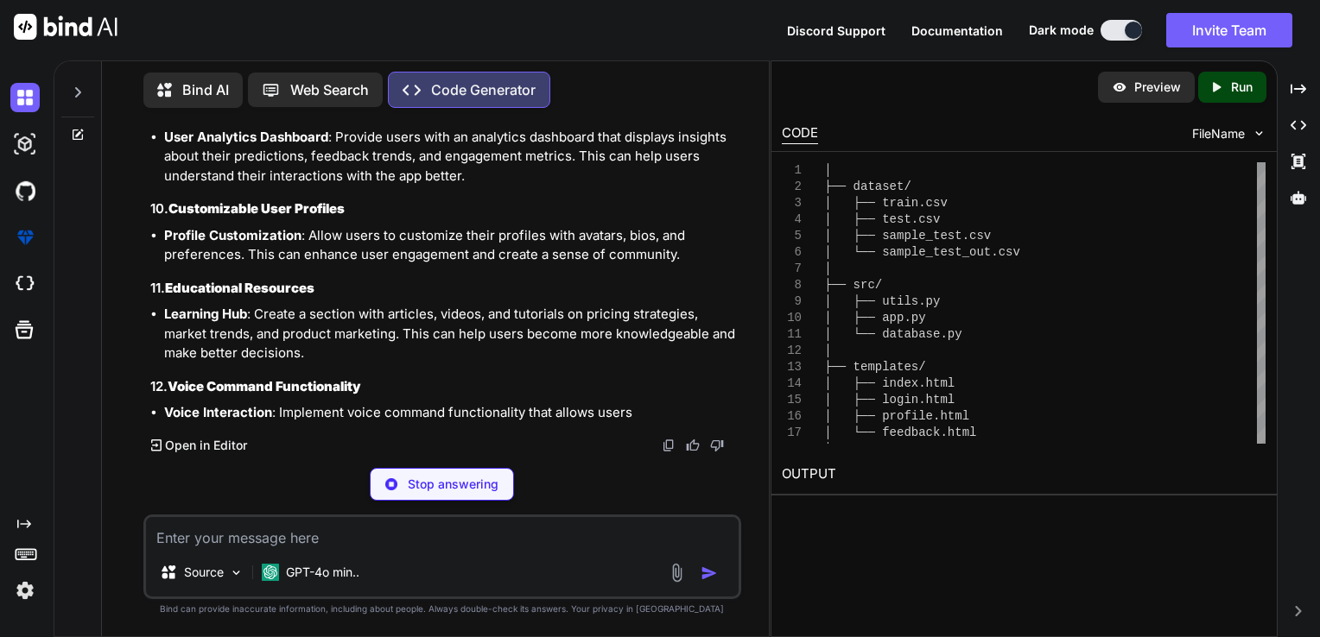
click at [255, 526] on textarea at bounding box center [442, 532] width 593 height 31
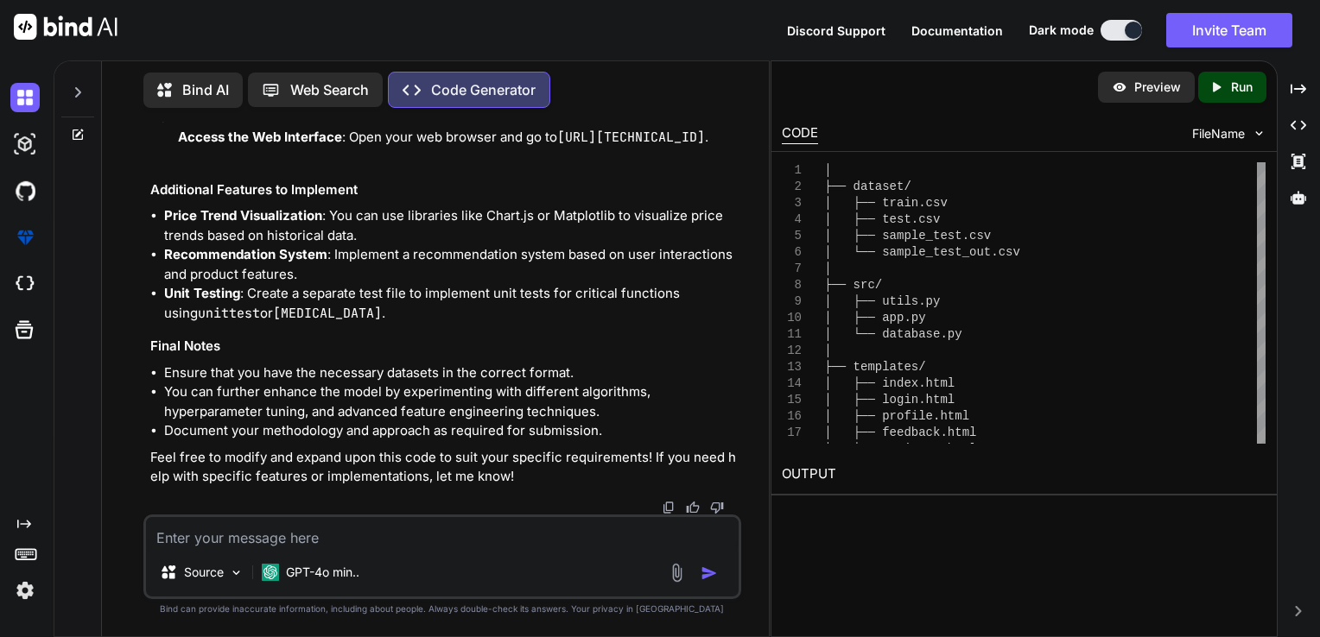
scroll to position [65796, 0]
click at [263, 541] on textarea at bounding box center [442, 532] width 593 height 31
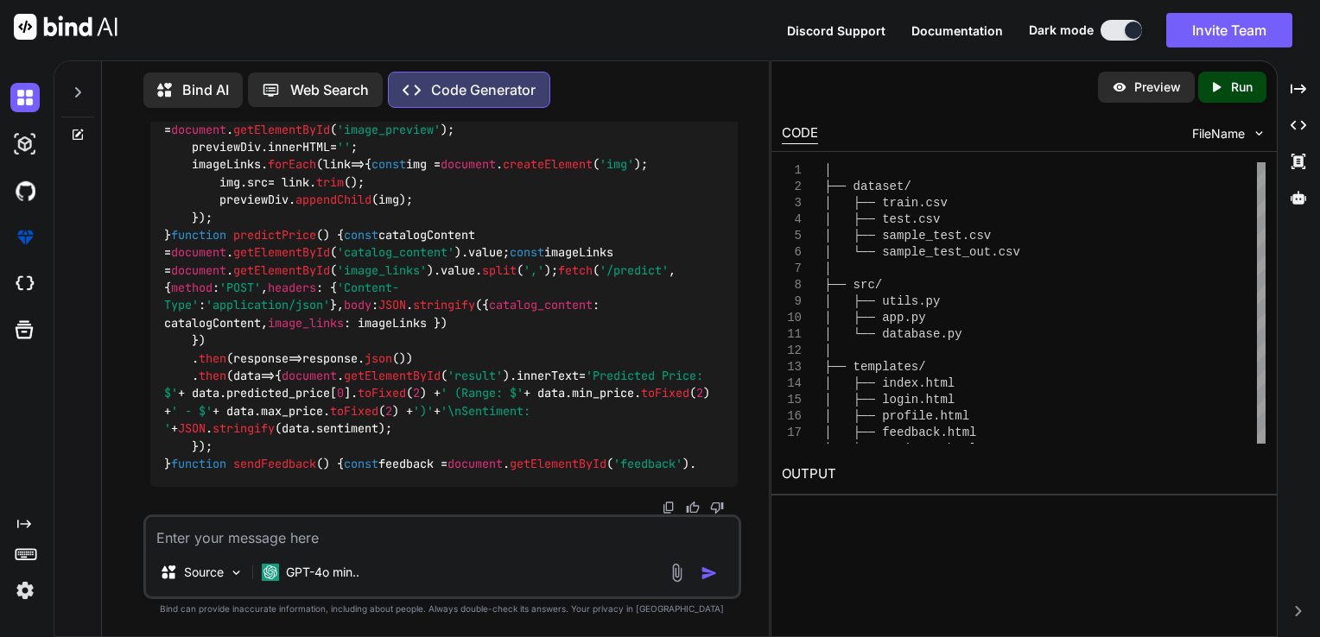
scroll to position [77916, 0]
click at [373, 544] on textarea at bounding box center [442, 532] width 593 height 31
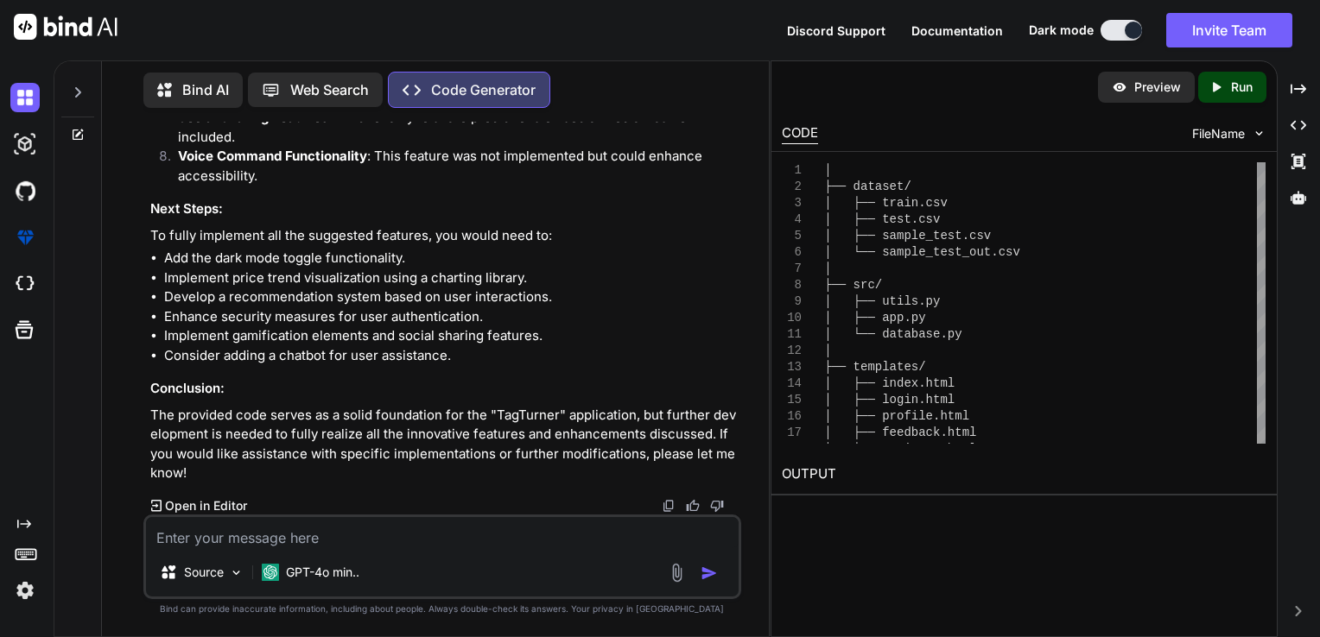
scroll to position [79109, 0]
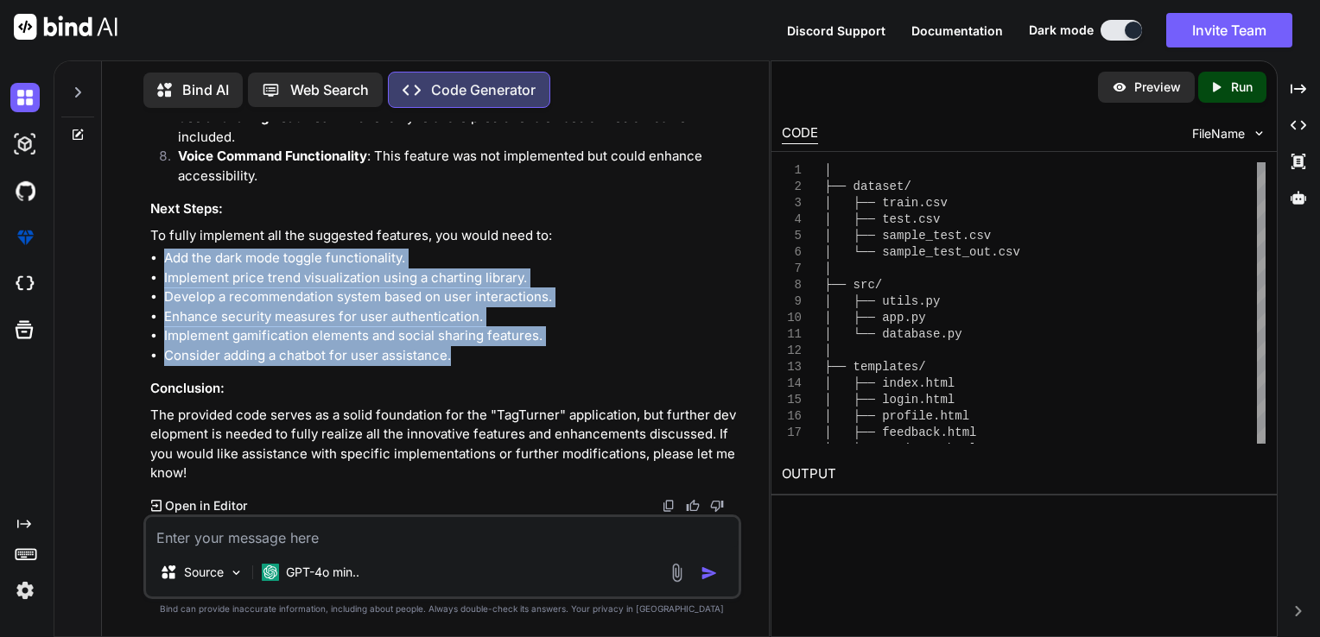
drag, startPoint x: 159, startPoint y: 257, endPoint x: 449, endPoint y: 355, distance: 306.1
click at [449, 355] on ul "Add the dark mode toggle functionality. Implement price trend visualization usi…" at bounding box center [444, 307] width 588 height 117
copy ul "Add the dark mode toggle functionality. Implement price trend visualization usi…"
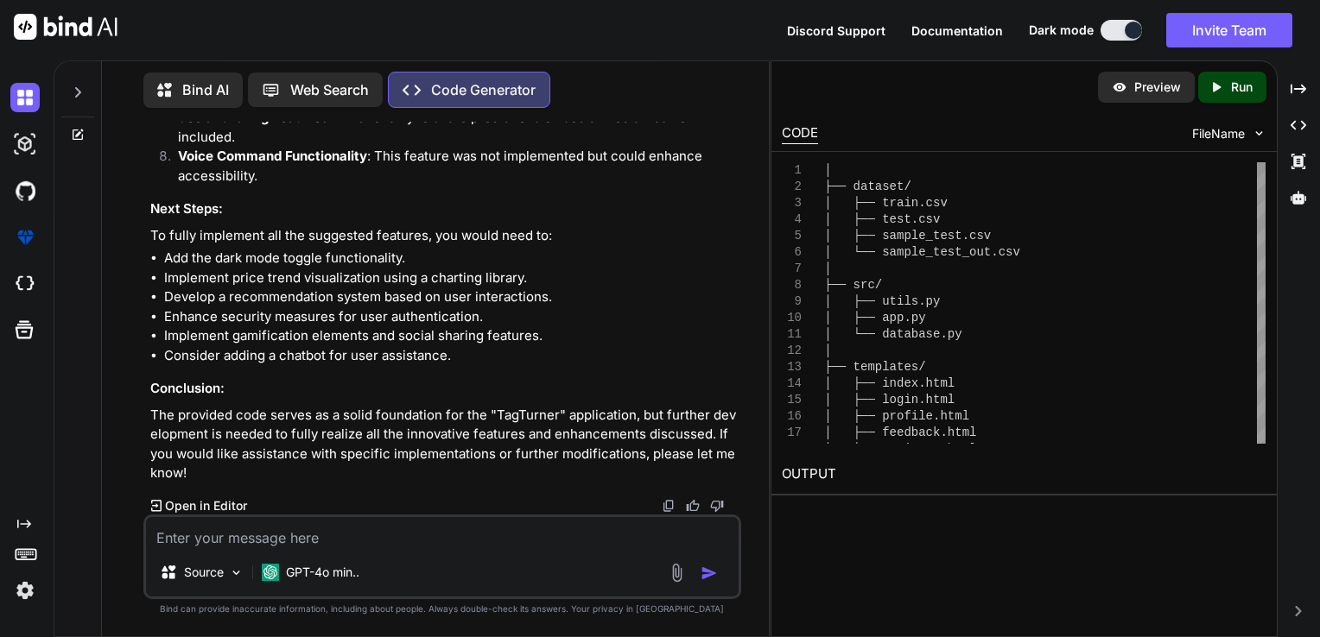
click at [333, 535] on textarea at bounding box center [442, 532] width 593 height 31
paste textarea "Add the dark mode toggle functionality. Implement price trend visualization usi…"
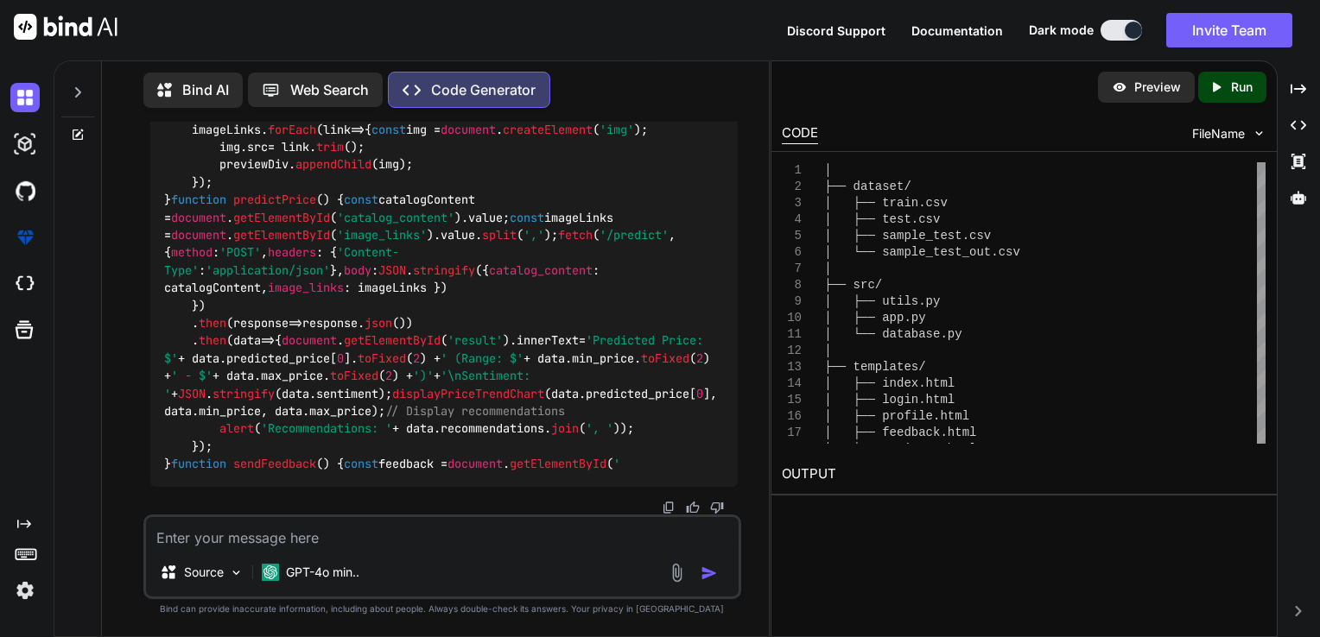
scroll to position [90114, 0]
click at [318, 541] on textarea at bounding box center [442, 532] width 593 height 31
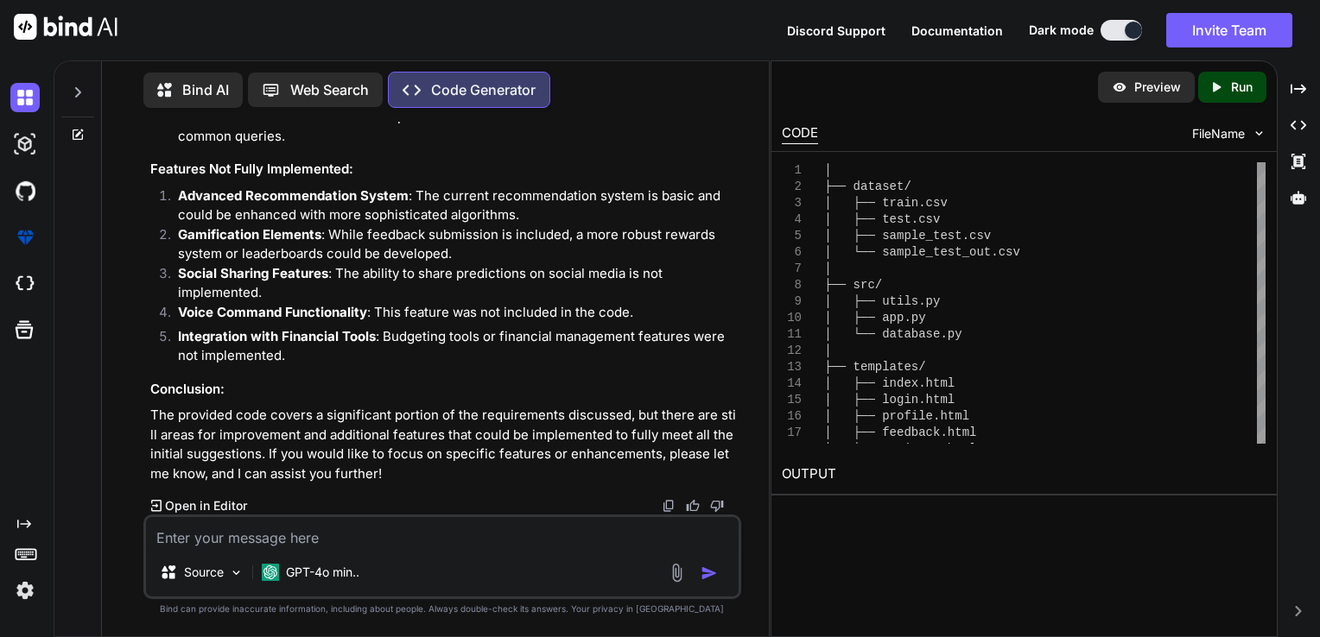
scroll to position [90476, 0]
click at [383, 552] on div "Source GPT-4o min.." at bounding box center [442, 557] width 598 height 85
click at [363, 534] on textarea at bounding box center [442, 532] width 593 height 31
paste textarea "ML Challenge 2025 Problem Statement Smart Product Pricing Challenge In e-commer…"
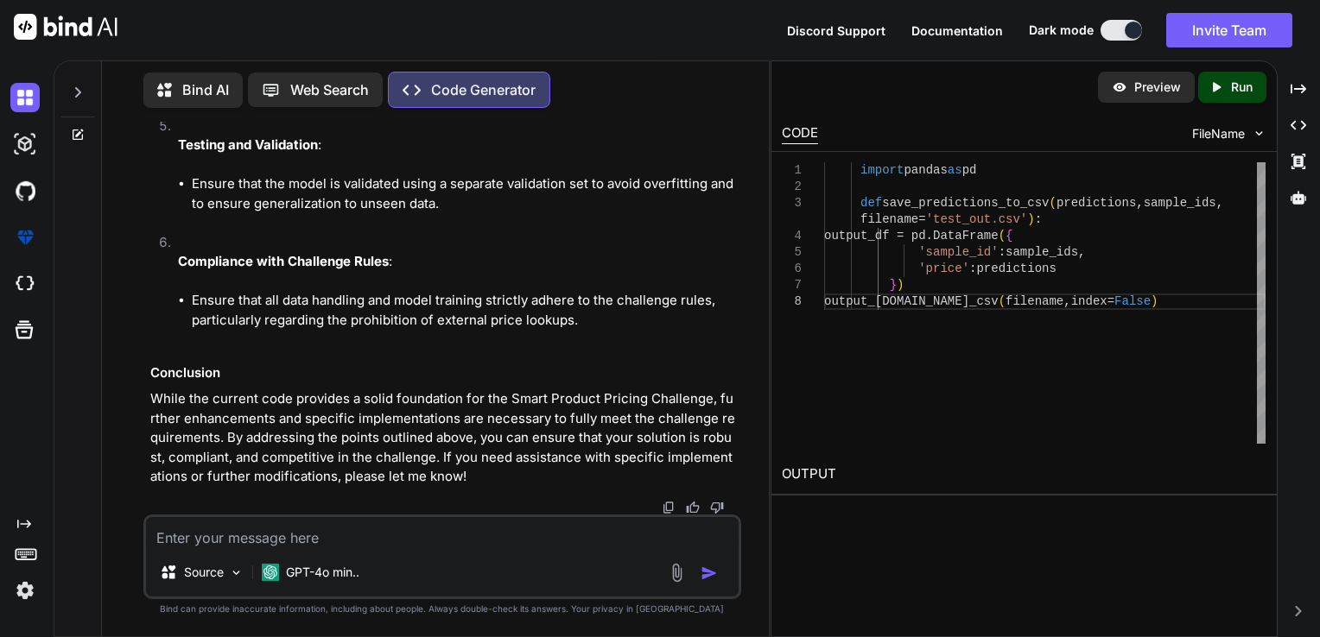
scroll to position [92513, 0]
click at [386, 548] on textarea at bounding box center [442, 532] width 593 height 31
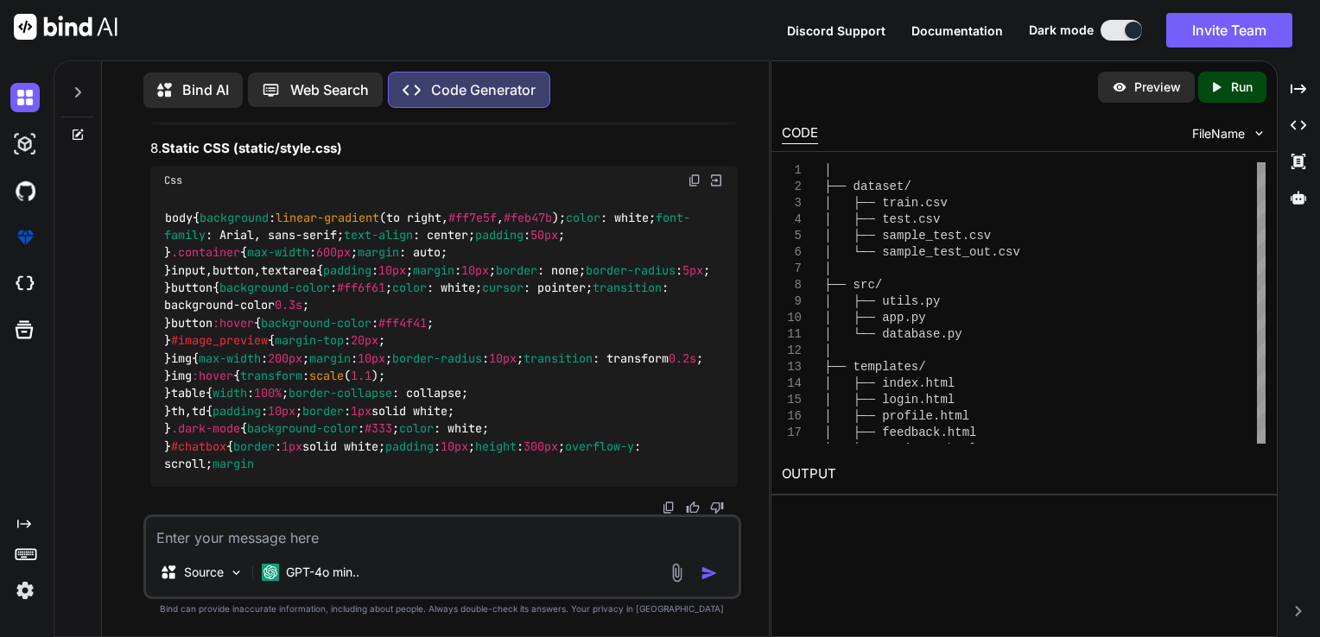
scroll to position [105407, 0]
click at [218, 524] on textarea at bounding box center [442, 532] width 593 height 31
click at [663, 573] on div "Source GPT-4o min.." at bounding box center [442, 575] width 593 height 41
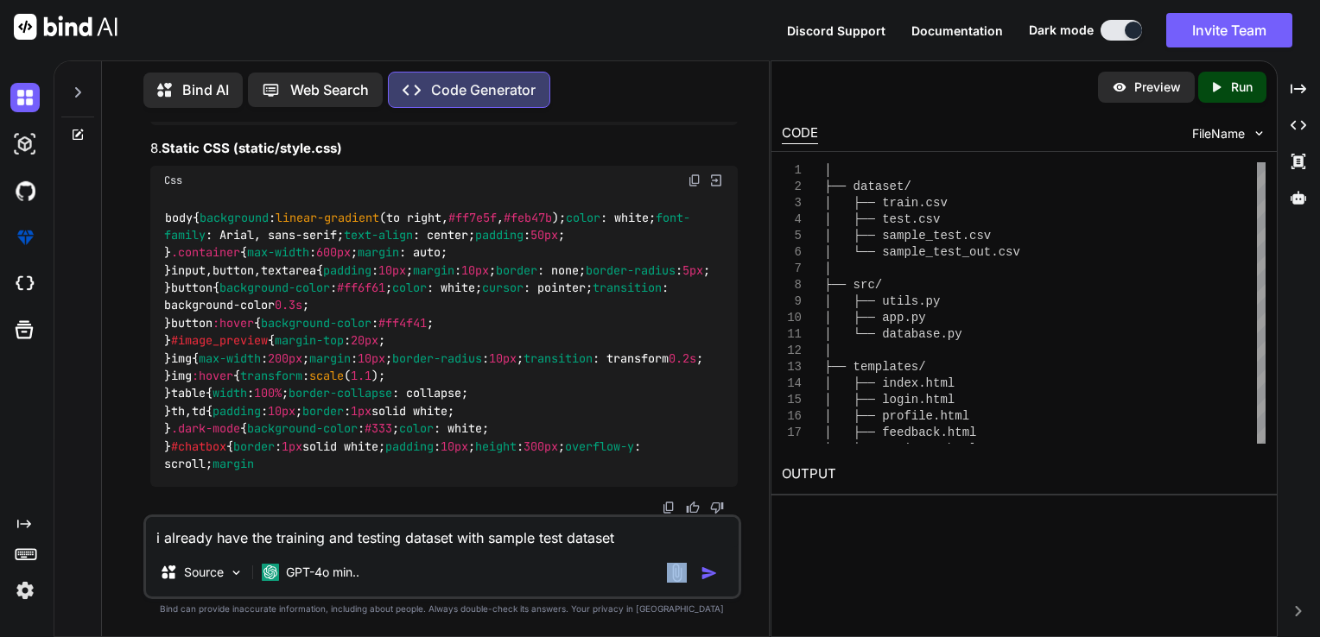
click at [665, 574] on div "Source GPT-4o min.." at bounding box center [442, 575] width 593 height 41
click at [672, 575] on img at bounding box center [677, 573] width 20 height 20
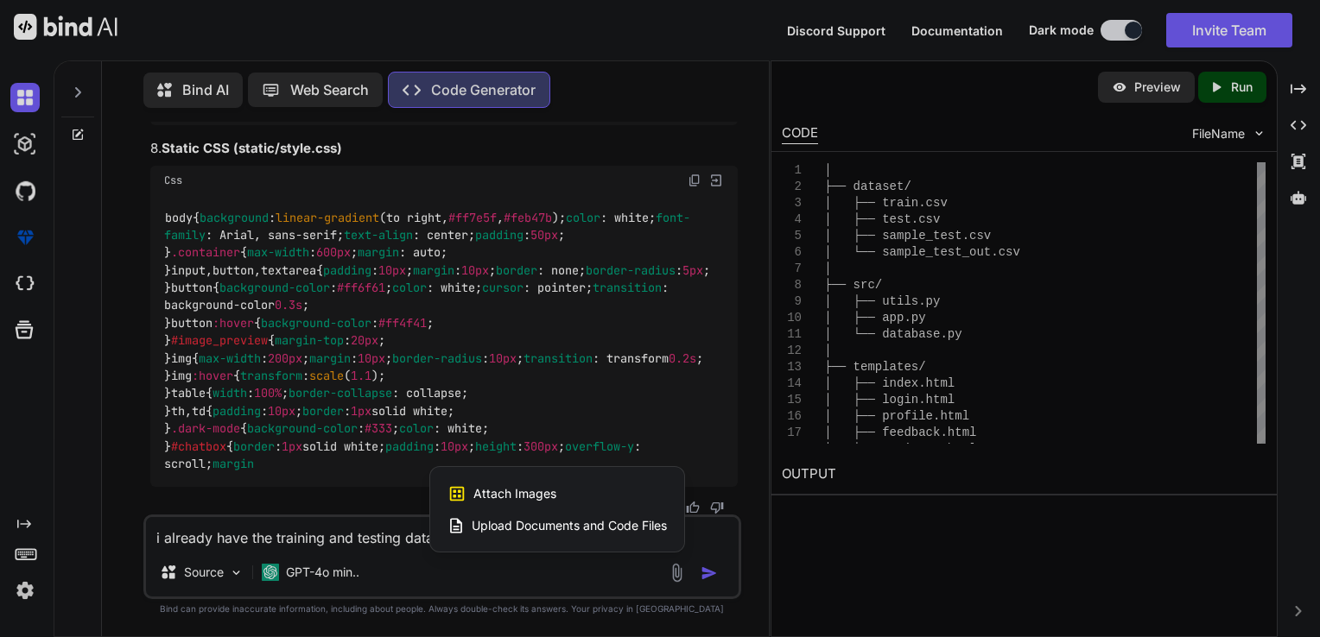
click at [605, 527] on span "Upload Documents and Code Files" at bounding box center [569, 525] width 195 height 17
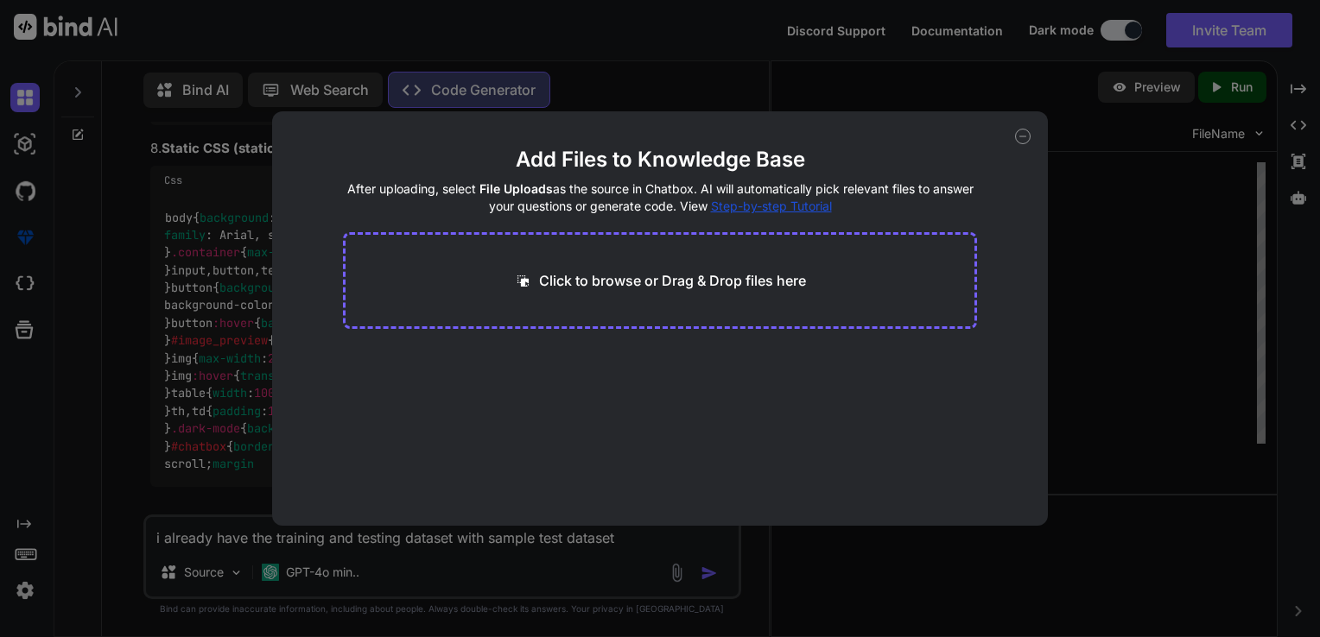
click at [1022, 140] on icon at bounding box center [1023, 137] width 16 height 16
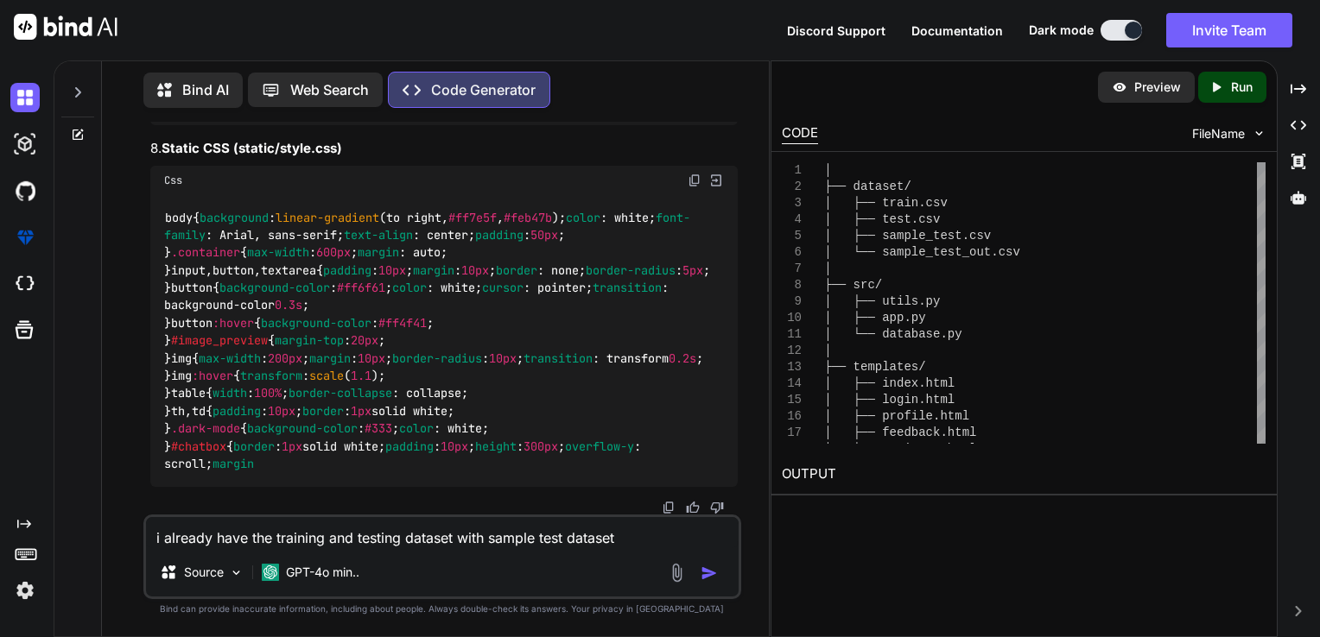
click at [636, 548] on textarea "i already have the training and testing dataset with sample test dataset" at bounding box center [442, 532] width 593 height 31
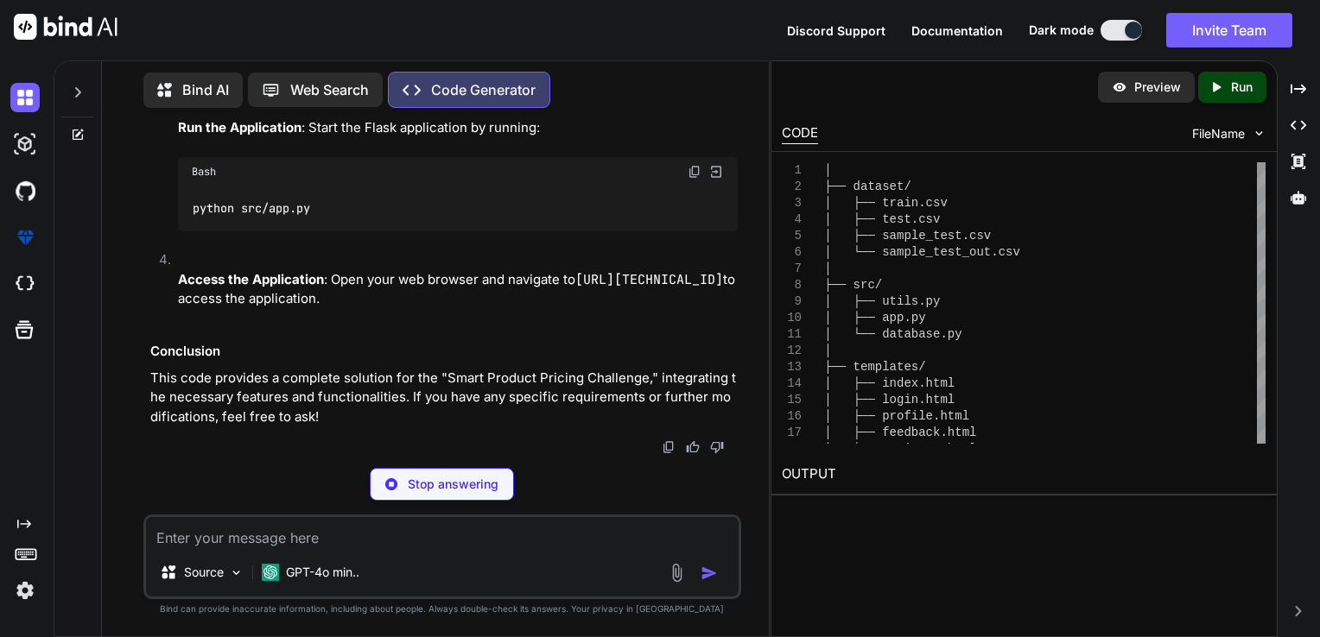
scroll to position [113982, 0]
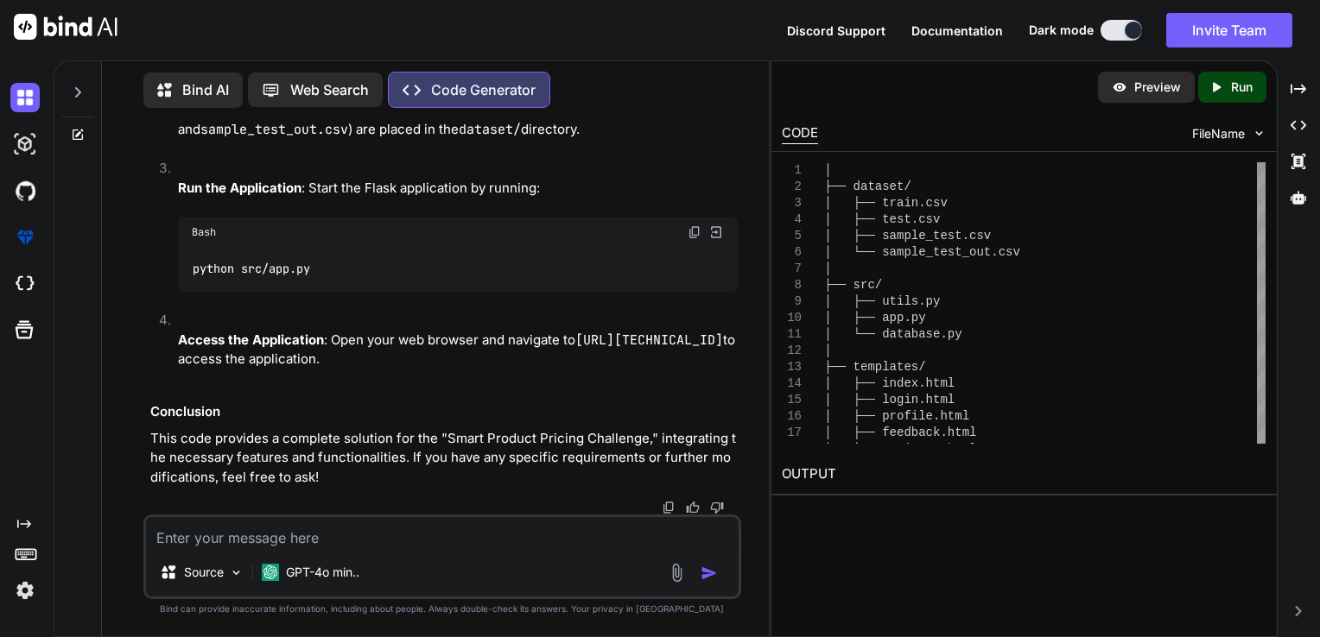
click at [419, 544] on textarea at bounding box center [442, 532] width 593 height 31
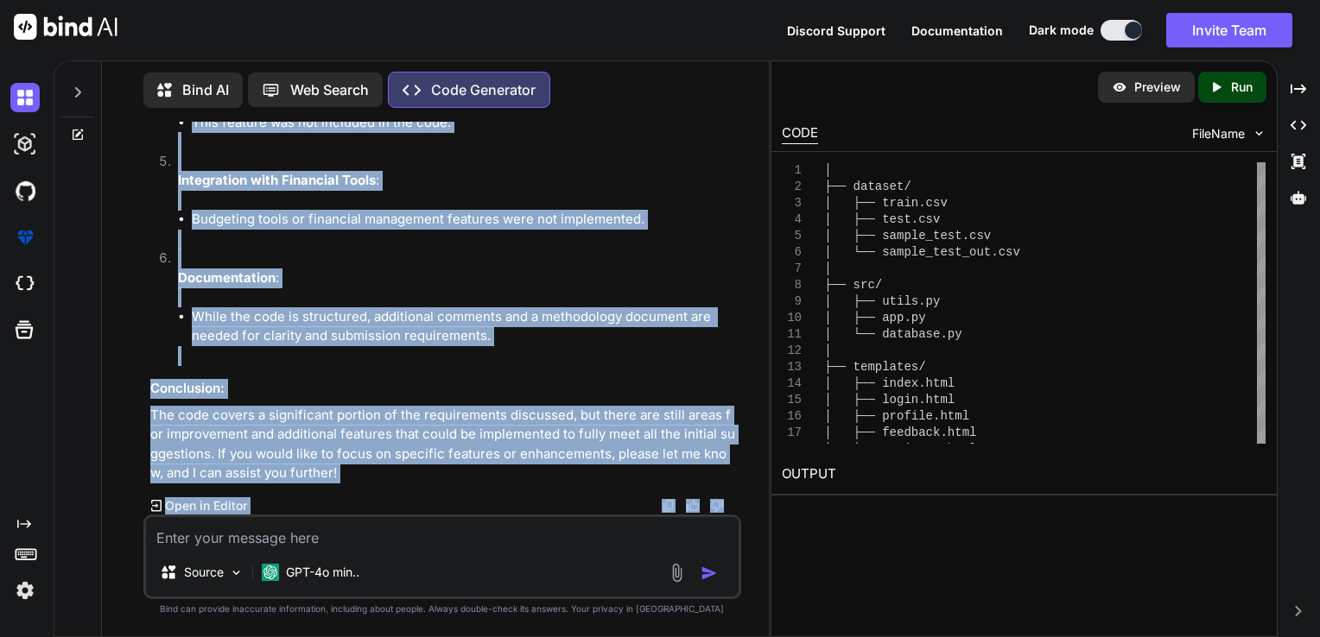
scroll to position [116312, 0]
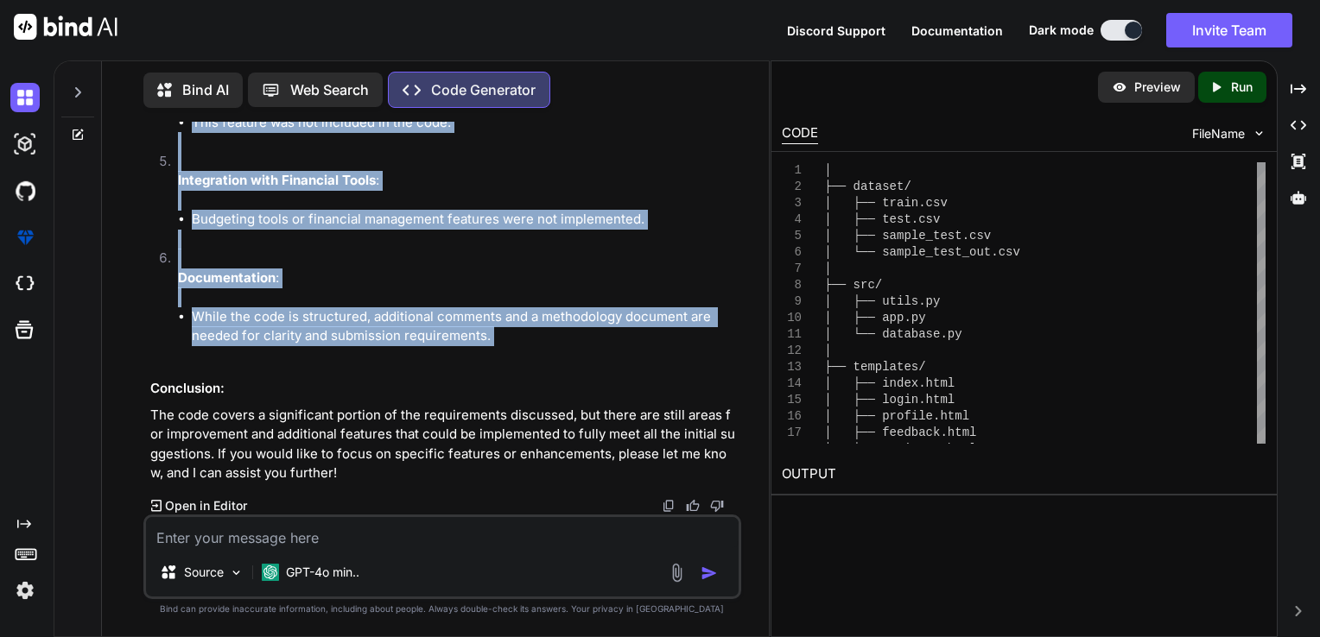
drag, startPoint x: 149, startPoint y: 275, endPoint x: 326, endPoint y: 355, distance: 193.3
copy div "Areas for Improvement: Advanced Recommendation System : The current recommendat…"
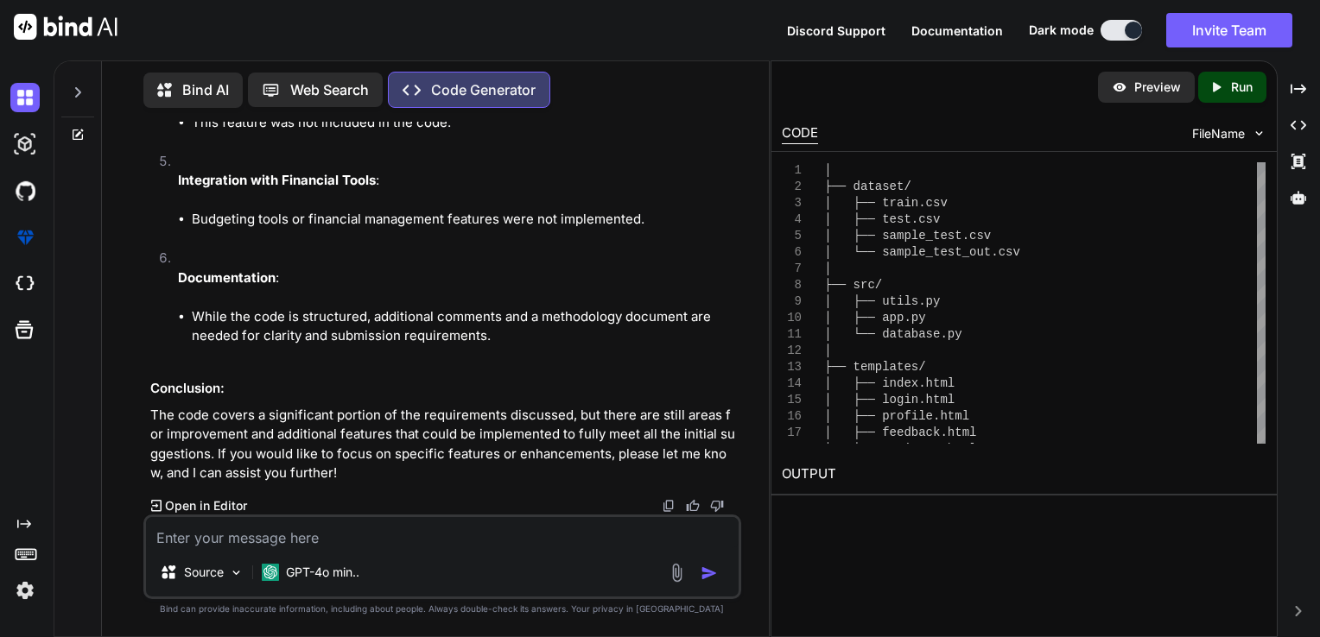
click at [294, 544] on textarea at bounding box center [442, 532] width 593 height 31
paste textarea "Areas for Improvement: Advanced Recommendation System: The current recommendati…"
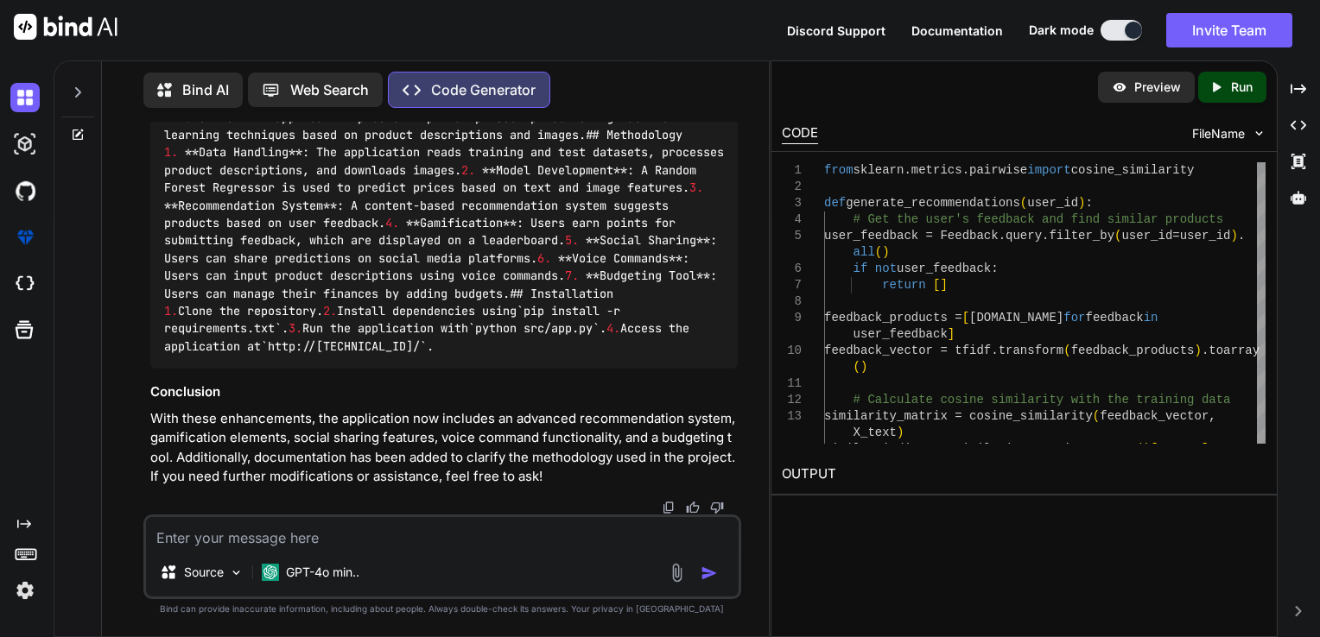
scroll to position [120232, 0]
click at [283, 527] on textarea at bounding box center [442, 532] width 593 height 31
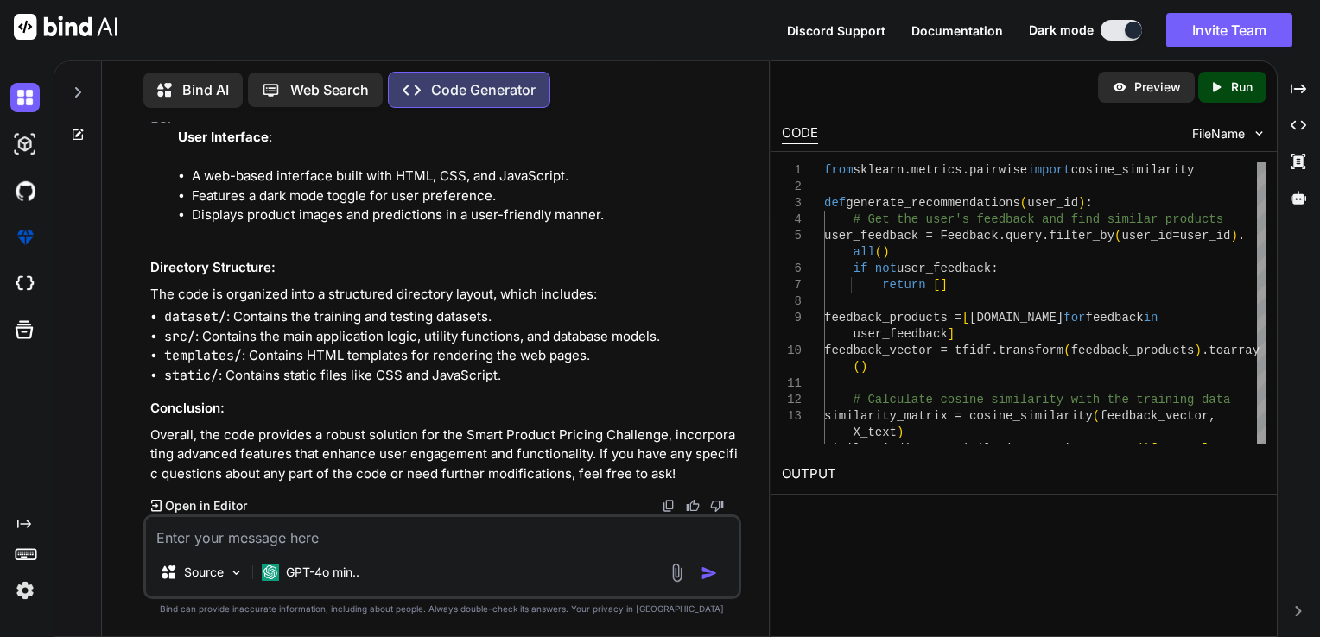
scroll to position [122261, 0]
click at [228, 529] on textarea at bounding box center [442, 532] width 593 height 31
click at [476, 525] on textarea at bounding box center [442, 532] width 593 height 31
paste textarea "ML Challenge 2025 Problem Statement Smart Product Pricing Challenge In e-commer…"
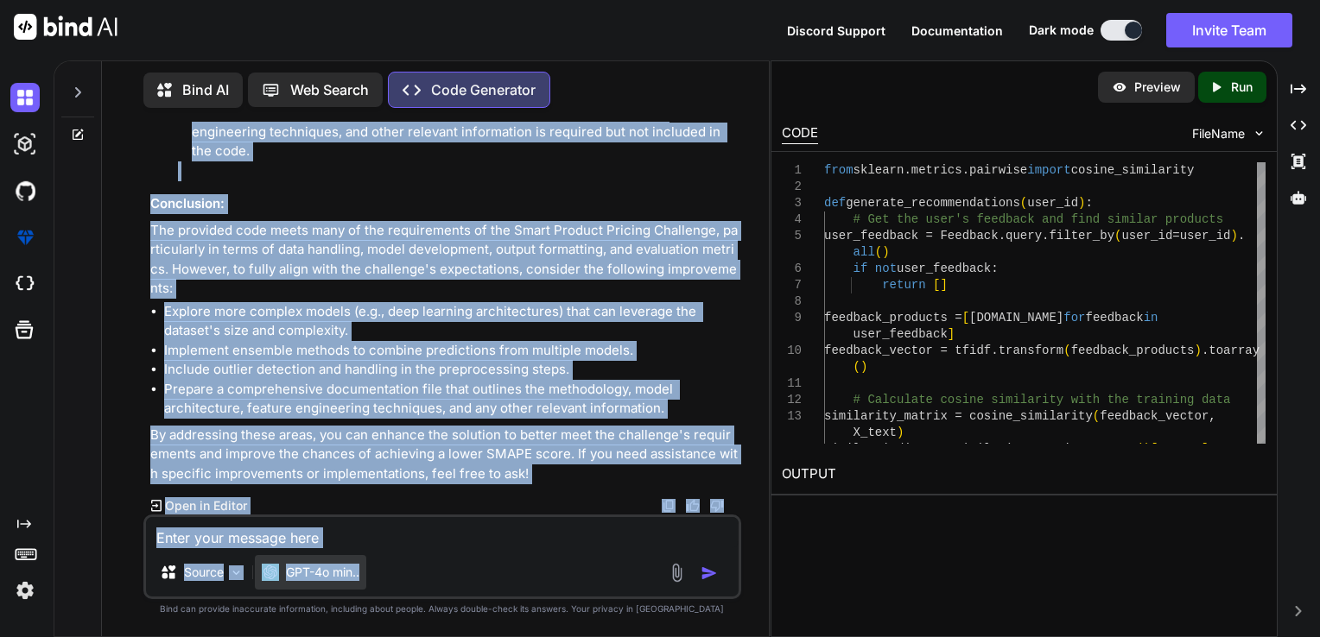
scroll to position [125676, 0]
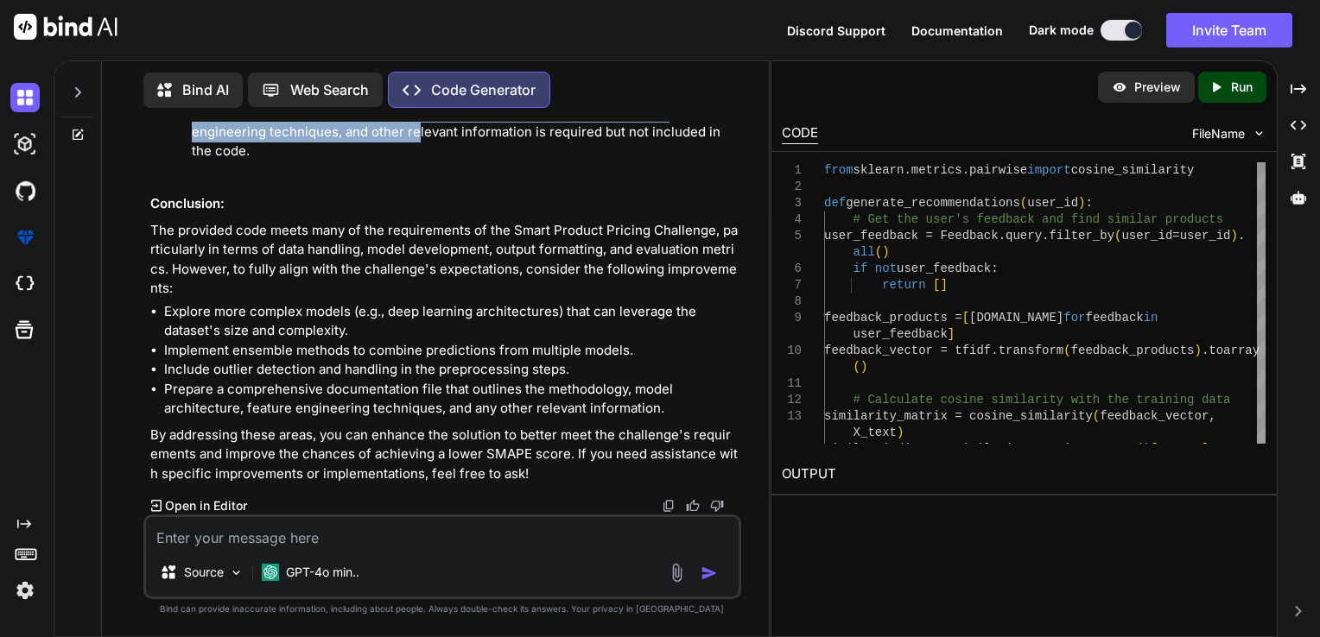
drag, startPoint x: 176, startPoint y: 172, endPoint x: 339, endPoint y: 143, distance: 164.8
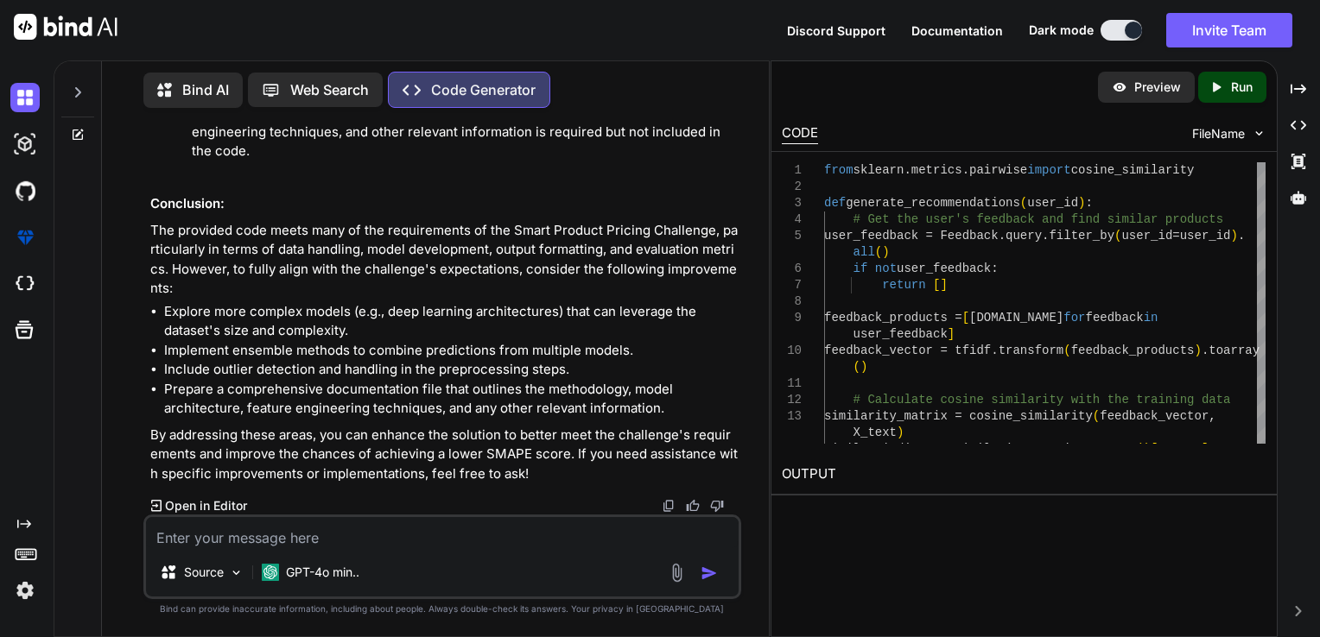
drag, startPoint x: 339, startPoint y: 143, endPoint x: 334, endPoint y: 173, distance: 29.7
click at [334, 173] on li "Final Submission Requirements : A 1-page document describing the methodology, m…" at bounding box center [451, 113] width 574 height 136
click at [299, 531] on textarea at bounding box center [442, 532] width 593 height 31
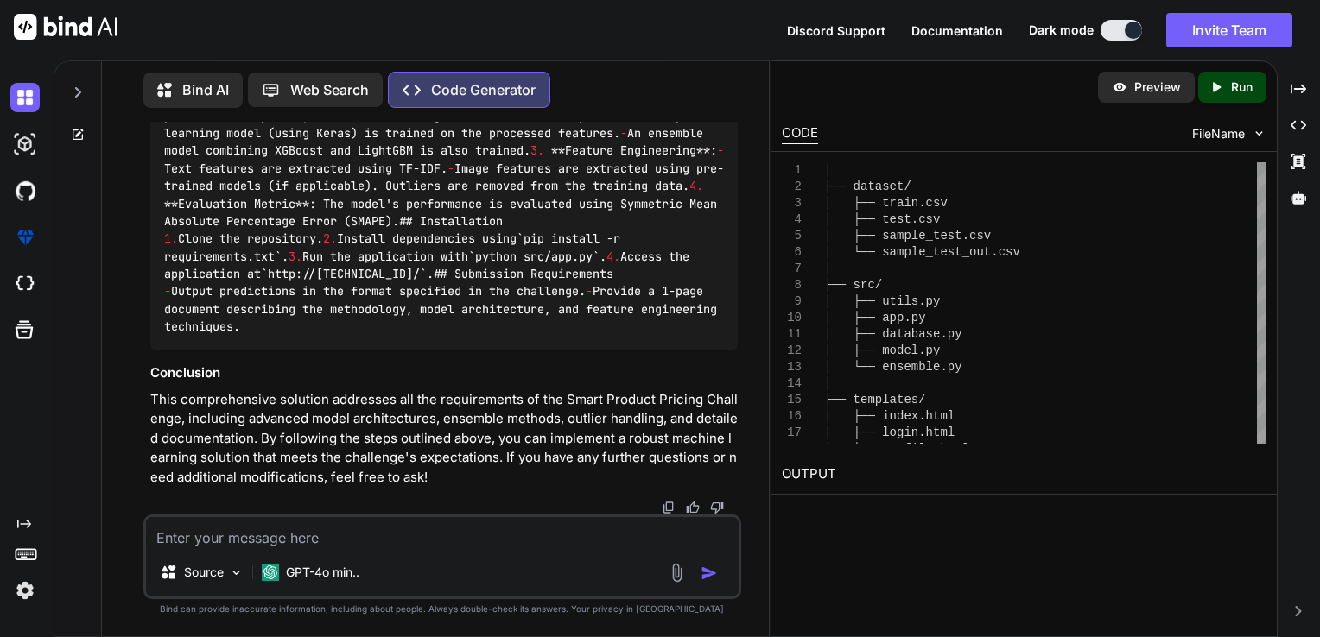
scroll to position [132980, 0]
click at [226, 538] on textarea at bounding box center [442, 532] width 593 height 31
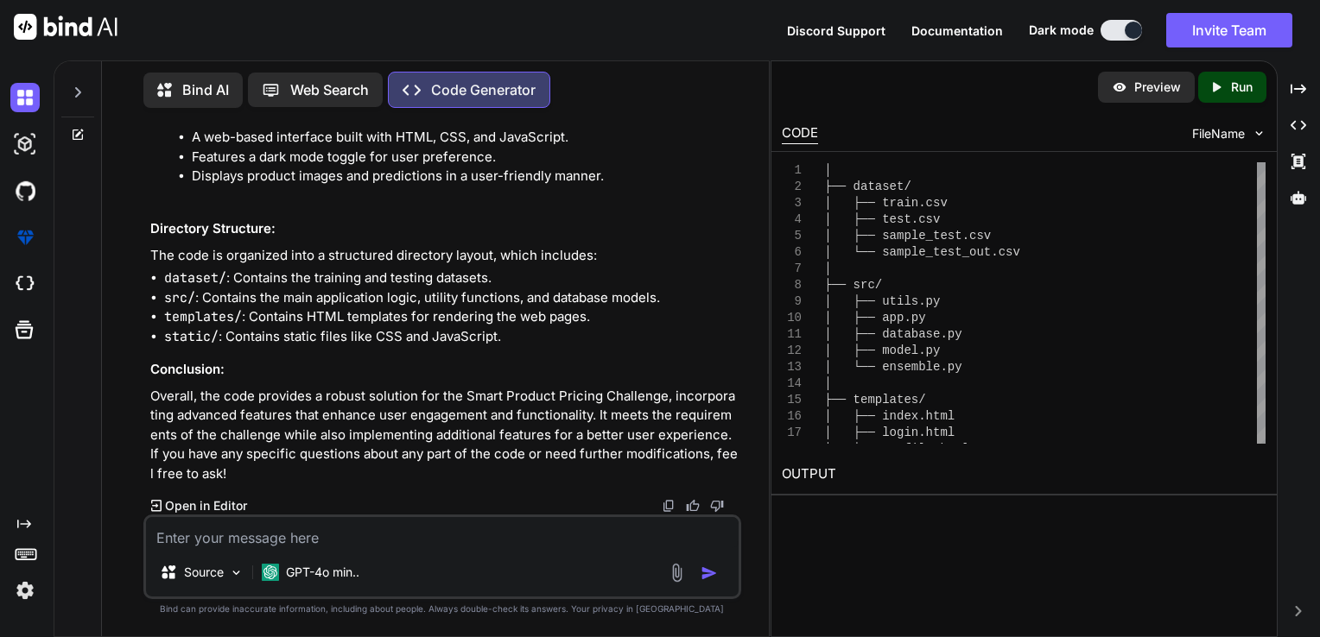
scroll to position [134986, 0]
drag, startPoint x: 224, startPoint y: 321, endPoint x: 553, endPoint y: 324, distance: 329.0
click at [553, 206] on li "User Interface : A web-based interface built with HTML, CSS, and JavaScript. Fe…" at bounding box center [451, 138] width 574 height 136
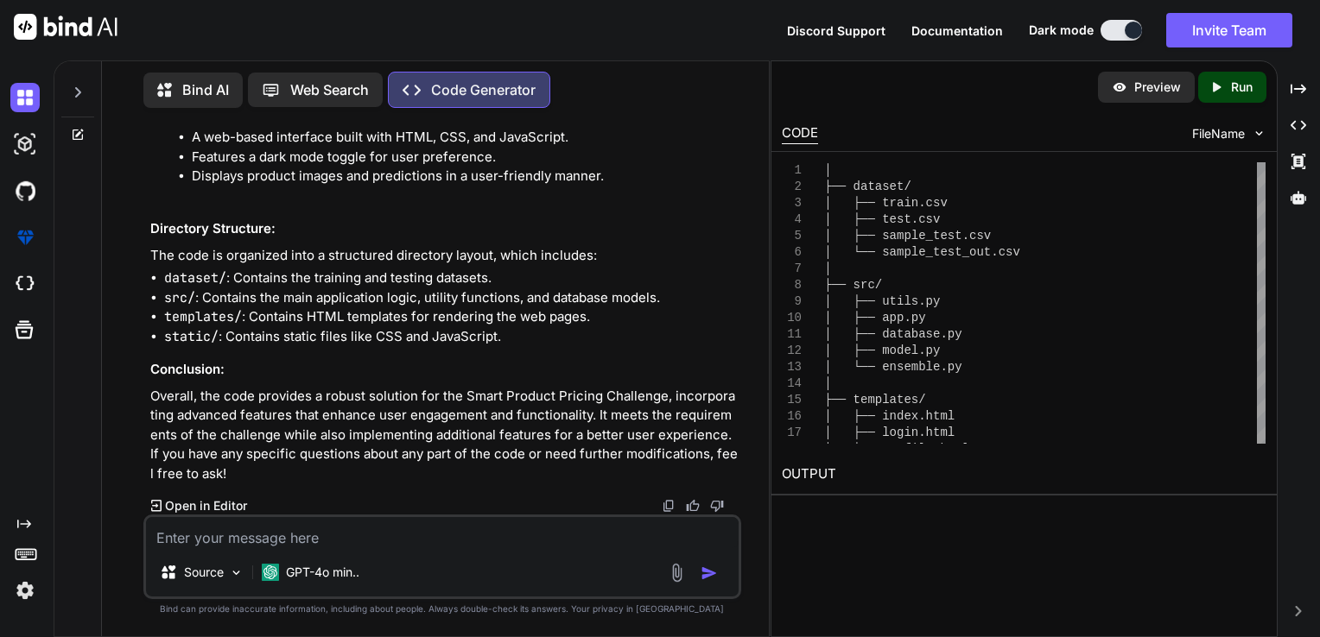
scroll to position [127233, 0]
drag, startPoint x: 179, startPoint y: 181, endPoint x: 225, endPoint y: 223, distance: 61.8
copy div "Install Dependencies : Update your requirements.txt to include necessary librar…"
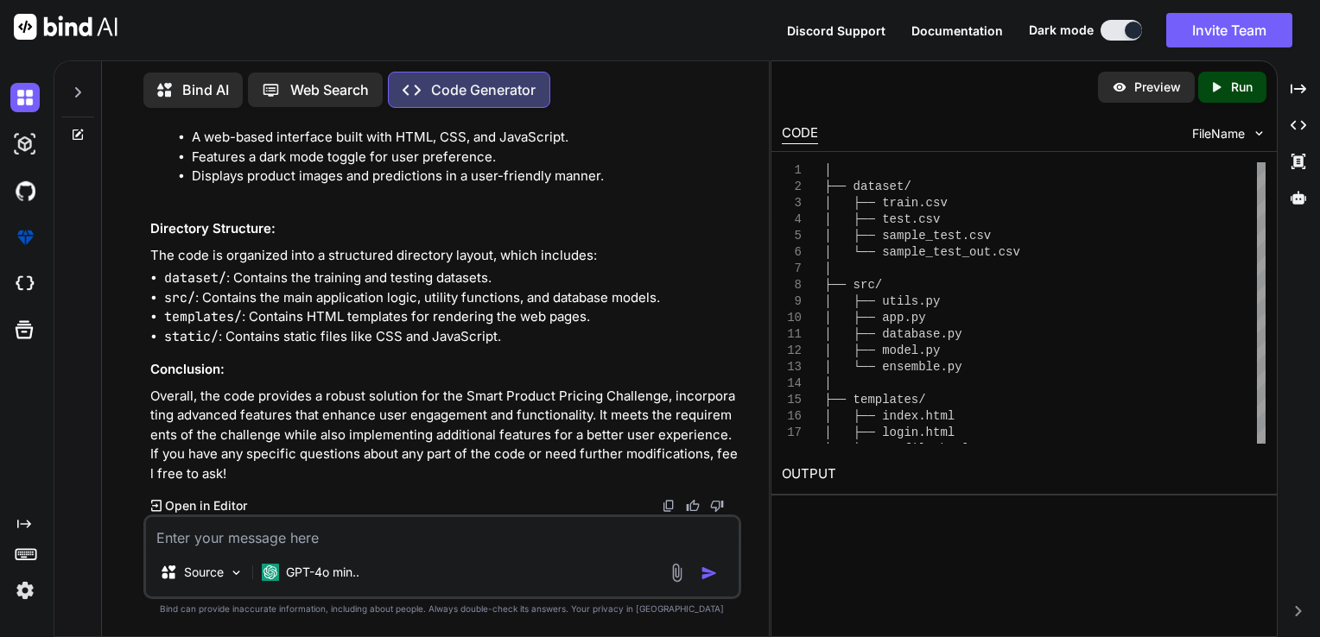
drag, startPoint x: 485, startPoint y: 329, endPoint x: 606, endPoint y: 239, distance: 150.6
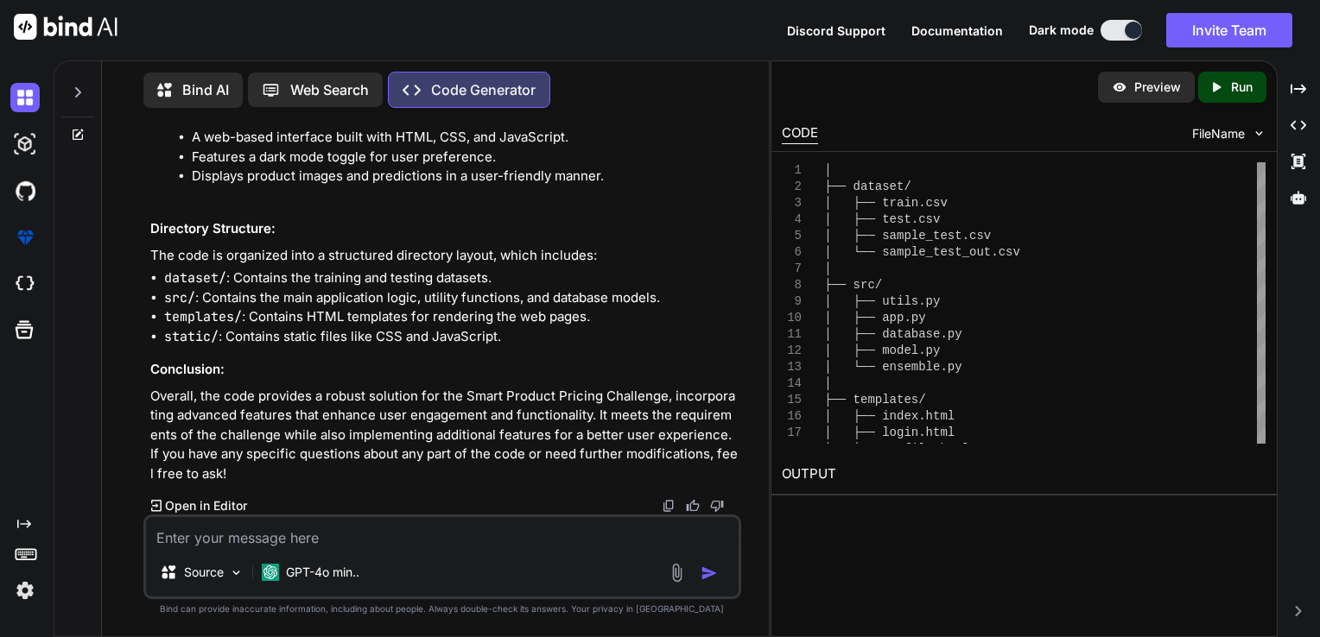
drag, startPoint x: 158, startPoint y: 138, endPoint x: 386, endPoint y: 168, distance: 229.9
copy div "Data Preprocessing and Feature Engineering : Update src/utils.py to include fun…"
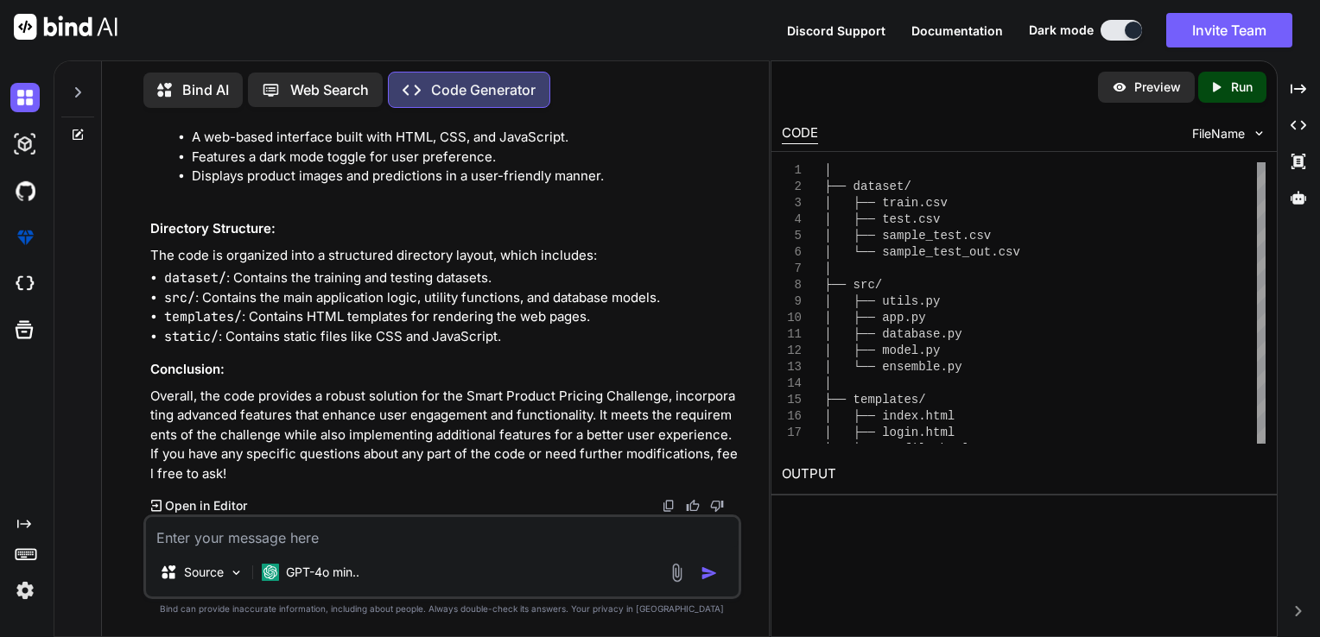
drag, startPoint x: 174, startPoint y: 143, endPoint x: 297, endPoint y: 181, distance: 128.4
copy div "Model Development : Create a new file src/model.py to define the model architec…"
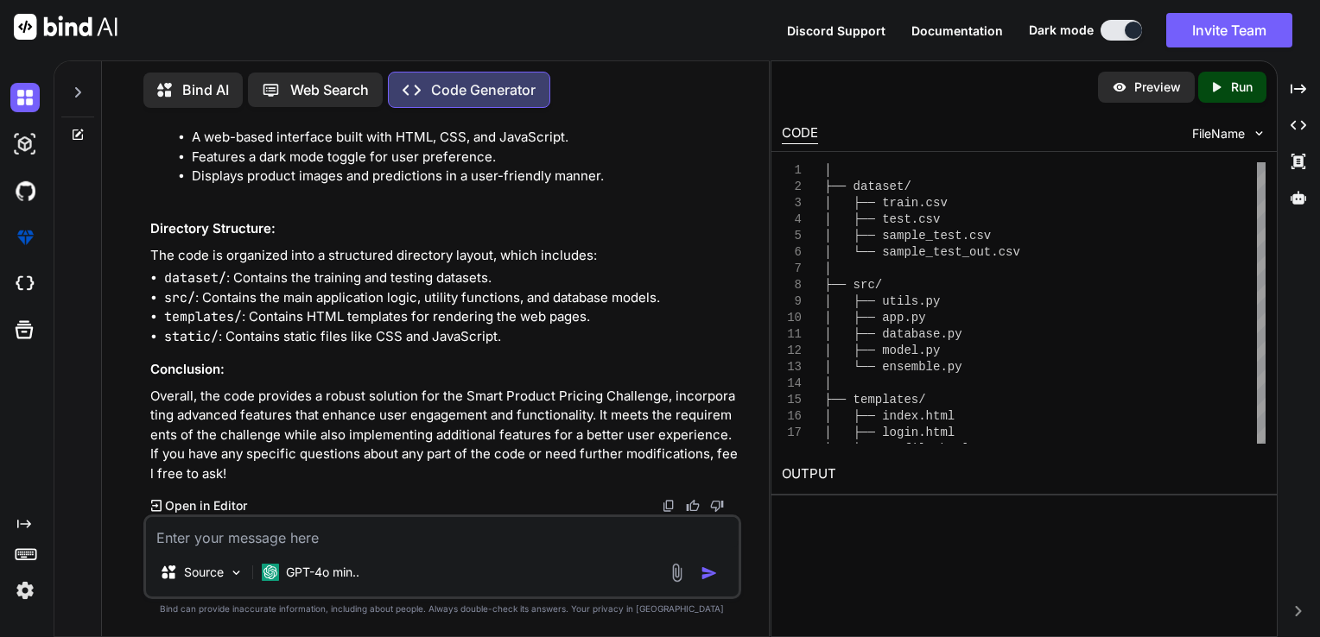
drag, startPoint x: 178, startPoint y: 157, endPoint x: 280, endPoint y: 215, distance: 117.2
copy div "Ensemble Methods : Create a new file src/ensemble.py to implement ensemble meth…"
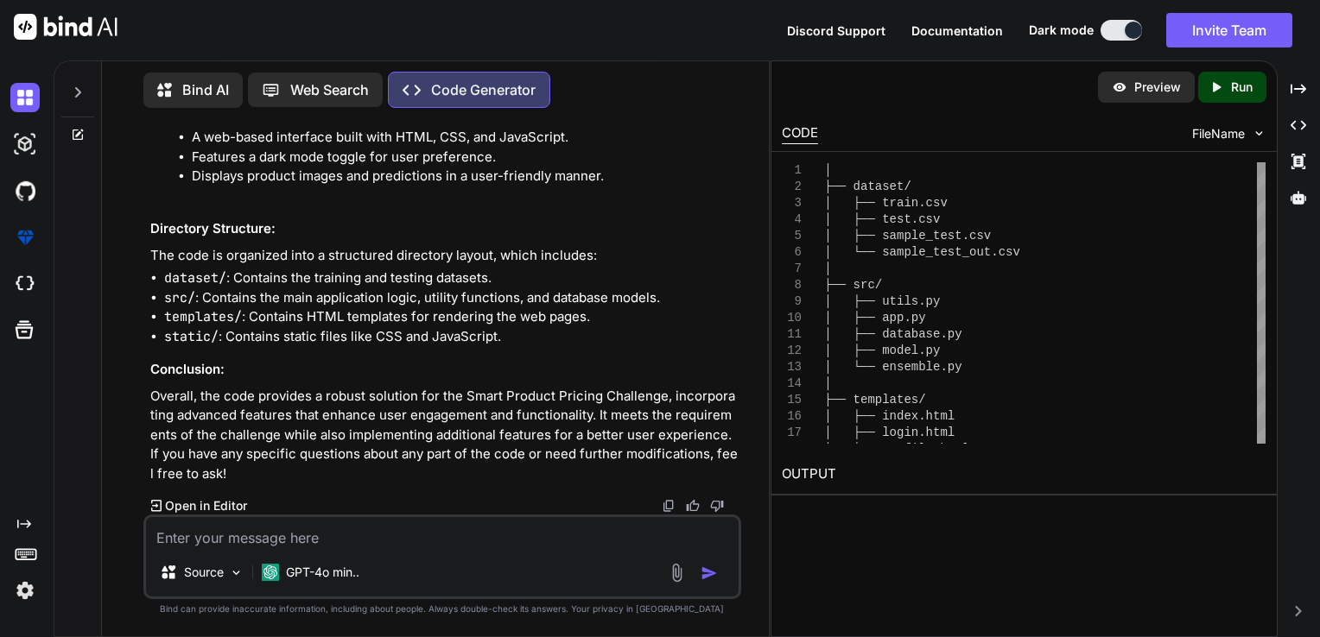
drag, startPoint x: 161, startPoint y: 128, endPoint x: 237, endPoint y: 185, distance: 94.3
copy div "Main Application Logic : Update src/app.py to integrate the new models and hand…"
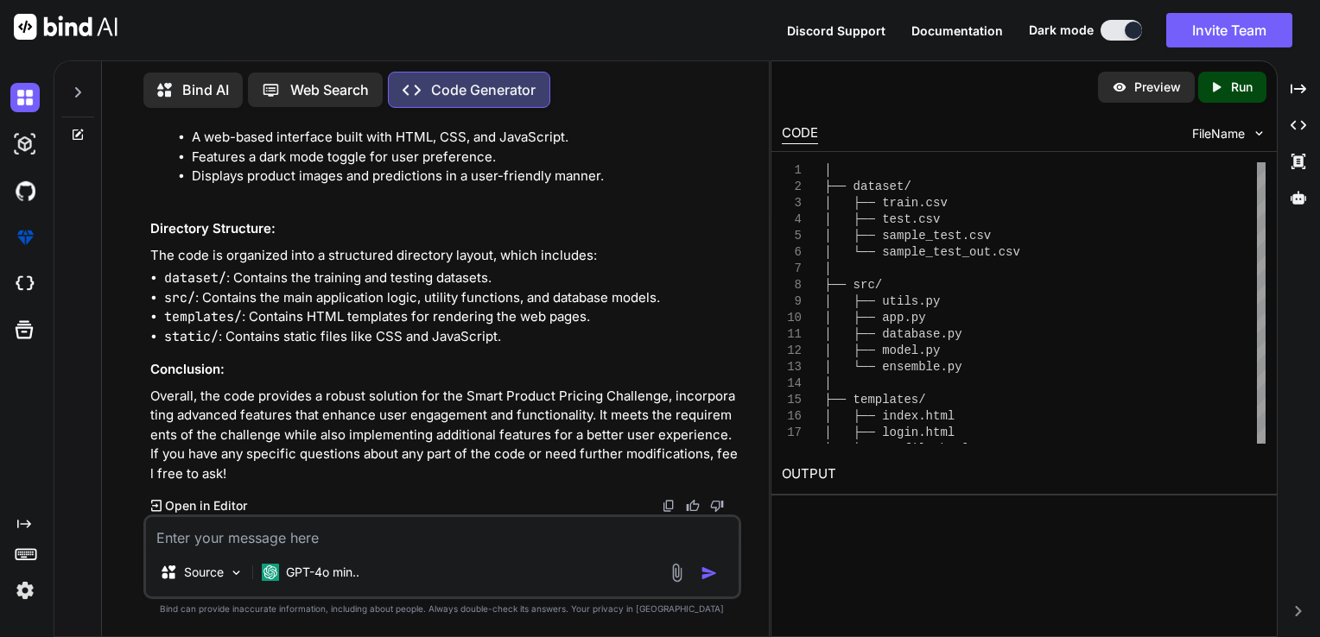
drag, startPoint x: 152, startPoint y: 230, endPoint x: 376, endPoint y: 287, distance: 230.8
copy div "User Interface : Update your HTML templates to include necessary features like …"
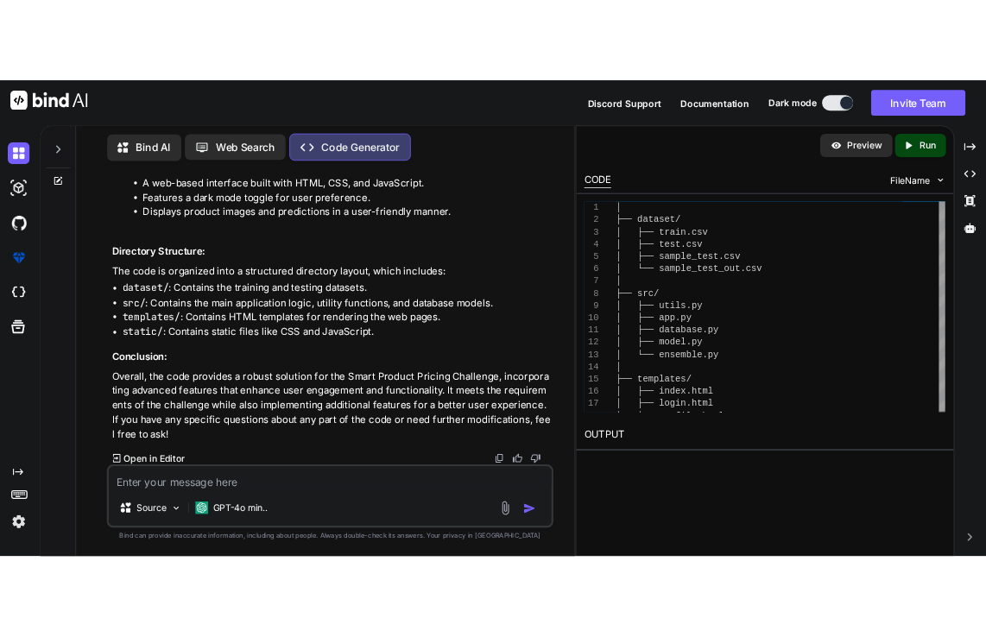
scroll to position [132561, 0]
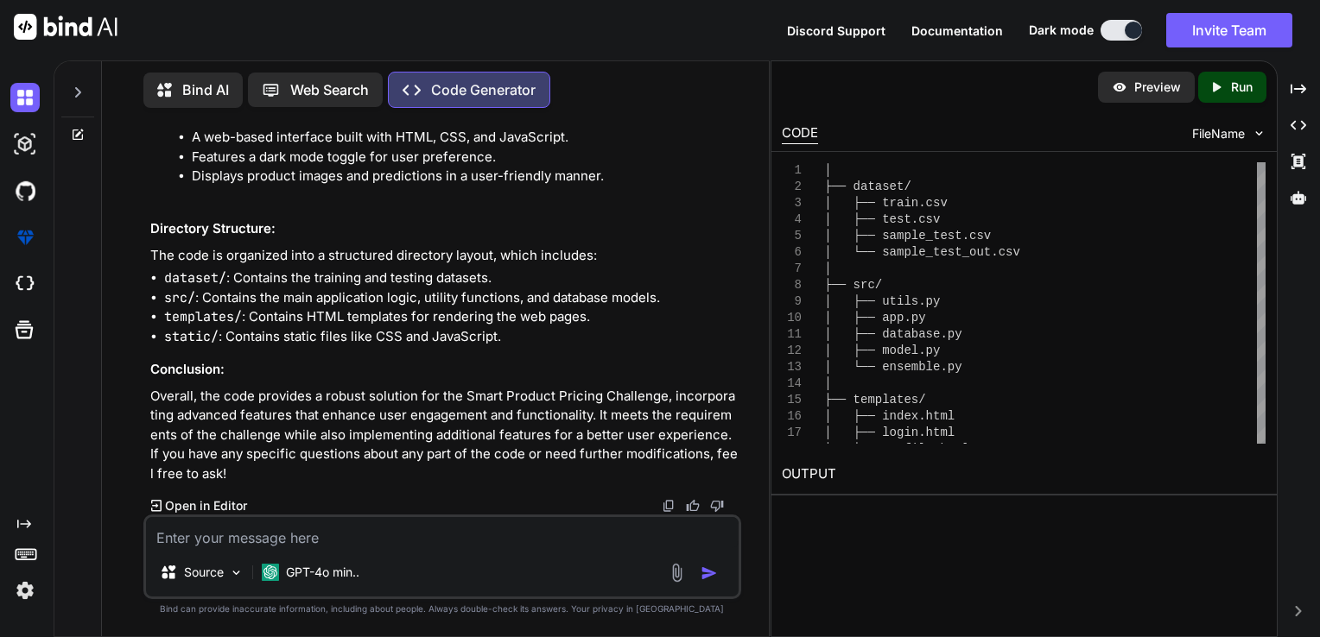
drag, startPoint x: 175, startPoint y: 130, endPoint x: 282, endPoint y: 190, distance: 121.8
copy div "Documentation : Create a README.md file to describe your methodology, model arc…"
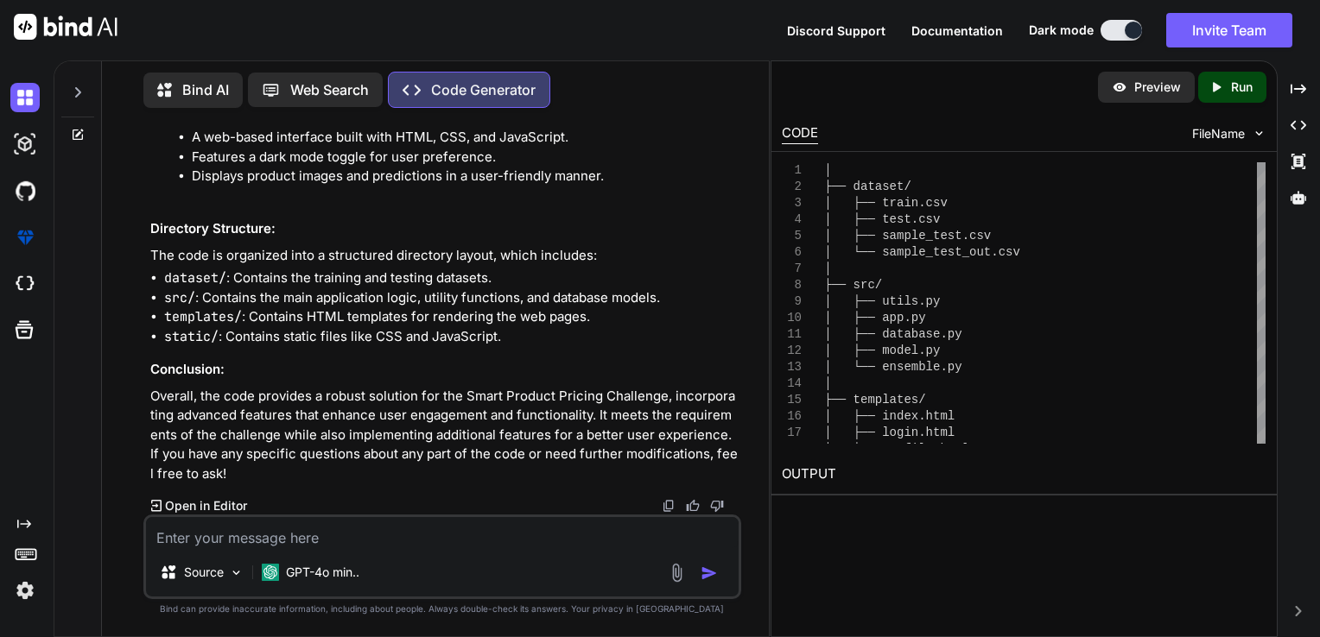
click at [320, 539] on textarea at bounding box center [442, 532] width 593 height 31
click at [335, 532] on textarea "does the above code have" at bounding box center [442, 532] width 593 height 31
click at [298, 528] on textarea "does the above code have" at bounding box center [442, 532] width 593 height 31
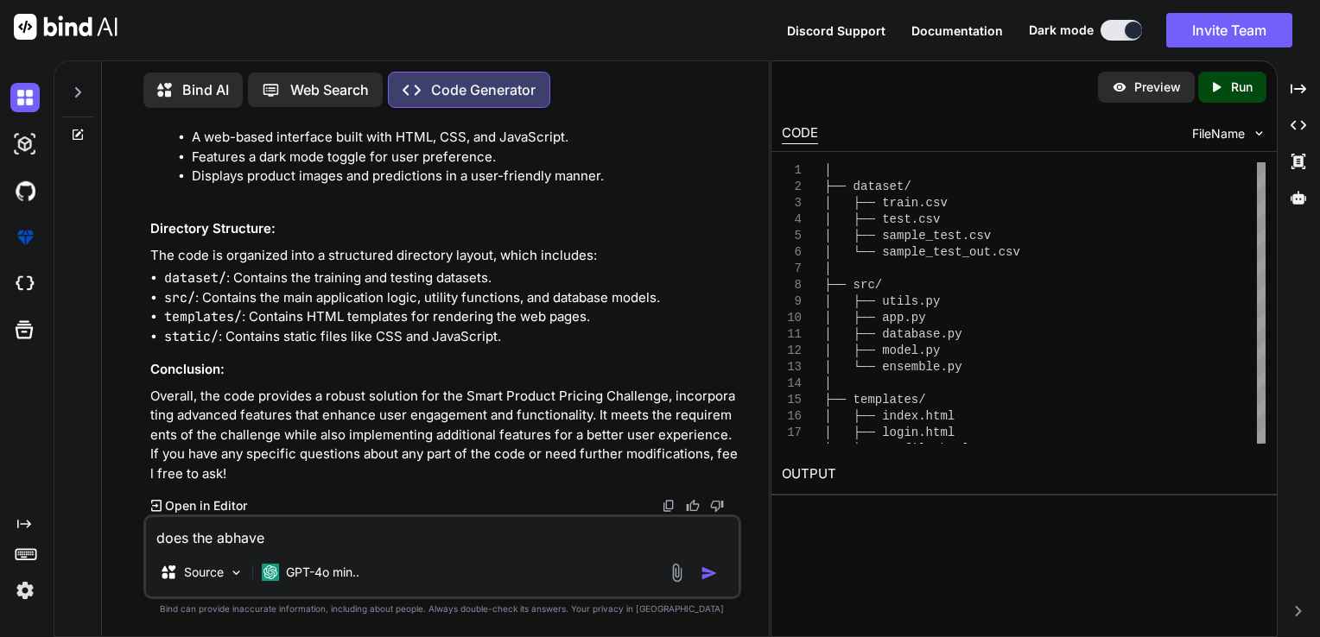
click at [354, 526] on textarea "does the abhave" at bounding box center [442, 532] width 593 height 31
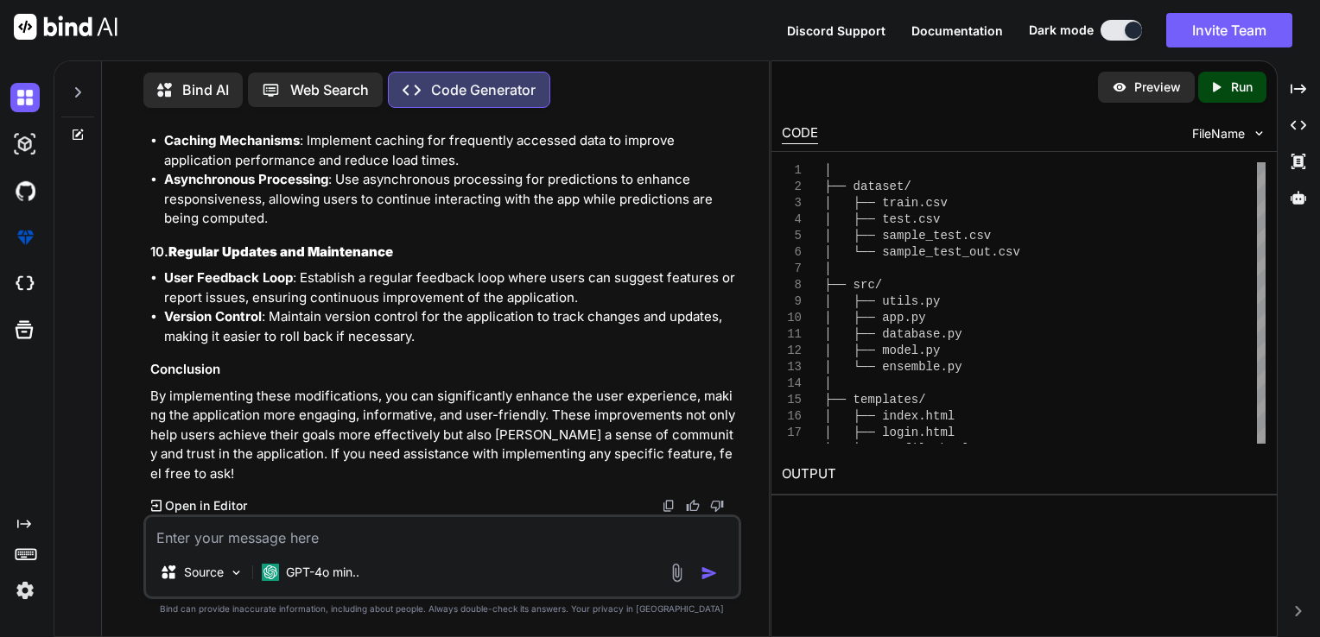
scroll to position [136751, 0]
click at [238, 539] on textarea at bounding box center [442, 532] width 593 height 31
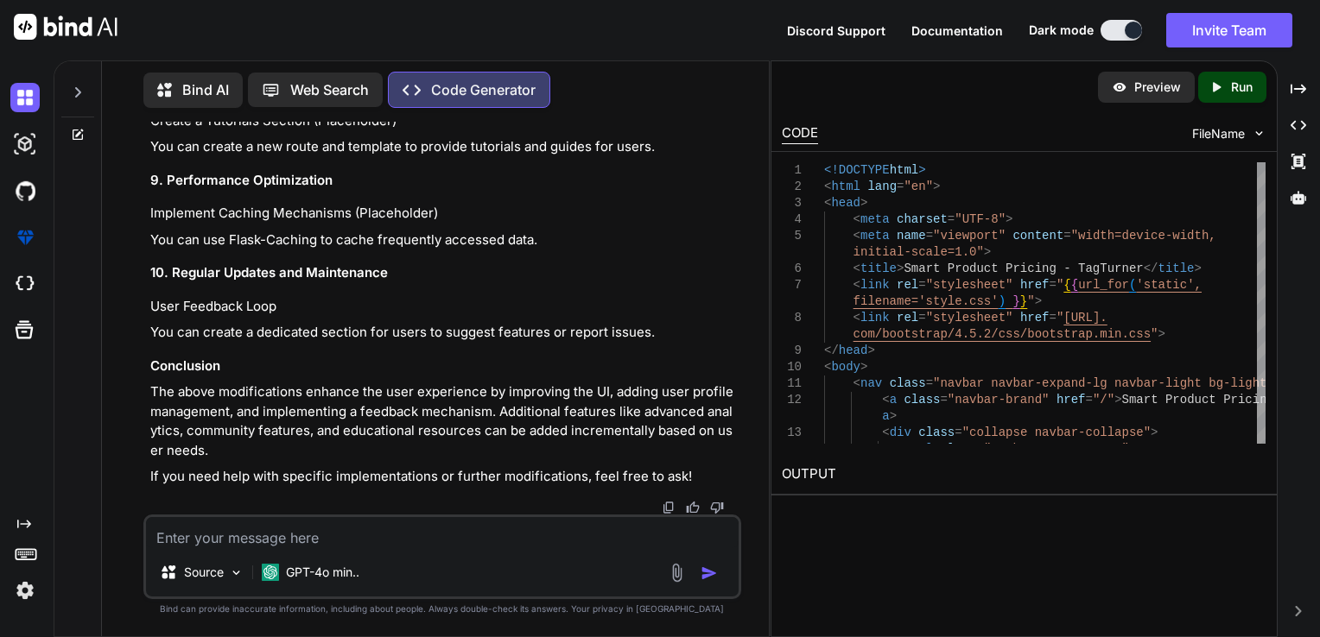
scroll to position [138844, 0]
